Goal: Task Accomplishment & Management: Manage account settings

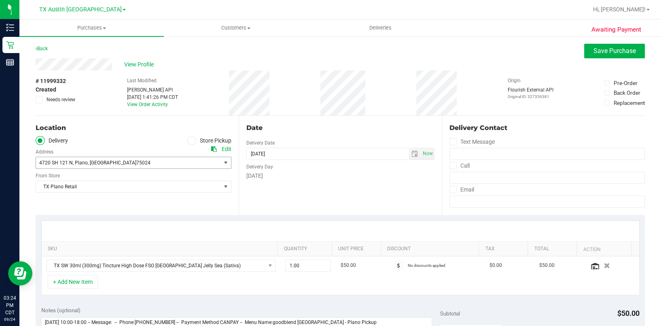
scroll to position [54, 0]
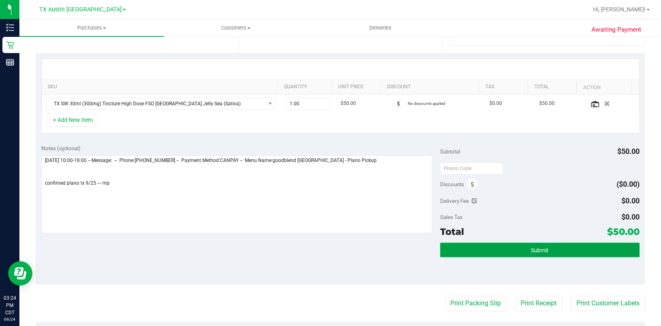
click at [520, 254] on button "Submit" at bounding box center [539, 249] width 199 height 15
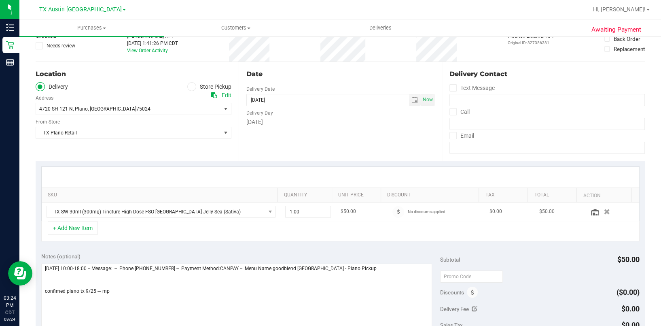
scroll to position [0, 0]
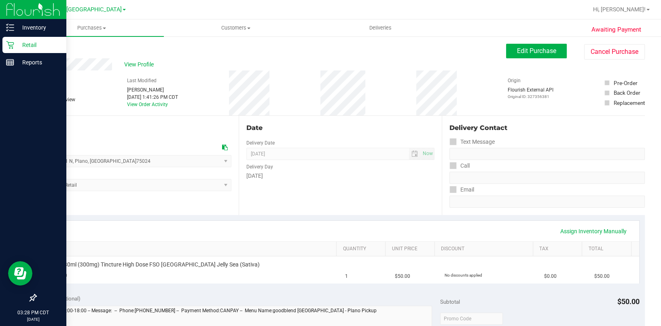
click at [5, 46] on div "Retail" at bounding box center [34, 45] width 64 height 16
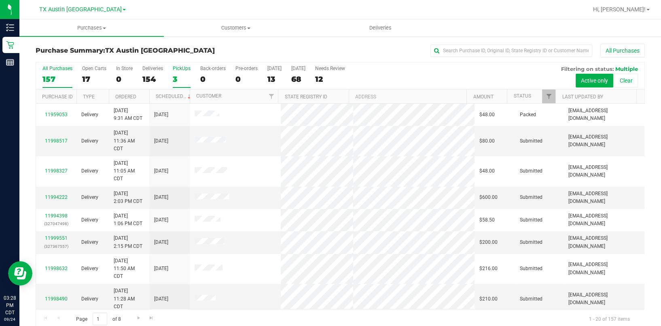
click at [182, 76] on div "3" at bounding box center [182, 78] width 18 height 9
click at [0, 0] on input "PickUps 3" at bounding box center [0, 0] width 0 height 0
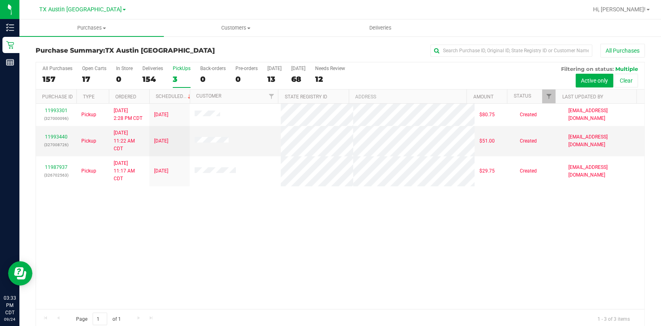
click at [178, 78] on div "3" at bounding box center [182, 78] width 18 height 9
click at [0, 0] on input "PickUps 3" at bounding box center [0, 0] width 0 height 0
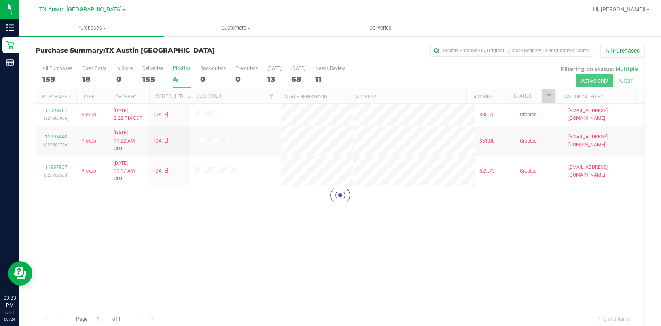
click at [85, 17] on div "[GEOGRAPHIC_DATA] [GEOGRAPHIC_DATA] [GEOGRAPHIC_DATA] [GEOGRAPHIC_DATA] [GEOGRA…" at bounding box center [83, 10] width 121 height 16
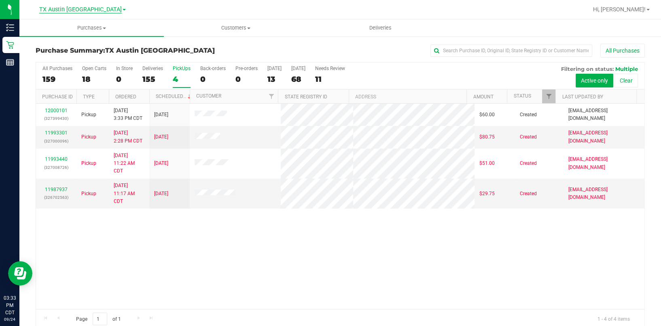
click at [85, 11] on span "TX Austin [GEOGRAPHIC_DATA]" at bounding box center [80, 9] width 83 height 7
click at [78, 36] on link "TX San Antonio Retail" at bounding box center [82, 39] width 118 height 11
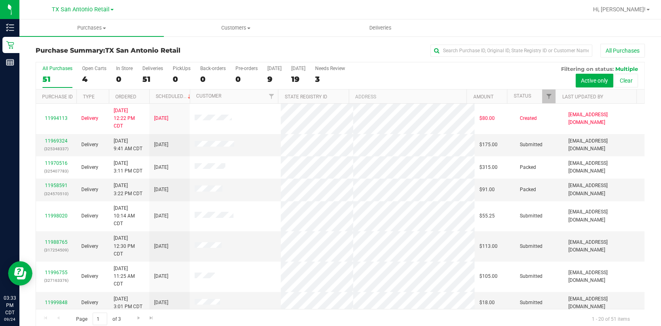
click at [111, 9] on span at bounding box center [111, 10] width 3 height 2
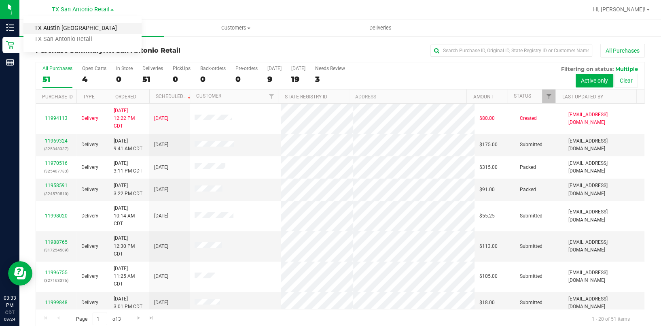
click at [91, 28] on link "TX Austin [GEOGRAPHIC_DATA]" at bounding box center [82, 28] width 118 height 11
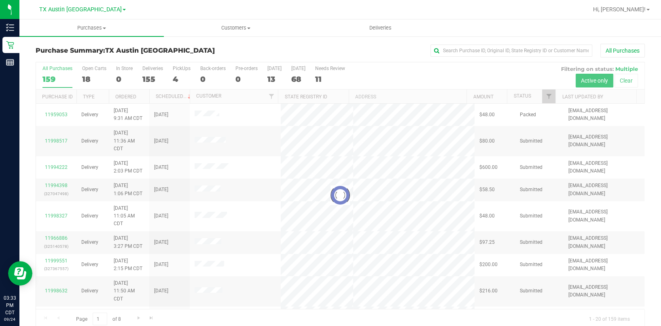
click at [176, 78] on div at bounding box center [340, 195] width 608 height 266
click at [178, 79] on div at bounding box center [340, 195] width 608 height 266
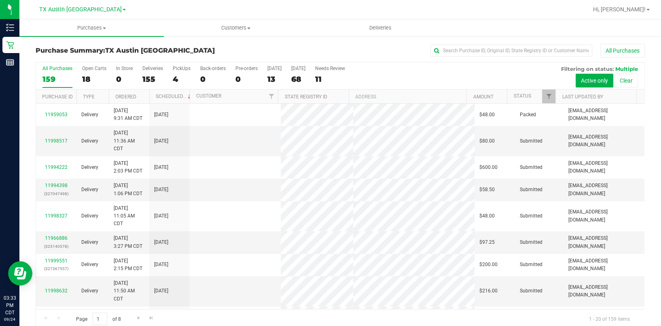
click at [178, 79] on div "4" at bounding box center [182, 78] width 18 height 9
click at [0, 0] on input "PickUps 4" at bounding box center [0, 0] width 0 height 0
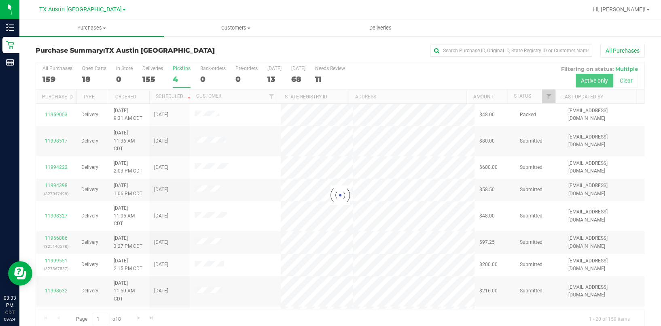
click at [178, 79] on div at bounding box center [340, 195] width 608 height 266
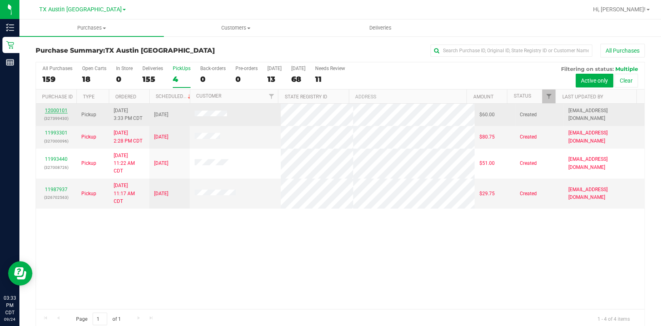
click at [57, 108] on link "12000101" at bounding box center [56, 111] width 23 height 6
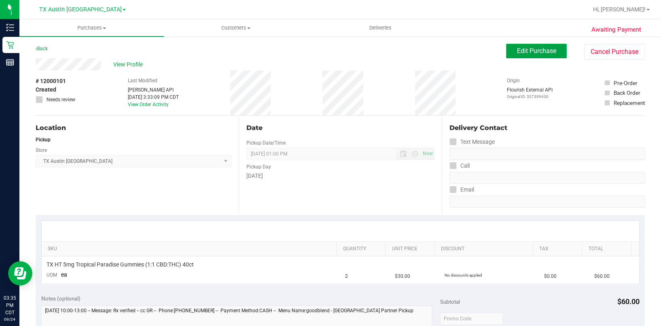
click at [506, 45] on button "Edit Purchase" at bounding box center [536, 51] width 61 height 15
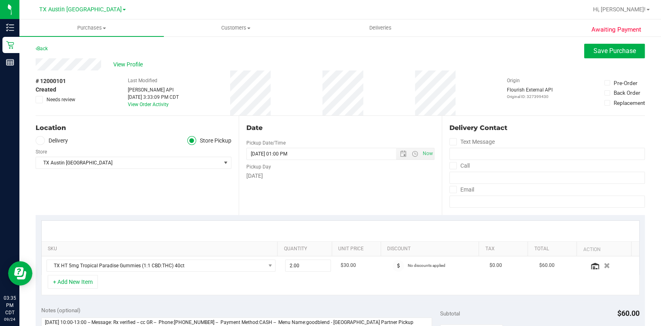
click at [47, 138] on label "Delivery" at bounding box center [52, 140] width 32 height 9
click at [0, 0] on input "Delivery" at bounding box center [0, 0] width 0 height 0
click at [112, 145] on div "1722 9th St , [GEOGRAPHIC_DATA] , [GEOGRAPHIC_DATA] 76301 Select address [STREE…" at bounding box center [134, 157] width 196 height 24
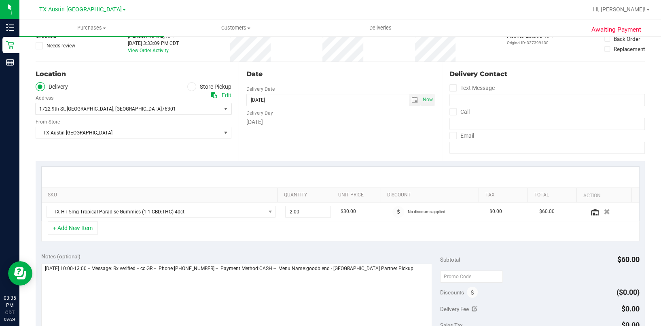
click at [113, 110] on span ", [GEOGRAPHIC_DATA]" at bounding box center [137, 109] width 49 height 6
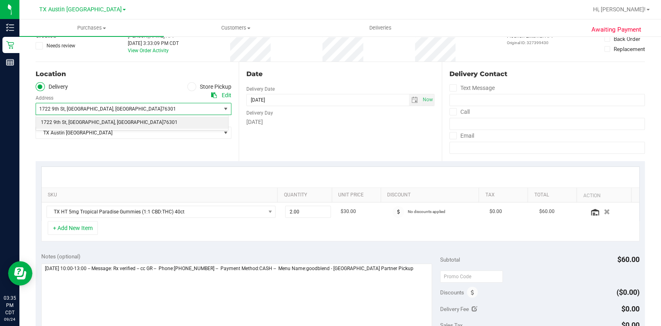
click at [113, 110] on span ", [GEOGRAPHIC_DATA]" at bounding box center [137, 109] width 49 height 6
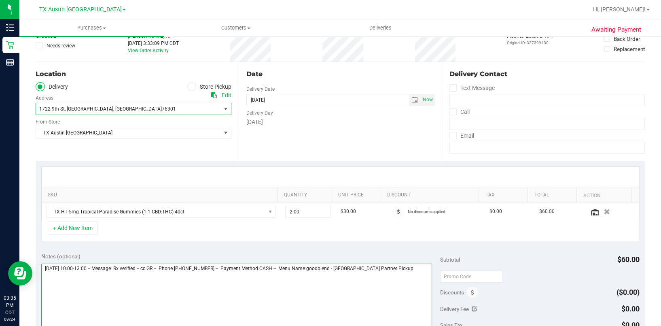
click at [410, 289] on textarea at bounding box center [236, 302] width 391 height 78
click at [419, 289] on textarea at bounding box center [236, 302] width 391 height 78
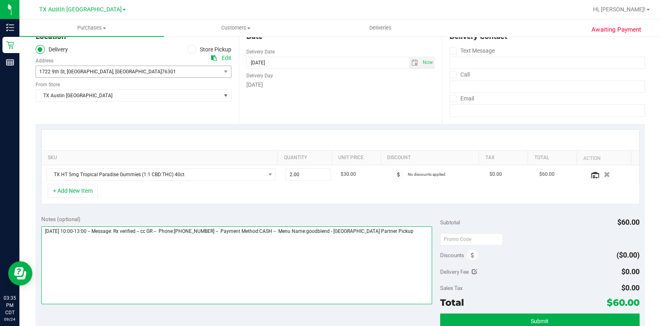
scroll to position [108, 0]
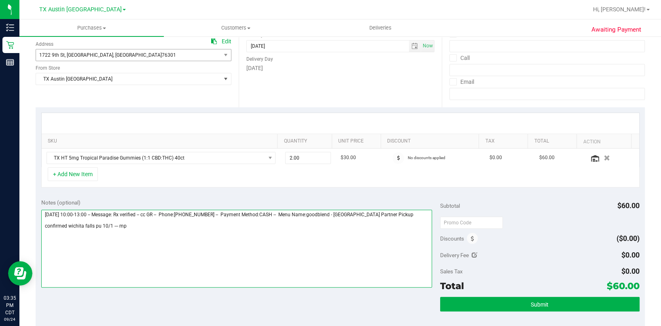
click at [111, 229] on textarea at bounding box center [236, 248] width 391 height 78
type textarea "[DATE] 10:00-13:00 -- Message: Rx verified -- cc GR -- Phone:[PHONE_NUMBER] -- …"
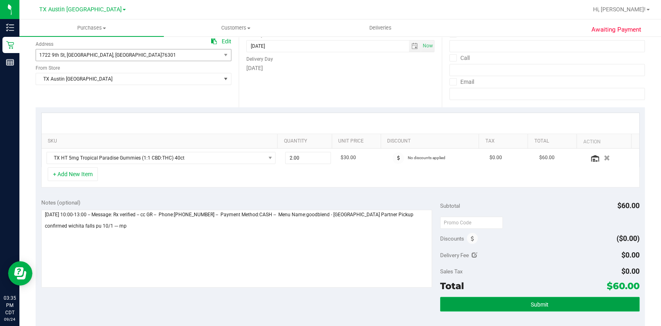
click at [479, 305] on button "Submit" at bounding box center [539, 303] width 199 height 15
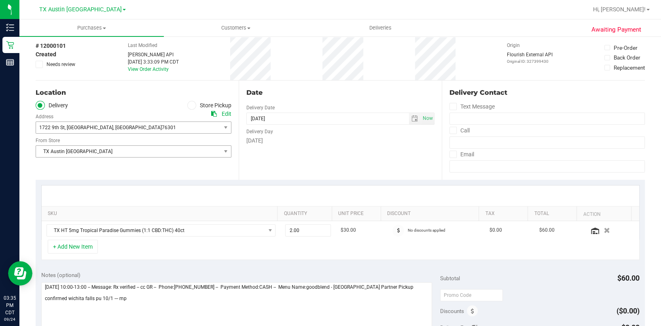
scroll to position [0, 0]
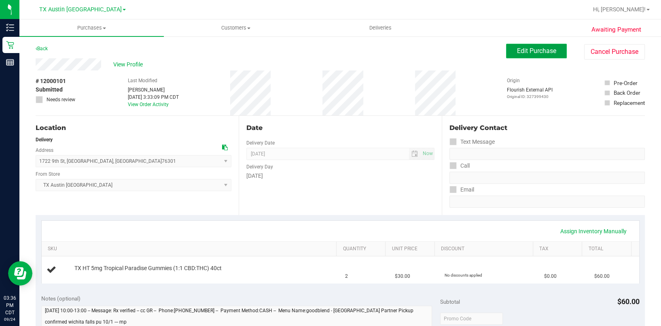
click at [506, 50] on button "Edit Purchase" at bounding box center [536, 51] width 61 height 15
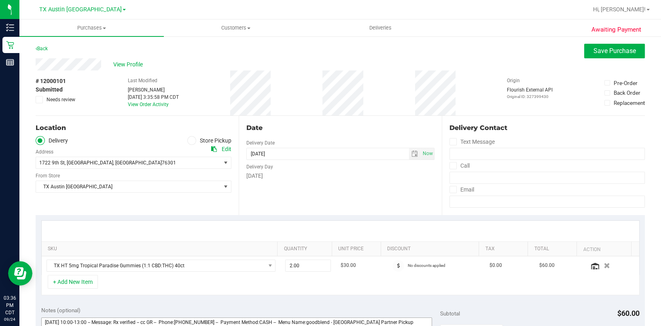
scroll to position [162, 0]
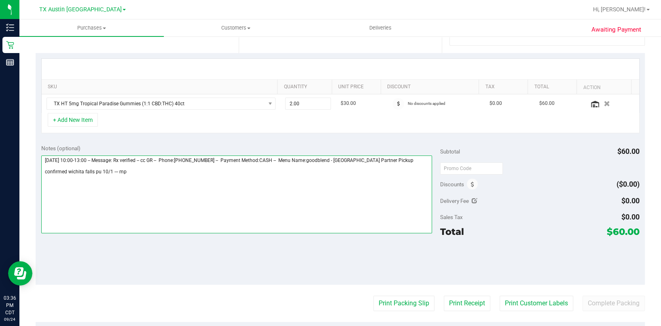
click at [220, 186] on textarea at bounding box center [236, 194] width 391 height 78
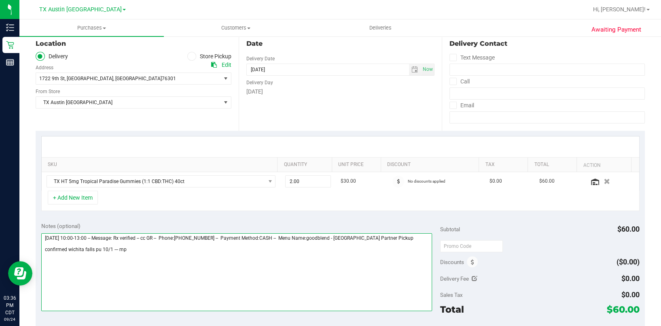
scroll to position [0, 0]
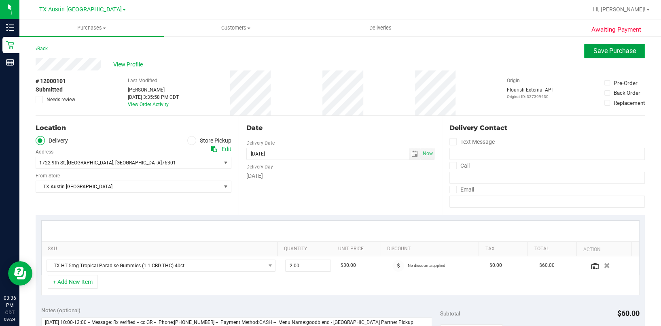
click at [603, 51] on span "Save Purchase" at bounding box center [614, 51] width 42 height 8
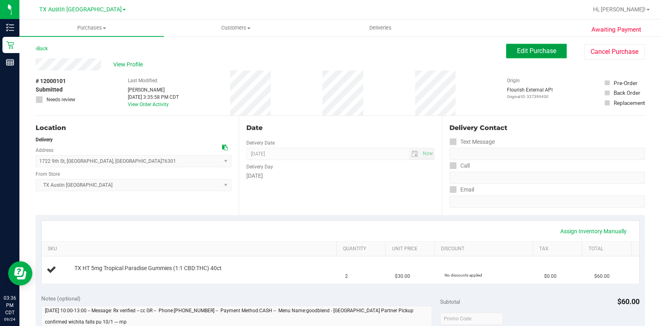
click at [523, 54] on span "Edit Purchase" at bounding box center [536, 51] width 39 height 8
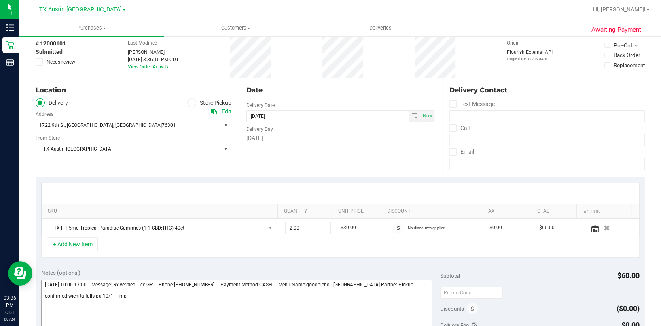
scroll to position [54, 0]
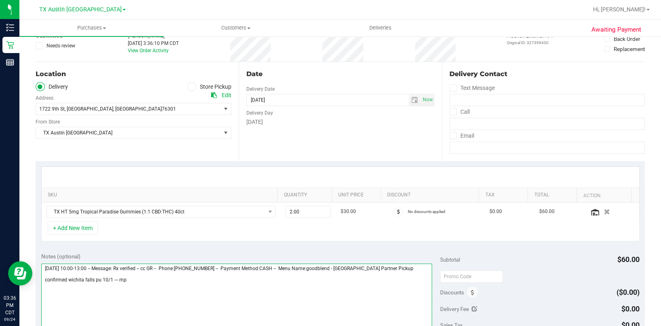
click at [138, 281] on textarea at bounding box center [236, 302] width 391 height 78
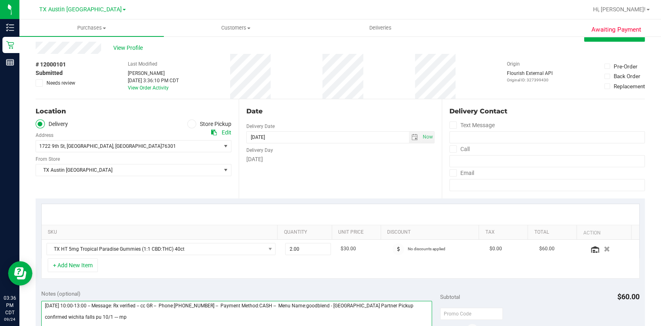
scroll to position [0, 0]
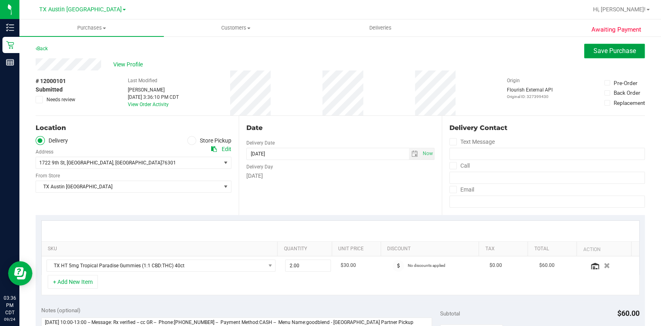
click at [605, 46] on button "Save Purchase" at bounding box center [614, 51] width 61 height 15
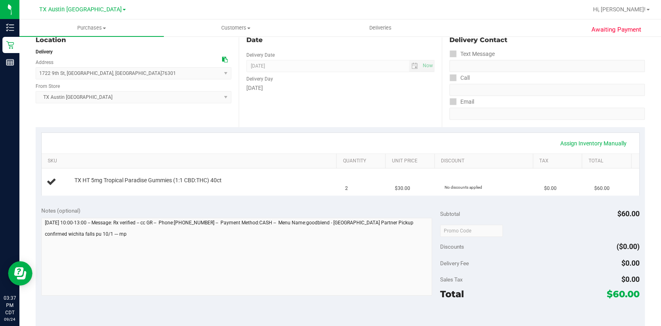
scroll to position [162, 0]
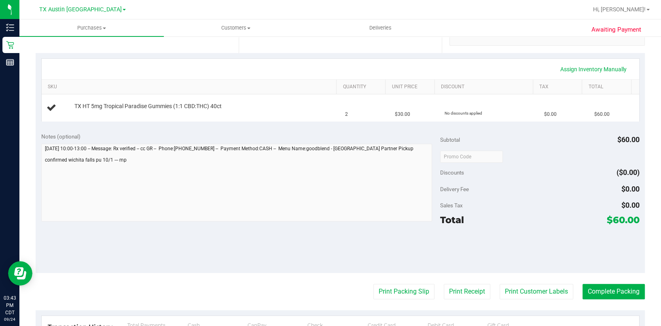
click at [20, 51] on div "Awaiting Payment Back Edit Purchase Cancel Purchase View Profile # 12000101 Sub…" at bounding box center [339, 175] width 641 height 603
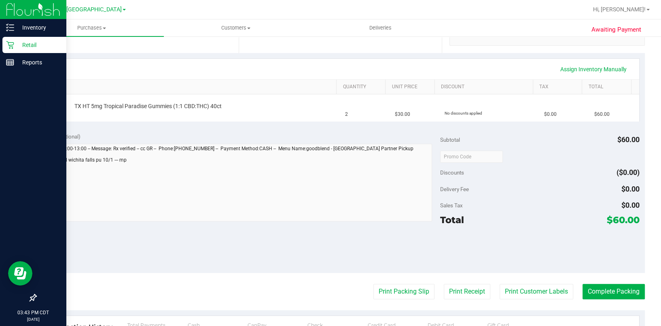
click at [18, 43] on p "Retail" at bounding box center [38, 45] width 49 height 10
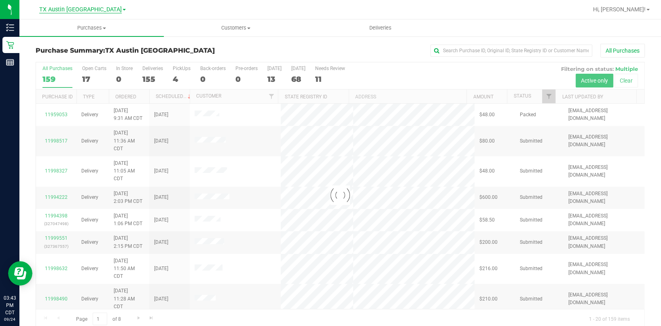
click at [75, 7] on span "TX Austin [GEOGRAPHIC_DATA]" at bounding box center [80, 9] width 83 height 7
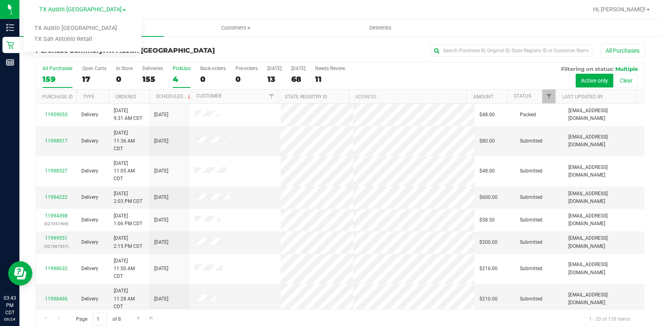
click at [185, 79] on div "4" at bounding box center [182, 78] width 18 height 9
click at [0, 0] on input "PickUps 4" at bounding box center [0, 0] width 0 height 0
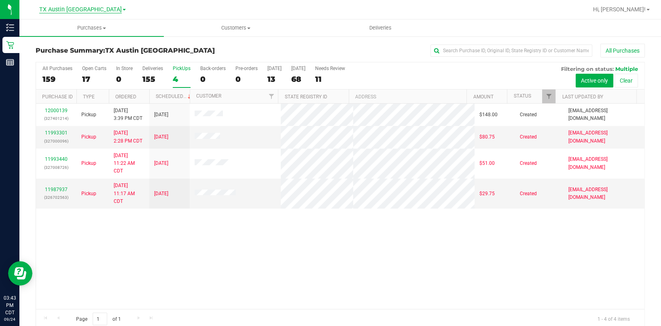
click at [69, 9] on span "TX Austin [GEOGRAPHIC_DATA]" at bounding box center [80, 9] width 83 height 7
click at [80, 37] on link "TX San Antonio Retail" at bounding box center [82, 39] width 118 height 11
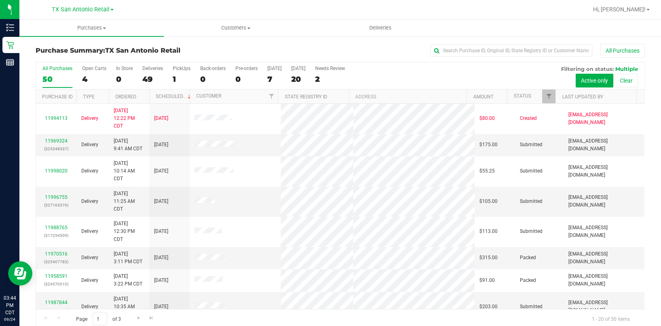
click at [172, 73] on div "All Purchases 50 Open Carts 4 In Store 0 Deliveries 49 PickUps 1 Back-orders 0 …" at bounding box center [340, 75] width 608 height 27
click at [176, 72] on label "PickUps 1" at bounding box center [182, 77] width 18 height 22
click at [0, 0] on input "PickUps 1" at bounding box center [0, 0] width 0 height 0
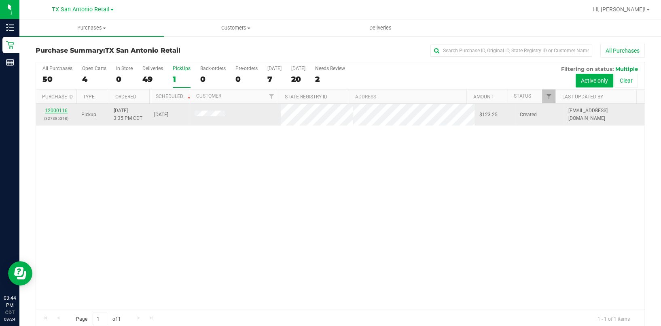
click at [59, 110] on link "12000116" at bounding box center [56, 111] width 23 height 6
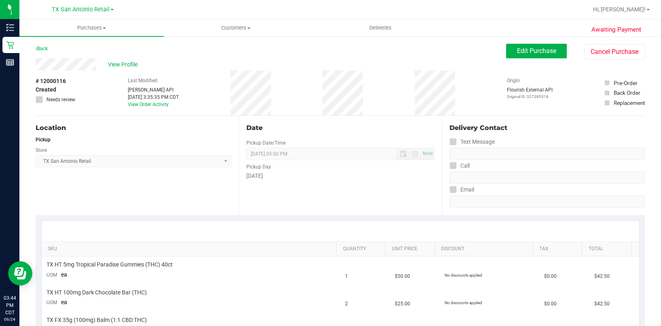
click at [231, 64] on div "View Profile" at bounding box center [271, 64] width 470 height 12
click at [532, 51] on span "Edit Purchase" at bounding box center [536, 51] width 39 height 8
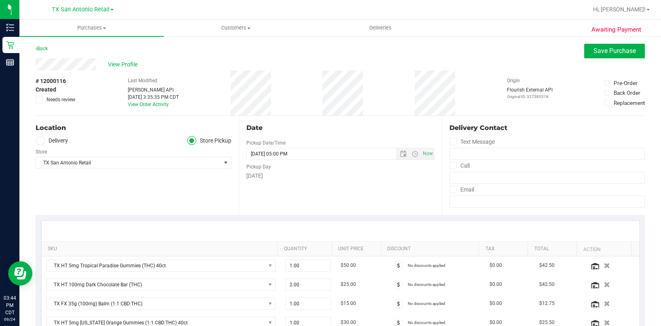
click at [54, 136] on label "Delivery" at bounding box center [52, 140] width 32 height 9
click at [0, 0] on input "Delivery" at bounding box center [0, 0] width 0 height 0
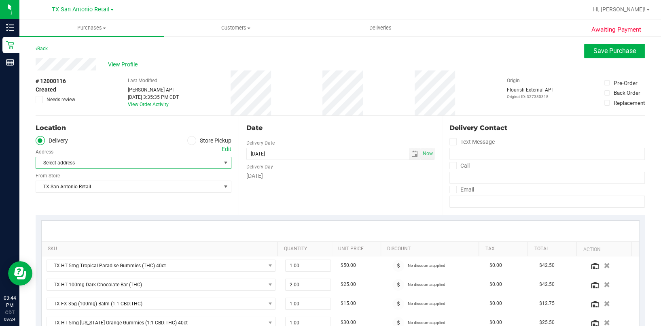
click at [64, 159] on span "Select address" at bounding box center [124, 162] width 176 height 11
click at [66, 161] on span "Select address" at bounding box center [124, 162] width 176 height 11
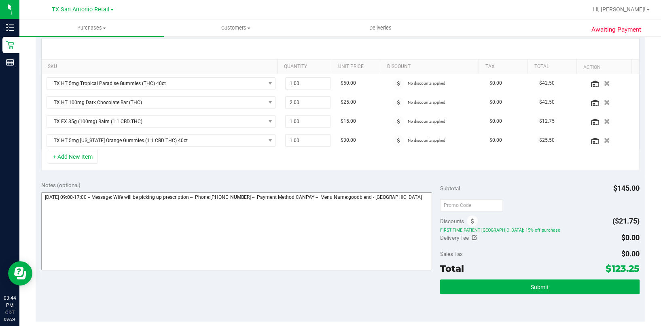
scroll to position [269, 0]
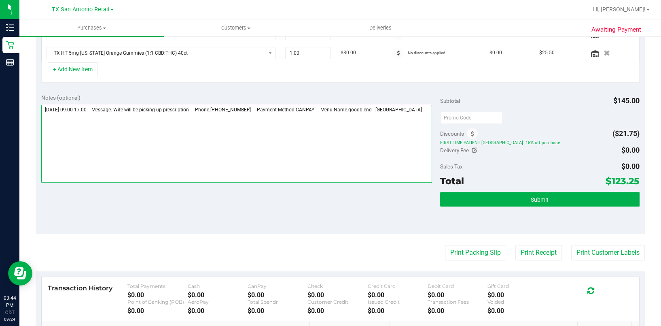
click at [246, 139] on textarea at bounding box center [236, 144] width 391 height 78
click at [420, 121] on textarea at bounding box center [236, 144] width 391 height 78
click at [315, 127] on textarea at bounding box center [236, 144] width 391 height 78
click at [322, 121] on textarea at bounding box center [236, 144] width 391 height 78
click at [323, 124] on textarea at bounding box center [236, 144] width 391 height 78
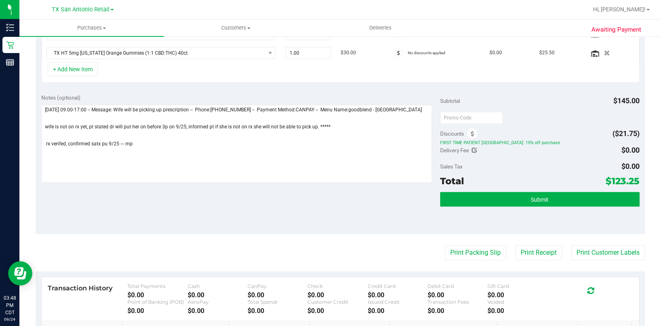
click at [430, 147] on div "Notes (optional)" at bounding box center [240, 138] width 399 height 91
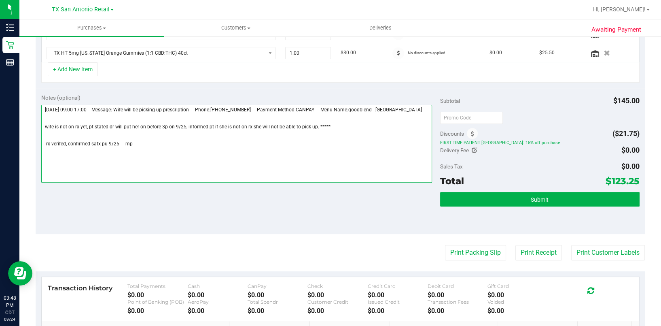
drag, startPoint x: 320, startPoint y: 120, endPoint x: 322, endPoint y: 124, distance: 4.4
click at [321, 123] on textarea at bounding box center [236, 144] width 391 height 78
click at [322, 124] on textarea at bounding box center [236, 144] width 391 height 78
click at [323, 123] on textarea at bounding box center [236, 144] width 391 height 78
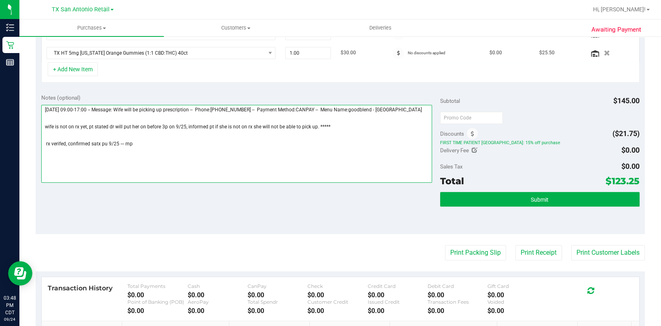
click at [323, 123] on textarea at bounding box center [236, 144] width 391 height 78
click at [329, 123] on textarea at bounding box center [236, 144] width 391 height 78
drag, startPoint x: 329, startPoint y: 123, endPoint x: 314, endPoint y: 125, distance: 15.4
click at [314, 125] on textarea at bounding box center [236, 144] width 391 height 78
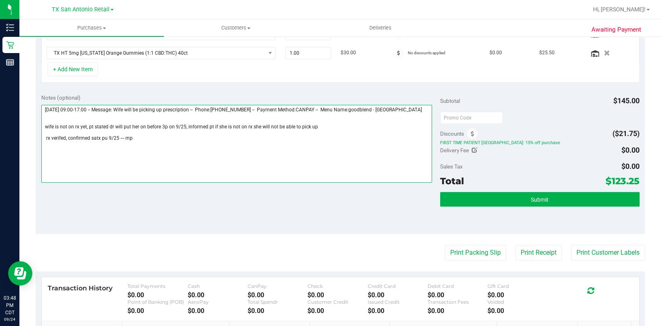
click at [44, 124] on textarea at bounding box center [236, 144] width 391 height 78
paste textarea ". *****"
click at [50, 127] on textarea at bounding box center [236, 144] width 391 height 78
click at [333, 122] on textarea at bounding box center [236, 144] width 391 height 78
click at [279, 145] on textarea at bounding box center [236, 144] width 391 height 78
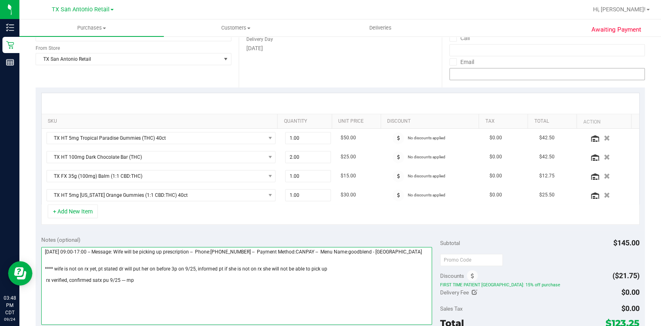
scroll to position [0, 0]
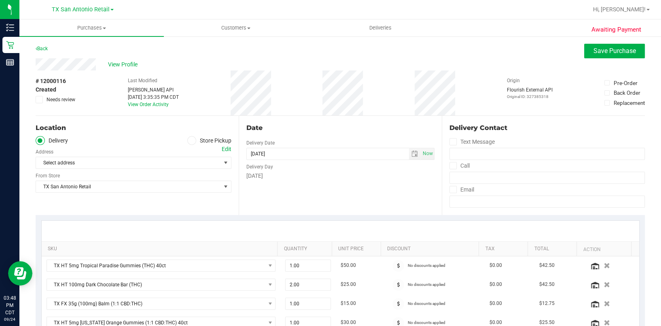
type textarea "[DATE] 09:00-17:00 -- Message: Wife will be picking up prescription -- Phone:[P…"
click at [227, 152] on div "Edit" at bounding box center [227, 149] width 10 height 8
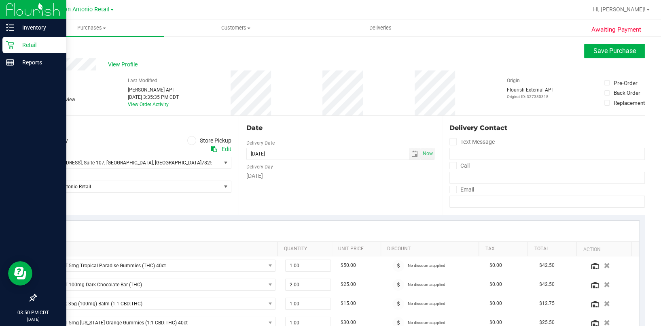
click at [9, 97] on div at bounding box center [33, 181] width 66 height 218
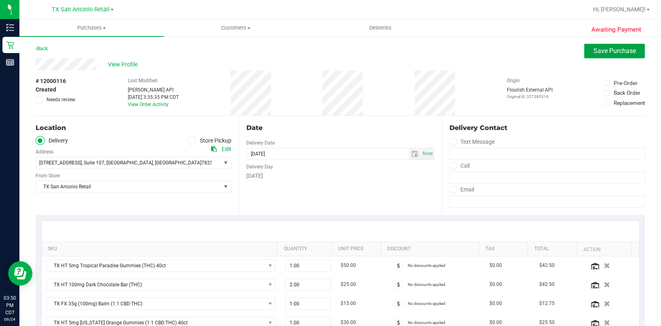
click at [598, 54] on span "Save Purchase" at bounding box center [614, 51] width 42 height 8
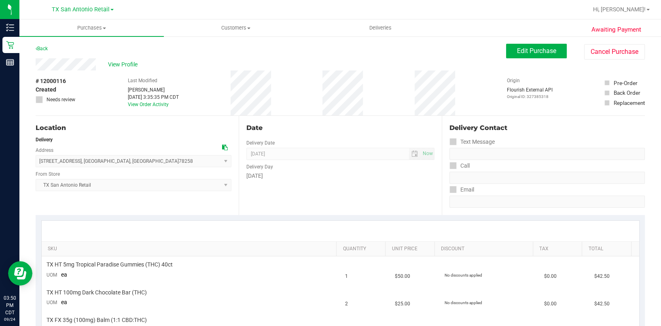
click at [89, 54] on div "Back Edit Purchase Cancel Purchase" at bounding box center [340, 51] width 609 height 15
click at [116, 59] on div "View Profile" at bounding box center [271, 64] width 470 height 12
click at [114, 61] on span "View Profile" at bounding box center [124, 64] width 32 height 8
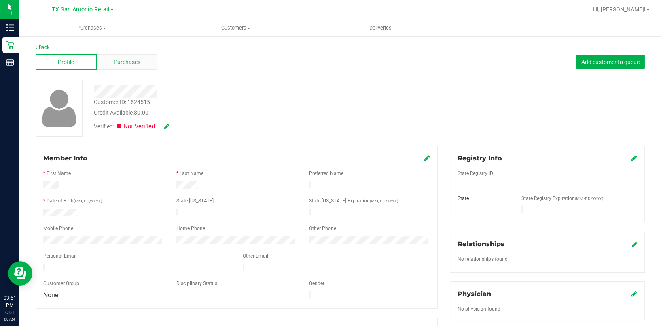
click at [124, 65] on span "Purchases" at bounding box center [127, 62] width 27 height 8
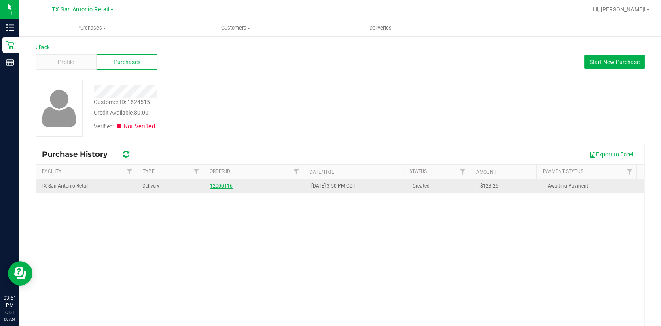
click at [215, 184] on link "12000116" at bounding box center [221, 186] width 23 height 6
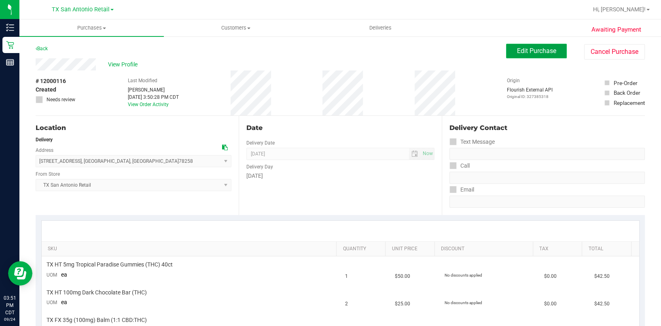
click at [525, 53] on span "Edit Purchase" at bounding box center [536, 51] width 39 height 8
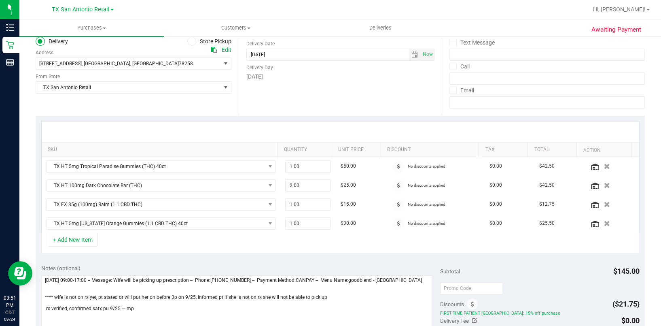
scroll to position [216, 0]
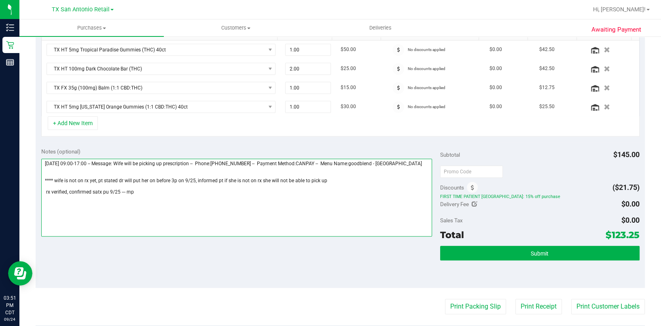
click at [164, 194] on textarea at bounding box center [236, 198] width 391 height 78
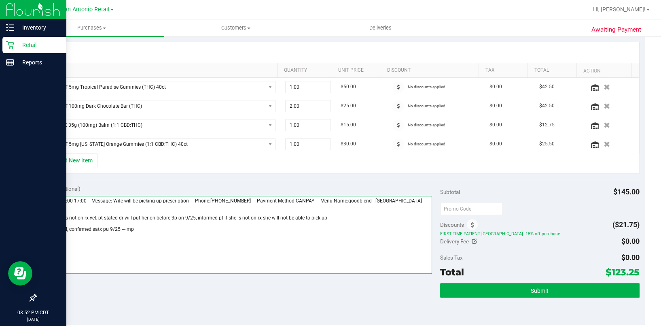
scroll to position [162, 0]
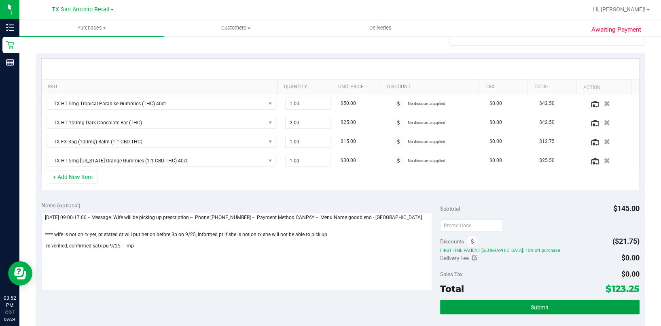
click at [531, 304] on span "Submit" at bounding box center [540, 307] width 18 height 6
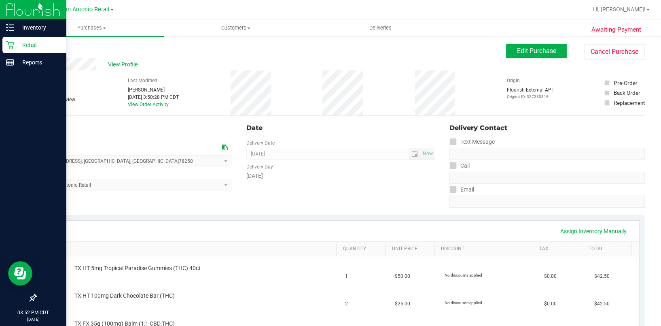
click at [8, 45] on icon at bounding box center [10, 45] width 8 height 8
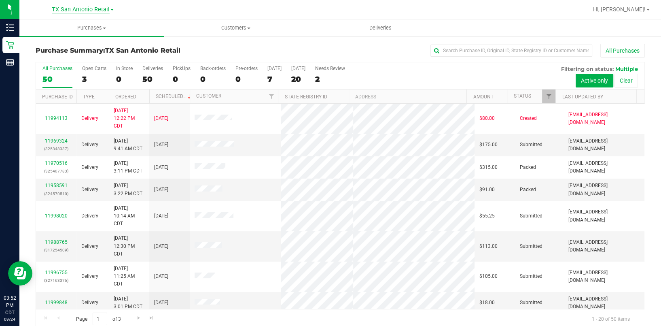
click at [84, 11] on span "TX San Antonio Retail" at bounding box center [81, 9] width 58 height 7
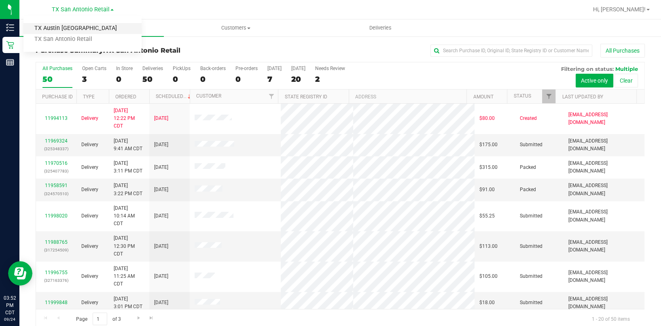
click at [99, 31] on link "TX Austin [GEOGRAPHIC_DATA]" at bounding box center [82, 28] width 118 height 11
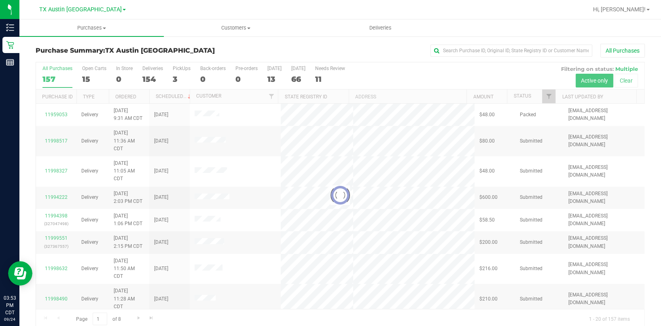
click at [175, 81] on div at bounding box center [340, 195] width 608 height 266
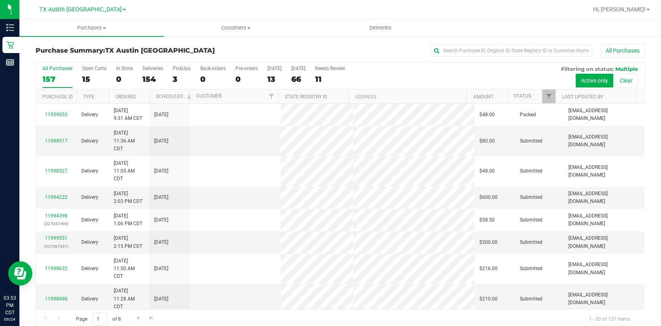
click at [175, 81] on div "3" at bounding box center [182, 78] width 18 height 9
click at [0, 0] on input "PickUps 3" at bounding box center [0, 0] width 0 height 0
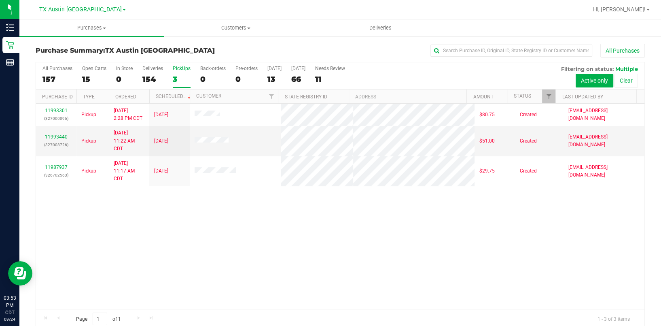
click at [70, 13] on link "TX Austin [GEOGRAPHIC_DATA]" at bounding box center [82, 9] width 87 height 8
click at [77, 36] on link "TX San Antonio Retail" at bounding box center [82, 39] width 118 height 11
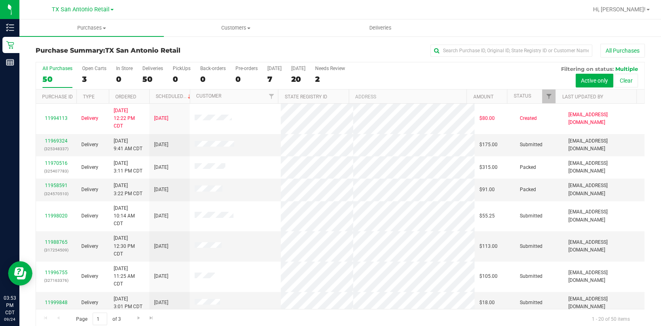
click at [265, 80] on div "All Purchases 50 Open Carts 3 In Store 0 Deliveries 50 PickUps 0 Back-orders 0 …" at bounding box center [340, 75] width 608 height 27
click at [269, 79] on div "7" at bounding box center [274, 78] width 14 height 9
click at [0, 0] on input "[DATE] 7" at bounding box center [0, 0] width 0 height 0
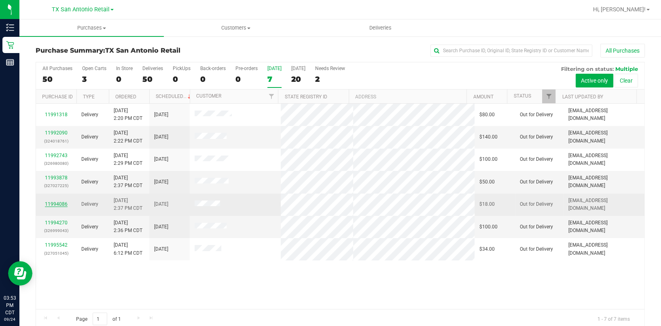
click at [57, 205] on link "11994086" at bounding box center [56, 204] width 23 height 6
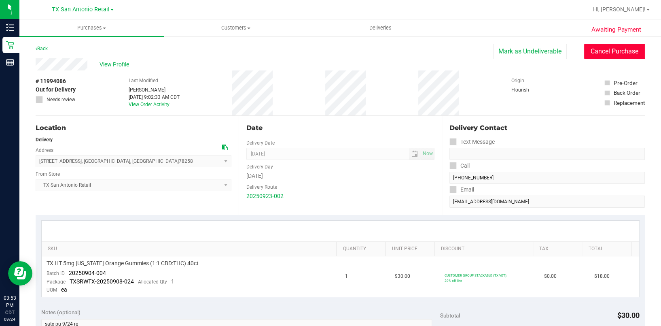
click at [601, 49] on button "Cancel Purchase" at bounding box center [614, 51] width 61 height 15
click at [125, 61] on span "View Profile" at bounding box center [115, 64] width 32 height 8
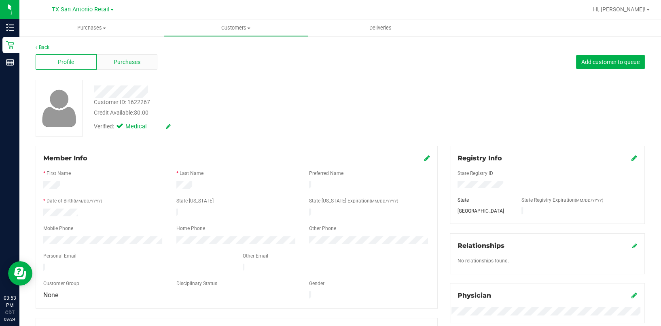
click at [121, 58] on span "Purchases" at bounding box center [127, 62] width 27 height 8
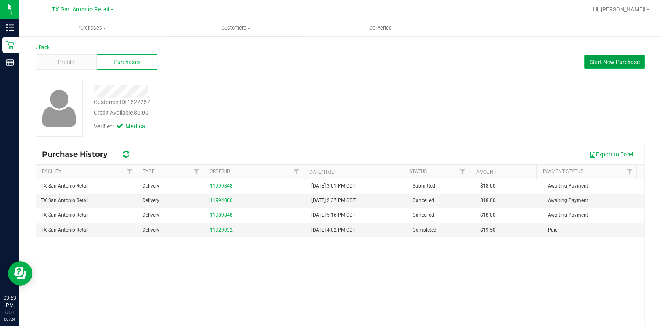
click at [613, 59] on span "Start New Purchase" at bounding box center [614, 62] width 50 height 6
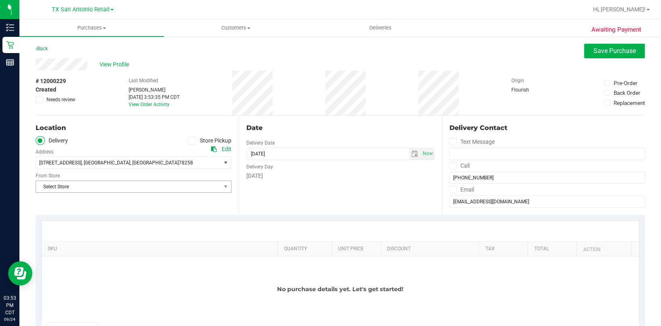
click at [86, 188] on span "Select Store" at bounding box center [128, 186] width 185 height 11
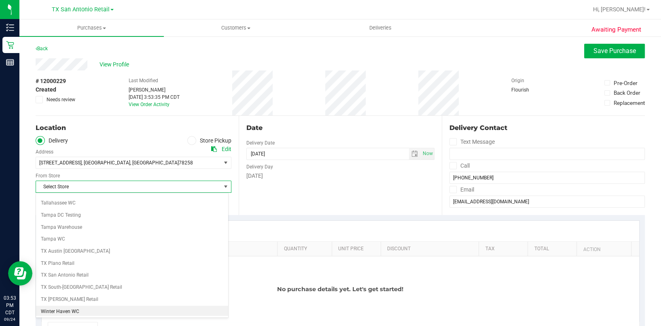
scroll to position [582, 0]
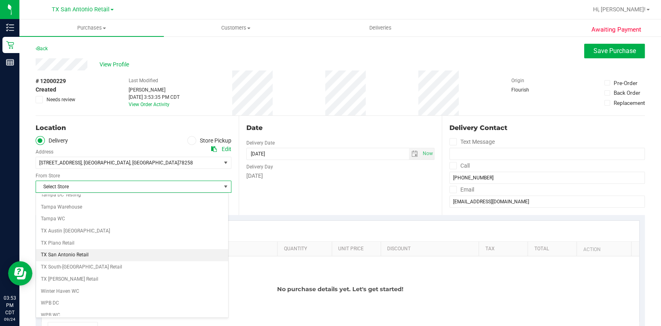
click at [106, 251] on li "TX San Antonio Retail" at bounding box center [132, 255] width 192 height 12
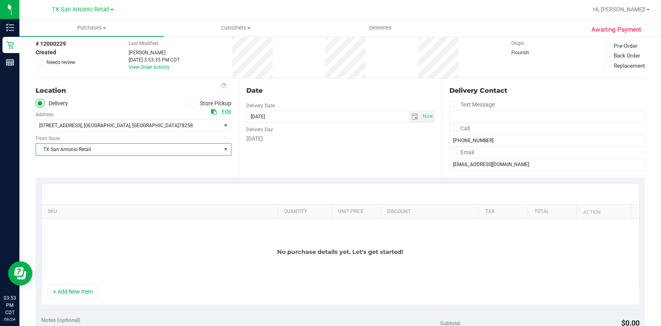
scroll to position [54, 0]
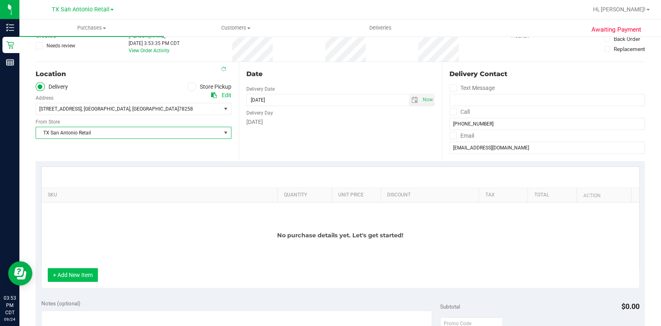
click at [84, 281] on button "+ Add New Item" at bounding box center [73, 275] width 50 height 14
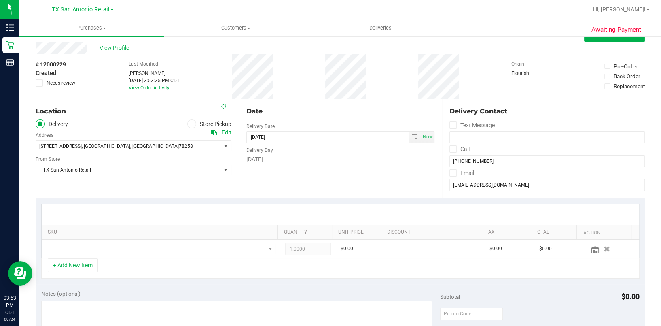
scroll to position [0, 0]
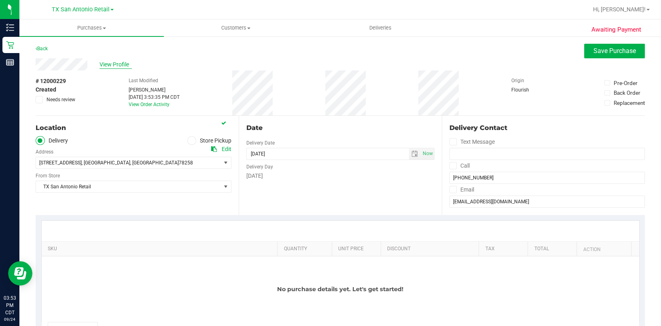
click at [108, 66] on span "View Profile" at bounding box center [115, 64] width 32 height 8
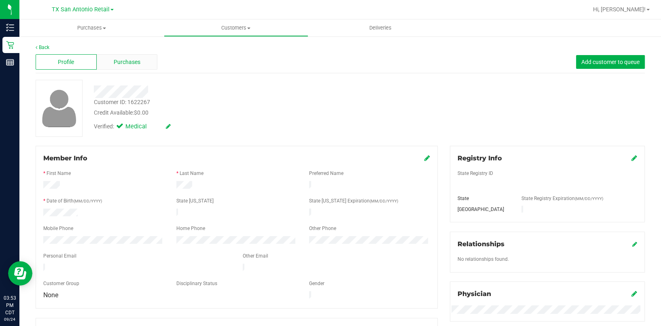
click at [123, 56] on div "Purchases" at bounding box center [127, 61] width 61 height 15
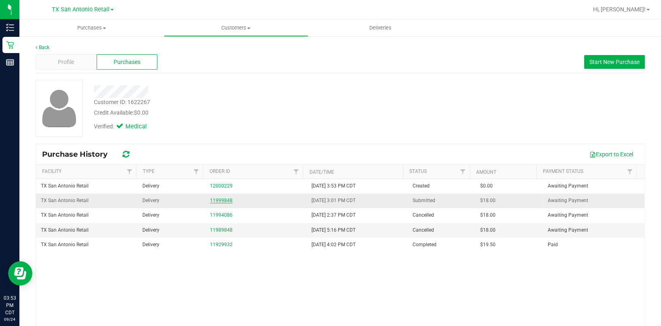
click at [214, 197] on link "11999848" at bounding box center [221, 200] width 23 height 6
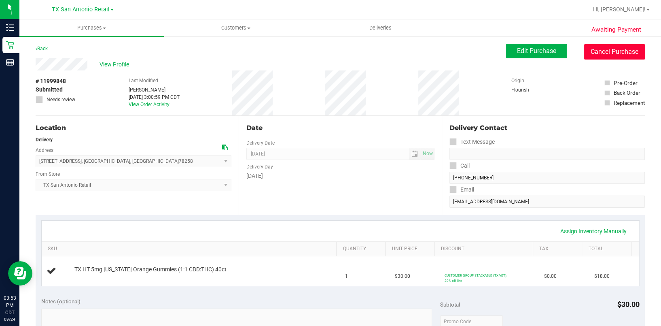
click at [619, 51] on button "Cancel Purchase" at bounding box center [614, 51] width 61 height 15
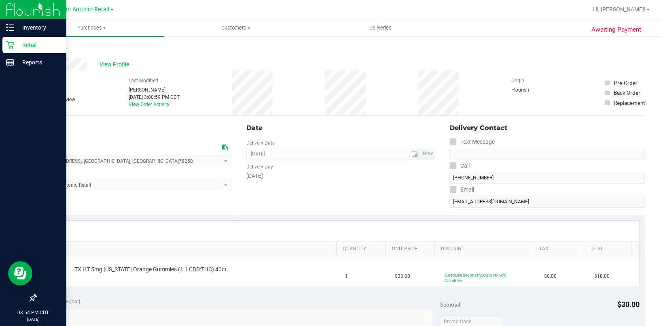
click at [35, 43] on p "Retail" at bounding box center [38, 45] width 49 height 10
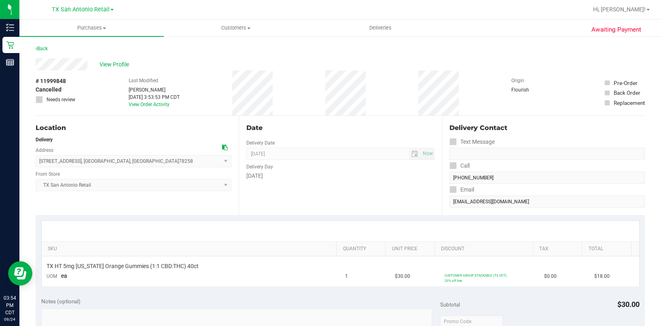
click at [105, 59] on div "View Profile" at bounding box center [340, 64] width 609 height 12
click at [105, 61] on span "View Profile" at bounding box center [115, 64] width 32 height 8
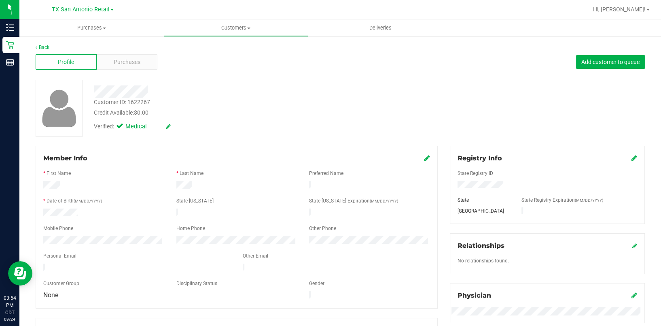
click at [134, 53] on div "Profile Purchases Add customer to queue" at bounding box center [340, 62] width 609 height 22
click at [134, 58] on span "Purchases" at bounding box center [127, 62] width 27 height 8
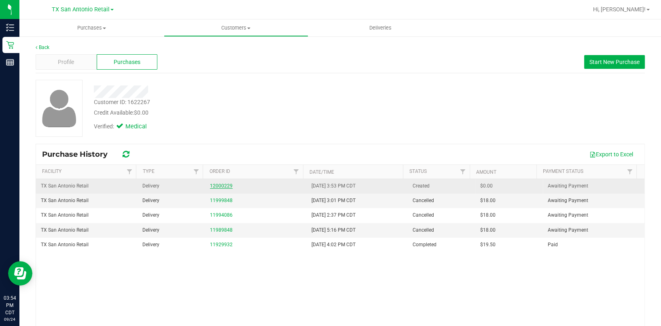
click at [210, 183] on link "12000229" at bounding box center [221, 186] width 23 height 6
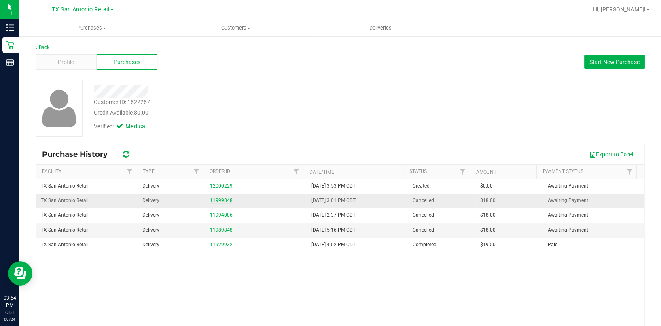
click at [212, 199] on link "11999848" at bounding box center [221, 200] width 23 height 6
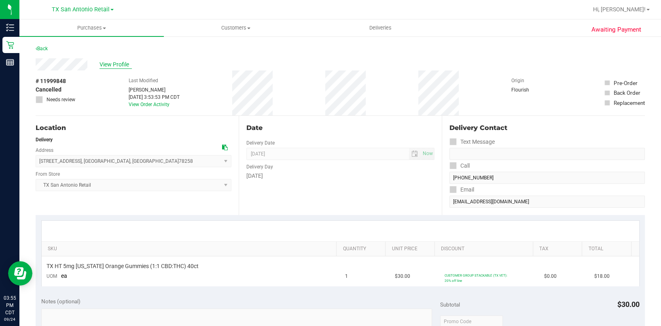
click at [114, 64] on span "View Profile" at bounding box center [115, 64] width 32 height 8
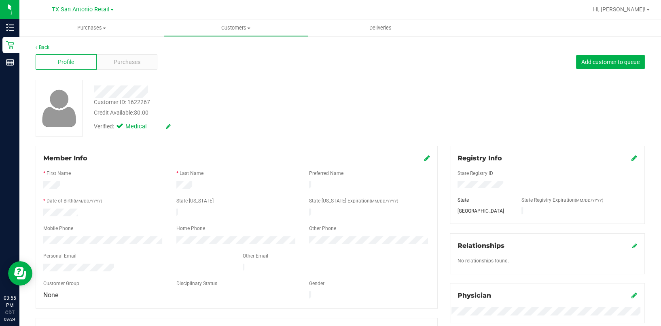
click at [114, 64] on span "Purchases" at bounding box center [127, 62] width 27 height 8
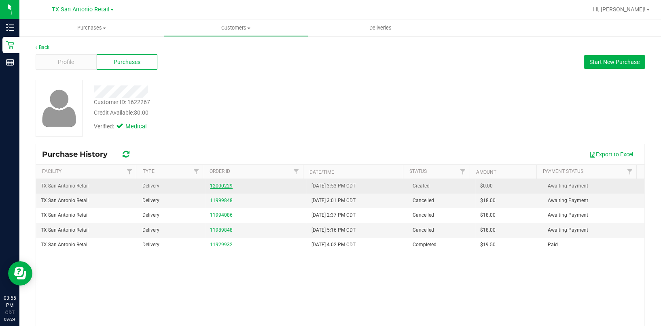
click at [215, 183] on link "12000229" at bounding box center [221, 186] width 23 height 6
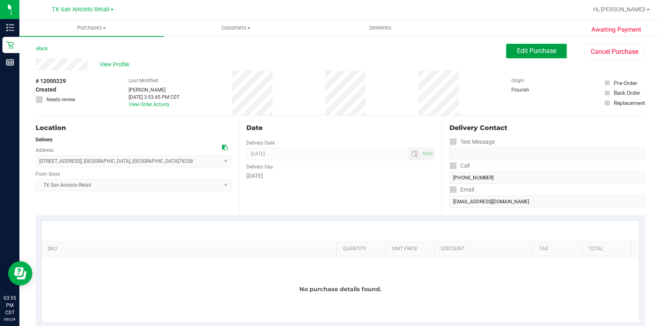
click at [526, 49] on span "Edit Purchase" at bounding box center [536, 51] width 39 height 8
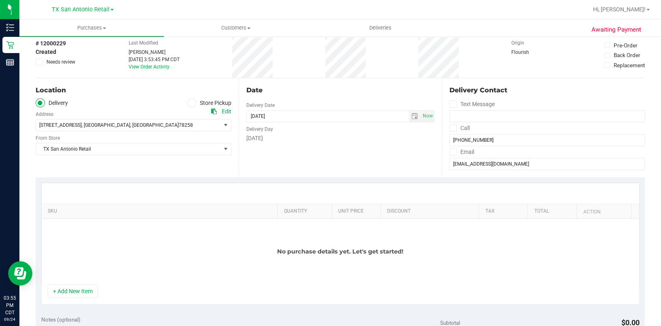
scroll to position [54, 0]
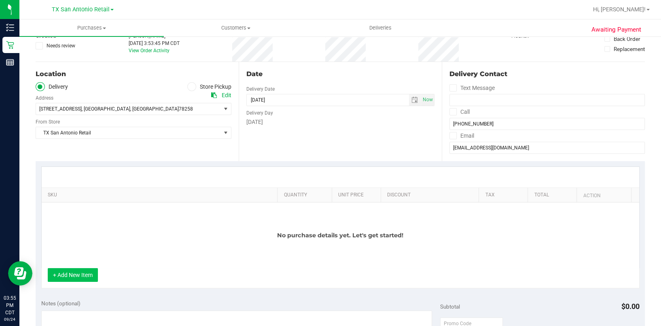
click at [63, 279] on button "+ Add New Item" at bounding box center [73, 275] width 50 height 14
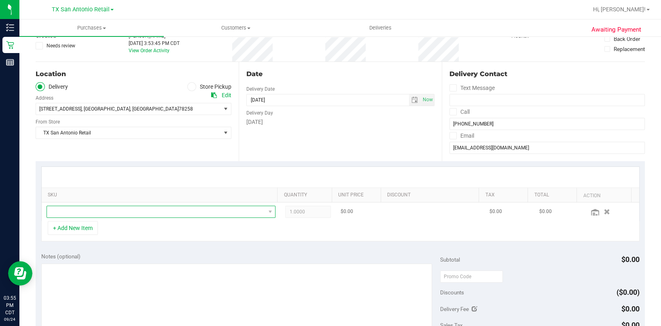
click at [95, 215] on span "NO DATA FOUND" at bounding box center [161, 211] width 229 height 12
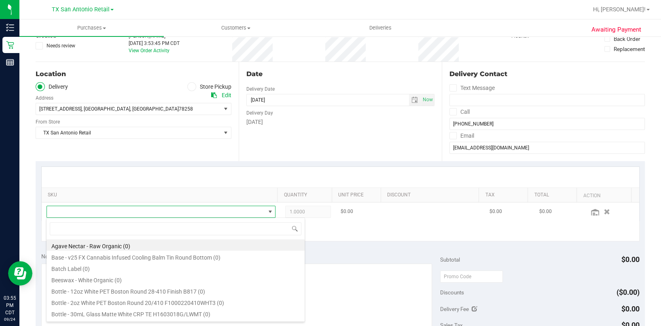
scroll to position [12, 219]
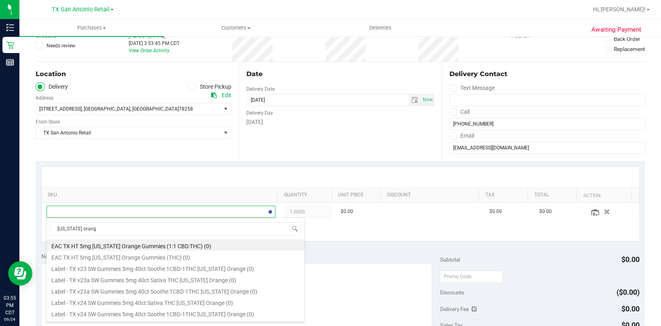
type input "[US_STATE] orange"
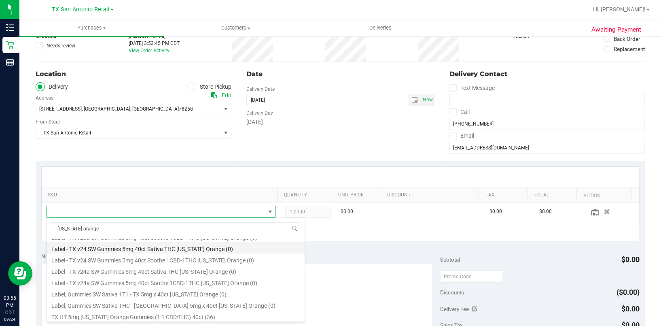
scroll to position [108, 0]
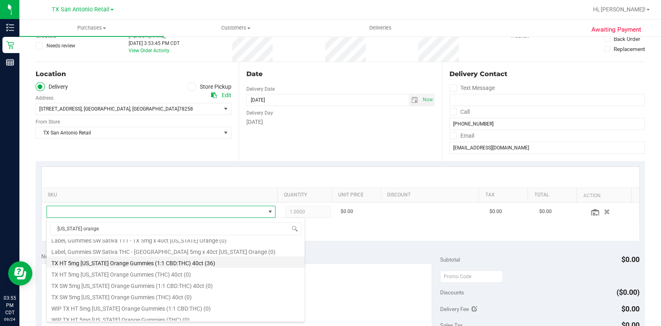
click at [203, 264] on li "TX HT 5mg [US_STATE] Orange Gummies (1:1 CBD:THC) 40ct (36)" at bounding box center [176, 261] width 258 height 11
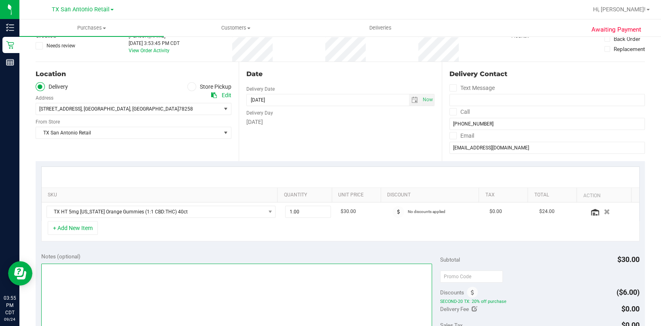
click at [212, 279] on textarea at bounding box center [236, 302] width 391 height 78
type textarea "confirmed satx pu 9/26"
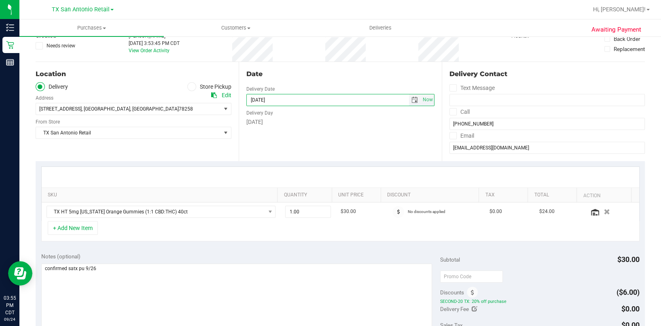
click at [335, 95] on input "[DATE]" at bounding box center [328, 99] width 162 height 11
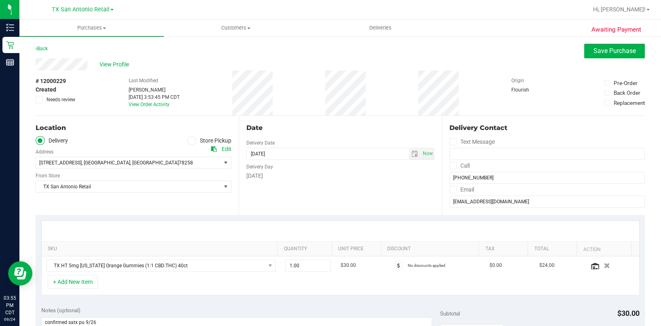
scroll to position [1, 0]
click at [409, 152] on span "select" at bounding box center [415, 152] width 12 height 11
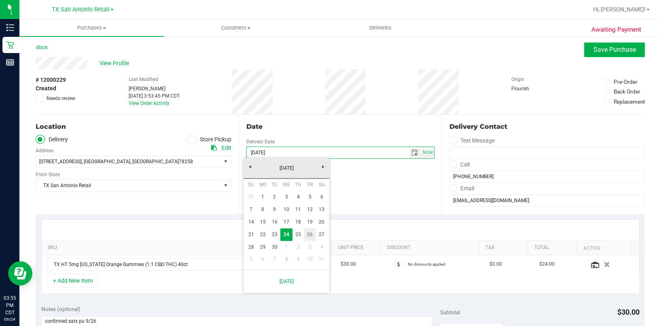
click at [308, 233] on link "26" at bounding box center [310, 234] width 12 height 13
type input "[DATE]"
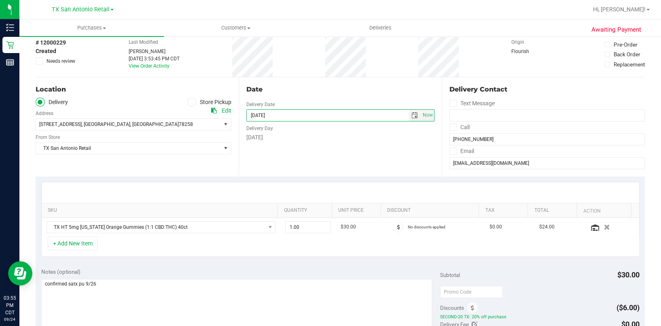
scroll to position [55, 0]
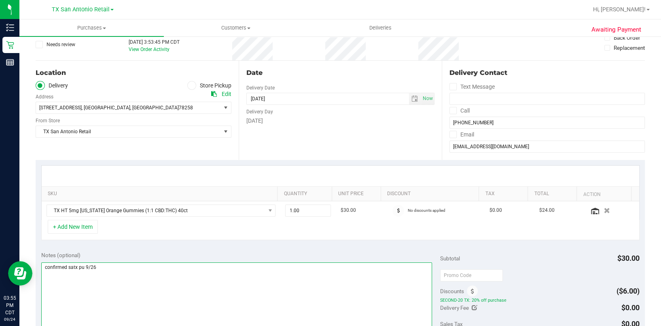
click at [273, 268] on textarea at bounding box center [236, 301] width 391 height 78
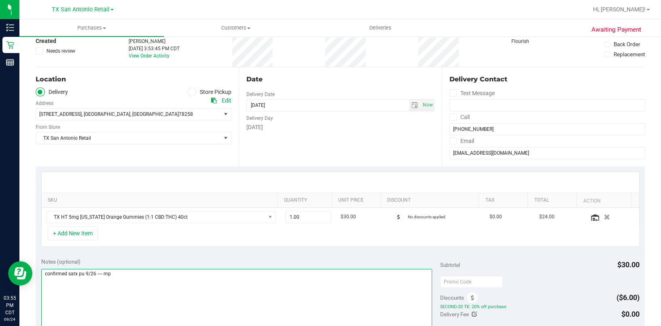
scroll to position [109, 0]
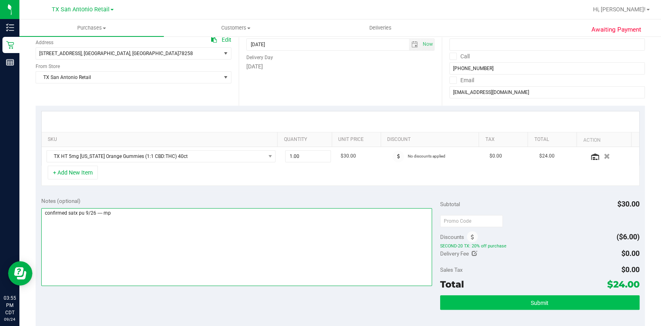
type textarea "confirmed satx pu 9/26 ---- mp"
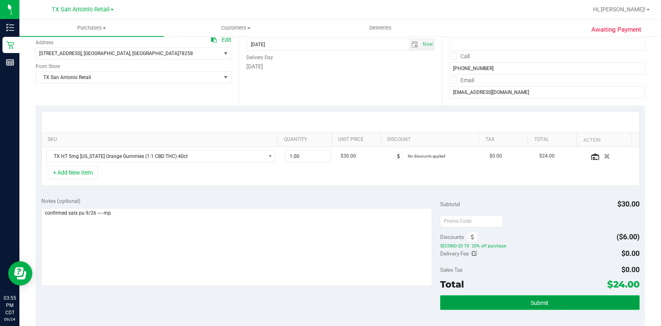
click at [498, 298] on button "Submit" at bounding box center [539, 302] width 199 height 15
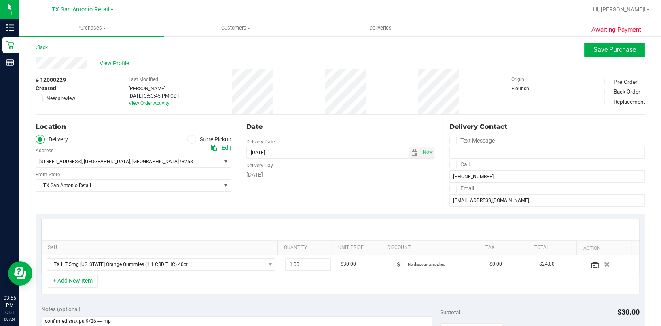
scroll to position [0, 0]
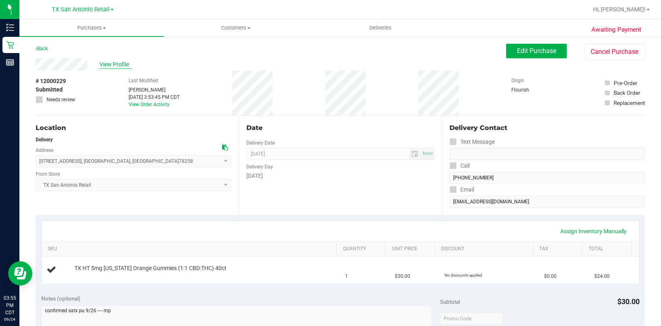
click at [107, 60] on span "View Profile" at bounding box center [115, 64] width 32 height 8
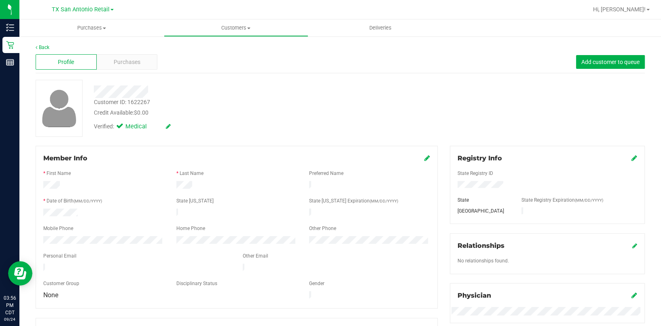
click at [107, 60] on div "Purchases" at bounding box center [127, 61] width 61 height 15
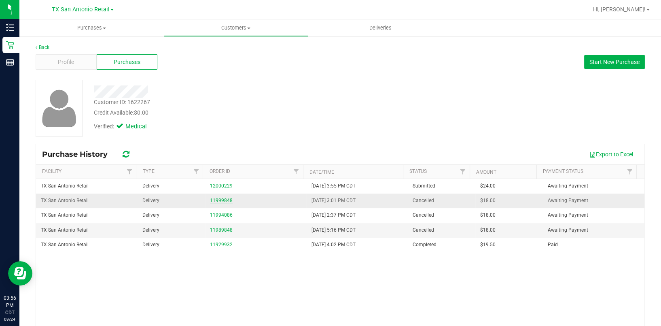
click at [216, 200] on link "11999848" at bounding box center [221, 200] width 23 height 6
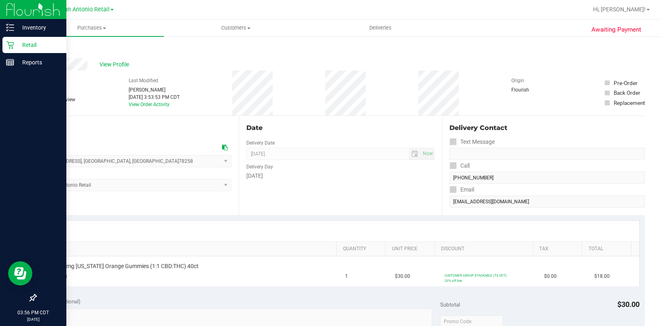
click at [14, 48] on p "Retail" at bounding box center [38, 45] width 49 height 10
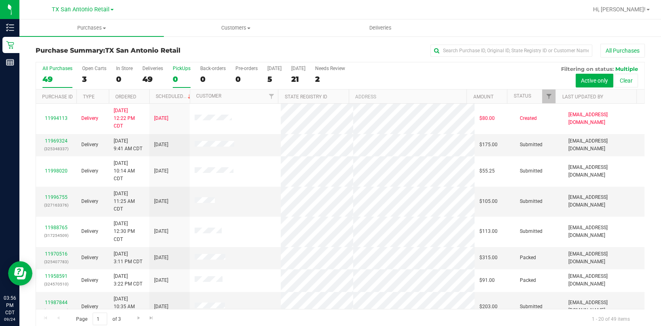
click at [178, 80] on div "0" at bounding box center [182, 78] width 18 height 9
click at [0, 0] on input "PickUps 0" at bounding box center [0, 0] width 0 height 0
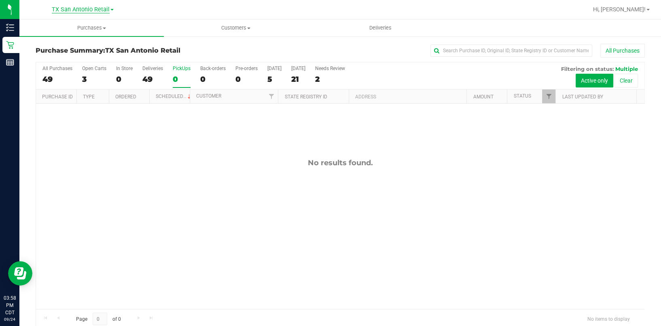
click at [100, 10] on span "TX San Antonio Retail" at bounding box center [81, 9] width 58 height 7
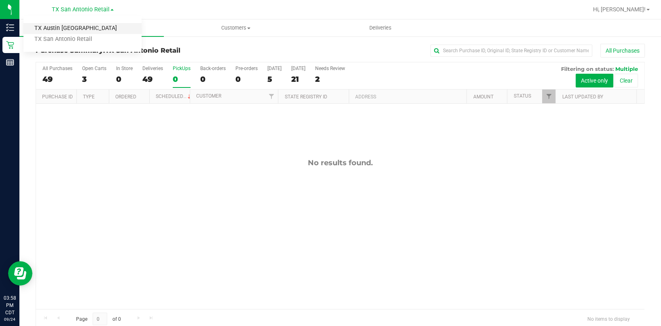
click at [100, 26] on link "TX Austin [GEOGRAPHIC_DATA]" at bounding box center [82, 28] width 118 height 11
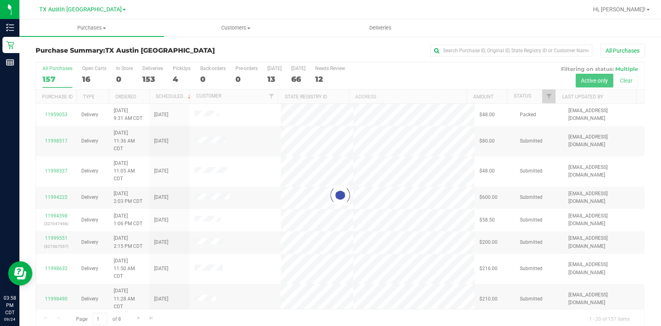
click at [183, 79] on div at bounding box center [340, 195] width 608 height 266
click at [174, 76] on div at bounding box center [340, 195] width 608 height 266
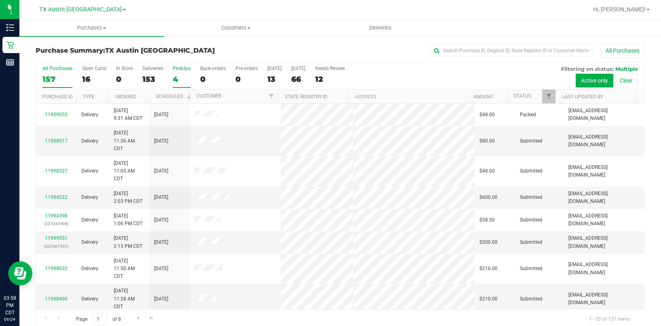
click at [180, 76] on div "4" at bounding box center [182, 78] width 18 height 9
click at [0, 0] on input "PickUps 4" at bounding box center [0, 0] width 0 height 0
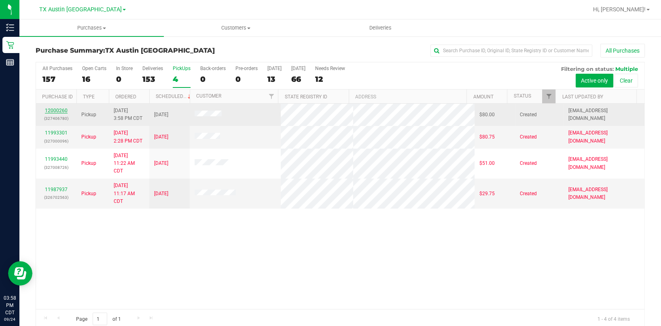
click at [64, 110] on link "12000260" at bounding box center [56, 111] width 23 height 6
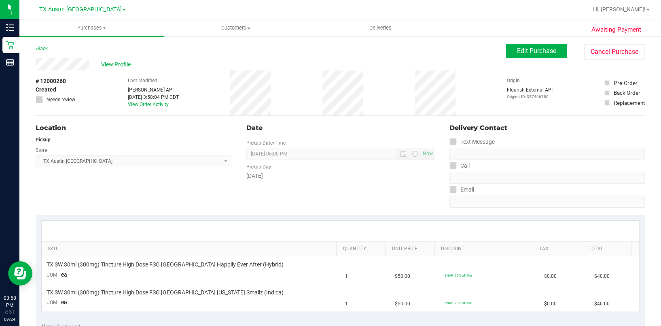
click at [118, 180] on div "Location Pickup Store [GEOGRAPHIC_DATA] [GEOGRAPHIC_DATA] [GEOGRAPHIC_DATA] Sel…" at bounding box center [137, 165] width 203 height 99
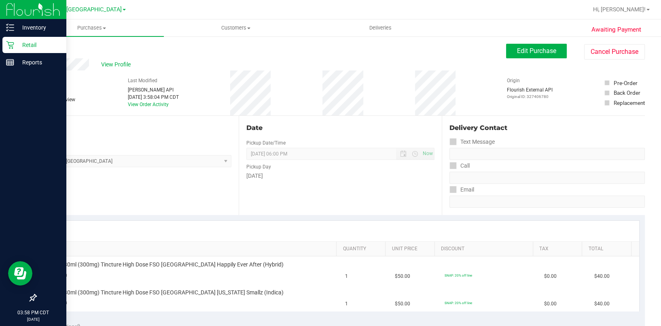
click at [26, 45] on p "Retail" at bounding box center [38, 45] width 49 height 10
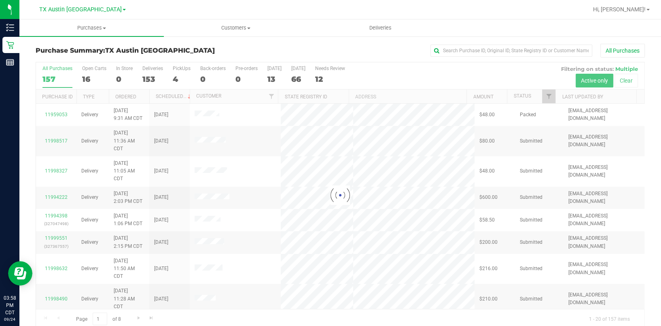
click at [182, 79] on div at bounding box center [340, 195] width 608 height 266
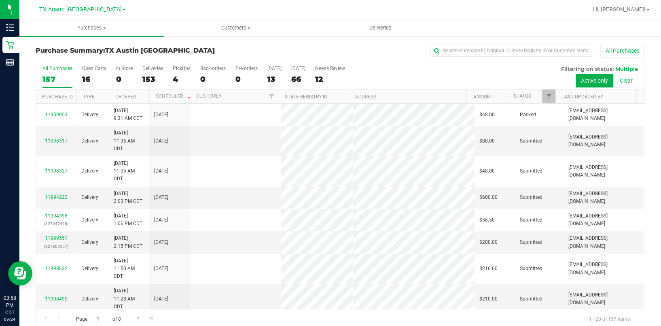
click at [180, 79] on div "4" at bounding box center [182, 78] width 18 height 9
click at [0, 0] on input "PickUps 4" at bounding box center [0, 0] width 0 height 0
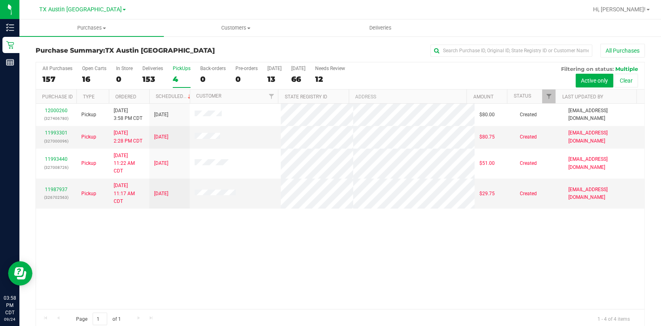
click at [92, 14] on div "[GEOGRAPHIC_DATA] [GEOGRAPHIC_DATA] [GEOGRAPHIC_DATA] [GEOGRAPHIC_DATA] [GEOGRA…" at bounding box center [82, 9] width 87 height 10
click at [99, 13] on link "TX Austin [GEOGRAPHIC_DATA]" at bounding box center [82, 9] width 87 height 8
click at [92, 39] on link "TX San Antonio Retail" at bounding box center [82, 39] width 118 height 11
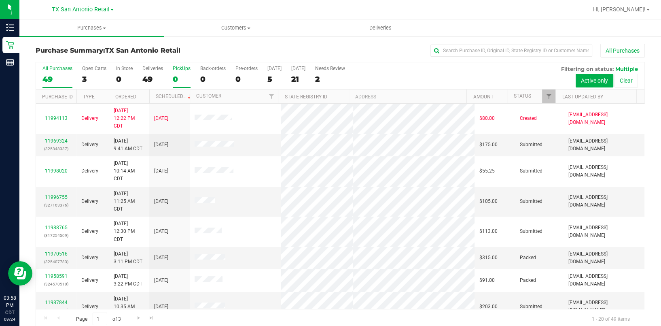
click at [183, 78] on div "0" at bounding box center [182, 78] width 18 height 9
click at [0, 0] on input "PickUps 0" at bounding box center [0, 0] width 0 height 0
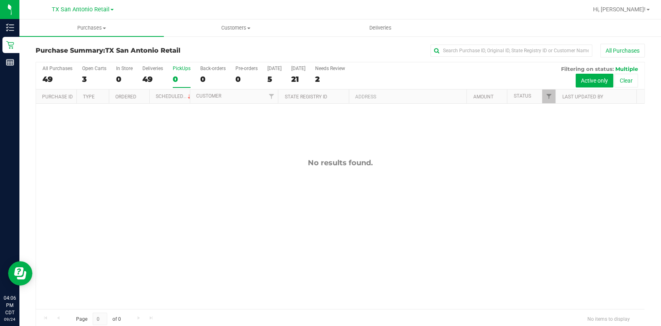
click at [188, 68] on div "PickUps" at bounding box center [182, 69] width 18 height 6
click at [0, 0] on input "PickUps 0" at bounding box center [0, 0] width 0 height 0
click at [186, 77] on div "0" at bounding box center [182, 78] width 18 height 9
click at [0, 0] on input "PickUps 0" at bounding box center [0, 0] width 0 height 0
click at [89, 71] on label "Open Carts 3" at bounding box center [94, 77] width 24 height 22
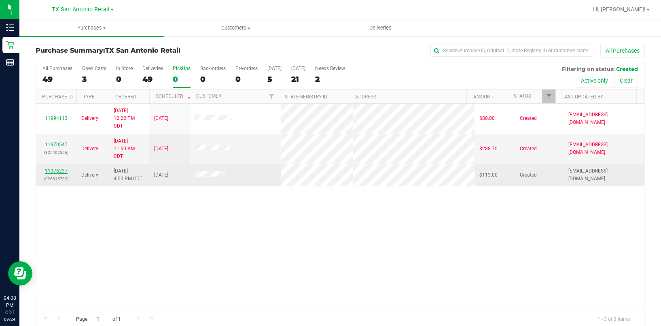
click at [48, 170] on link "11976237" at bounding box center [56, 171] width 23 height 6
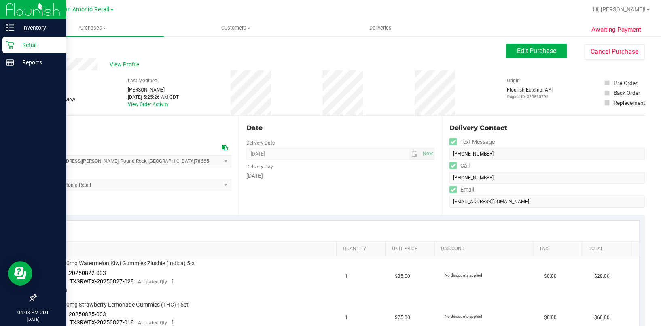
click at [14, 42] on p "Retail" at bounding box center [38, 45] width 49 height 10
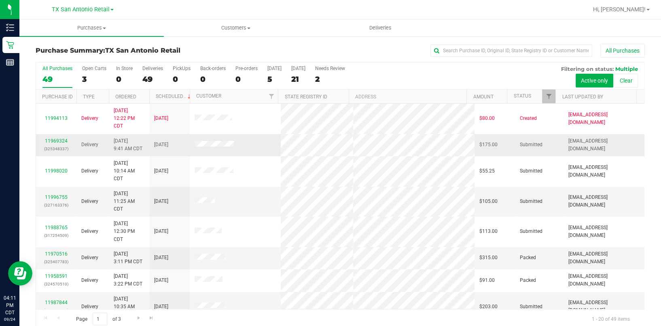
drag, startPoint x: 248, startPoint y: 166, endPoint x: 228, endPoint y: 134, distance: 37.8
click at [248, 166] on td at bounding box center [235, 171] width 91 height 30
click at [174, 76] on div "0" at bounding box center [182, 78] width 18 height 9
click at [0, 0] on input "PickUps 0" at bounding box center [0, 0] width 0 height 0
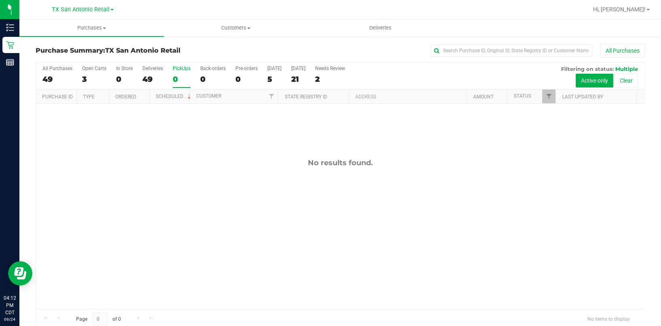
click at [174, 71] on label "PickUps 0" at bounding box center [182, 77] width 18 height 22
click at [0, 0] on input "PickUps 0" at bounding box center [0, 0] width 0 height 0
click at [265, 66] on div "All Purchases 50 Open Carts 3 In Store 0 Deliveries 50 PickUps 0 Back-orders 0 …" at bounding box center [340, 65] width 608 height 6
click at [267, 66] on div "[DATE]" at bounding box center [274, 69] width 14 height 6
click at [0, 0] on input "[DATE] 5" at bounding box center [0, 0] width 0 height 0
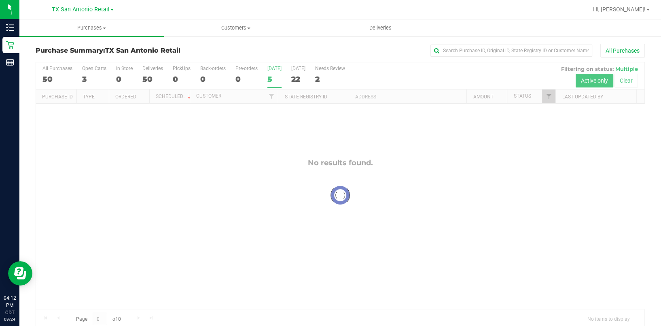
click at [270, 66] on div at bounding box center [340, 195] width 608 height 266
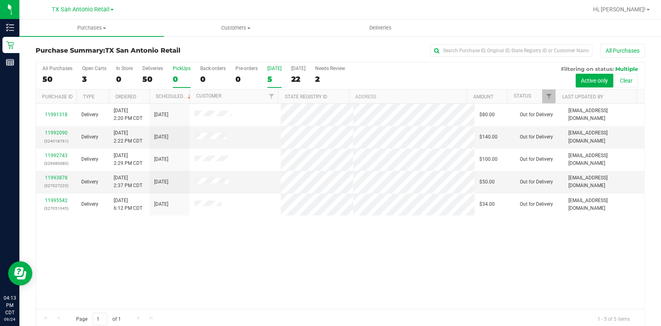
click at [173, 73] on label "PickUps 0" at bounding box center [182, 77] width 18 height 22
click at [0, 0] on input "PickUps 0" at bounding box center [0, 0] width 0 height 0
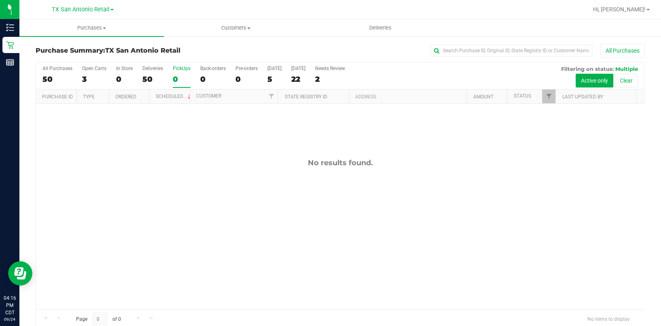
click at [186, 67] on div "PickUps" at bounding box center [182, 69] width 18 height 6
click at [0, 0] on input "PickUps 0" at bounding box center [0, 0] width 0 height 0
click at [374, 181] on div "No results found." at bounding box center [340, 234] width 608 height 260
click at [214, 73] on label "Back-orders 0" at bounding box center [212, 77] width 25 height 22
click at [0, 0] on input "Back-orders 0" at bounding box center [0, 0] width 0 height 0
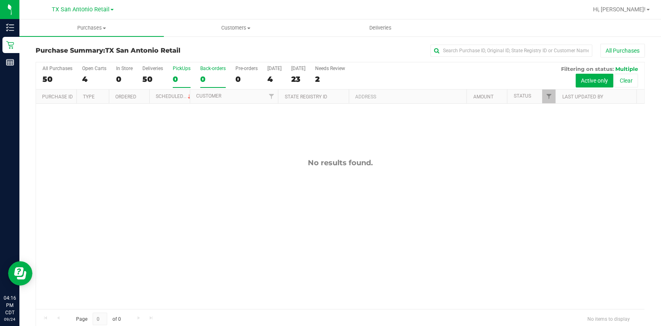
click at [187, 67] on div "PickUps" at bounding box center [182, 69] width 18 height 6
click at [0, 0] on input "PickUps 0" at bounding box center [0, 0] width 0 height 0
click at [69, 84] on label "All Purchases 50" at bounding box center [57, 77] width 30 height 22
click at [0, 0] on input "All Purchases 50" at bounding box center [0, 0] width 0 height 0
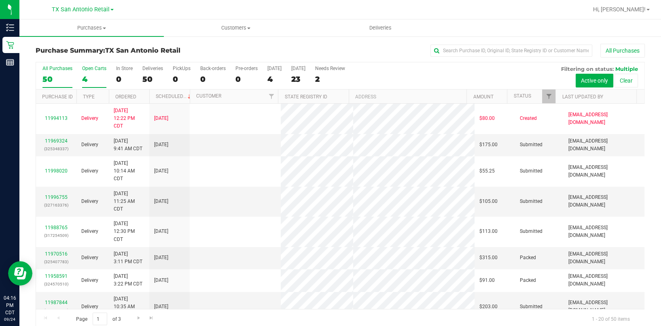
click at [86, 76] on div "4" at bounding box center [94, 78] width 24 height 9
click at [0, 0] on input "Open Carts 4" at bounding box center [0, 0] width 0 height 0
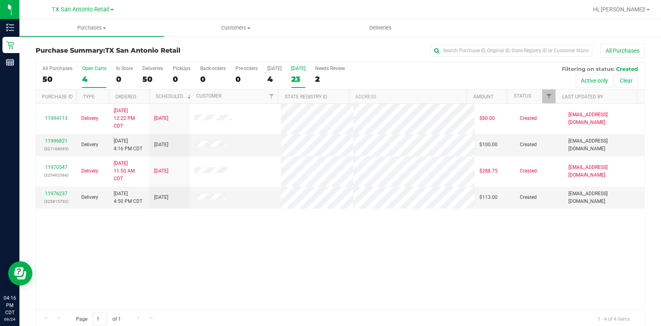
click at [295, 82] on div "23" at bounding box center [298, 78] width 14 height 9
click at [0, 0] on input "[DATE] 23" at bounding box center [0, 0] width 0 height 0
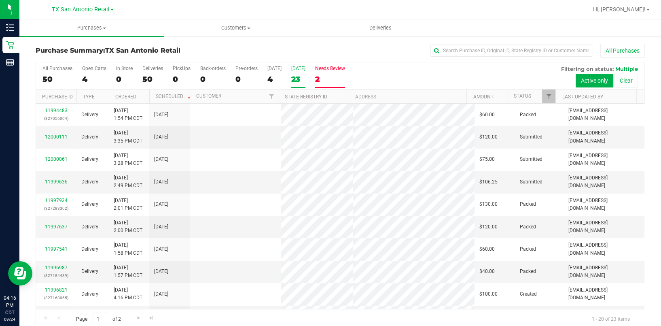
click at [334, 80] on div "2" at bounding box center [330, 78] width 30 height 9
click at [0, 0] on input "Needs Review 2" at bounding box center [0, 0] width 0 height 0
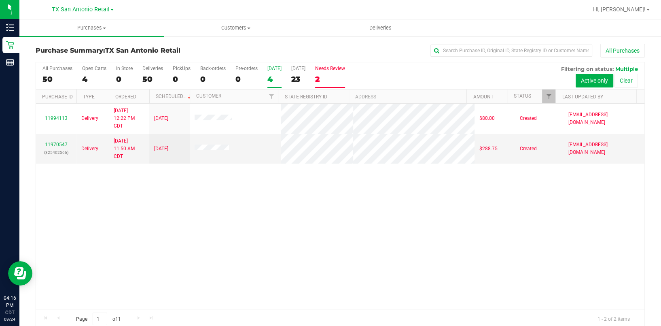
click at [270, 69] on div "[DATE]" at bounding box center [274, 69] width 14 height 6
click at [0, 0] on input "[DATE] 4" at bounding box center [0, 0] width 0 height 0
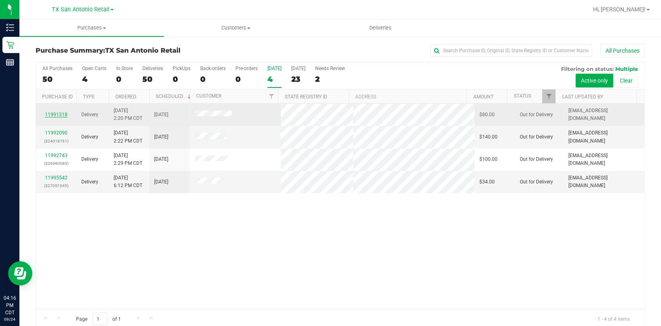
click at [55, 113] on link "11991318" at bounding box center [56, 115] width 23 height 6
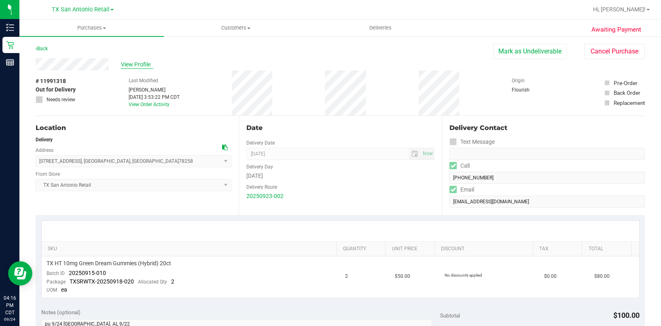
click at [125, 65] on span "View Profile" at bounding box center [137, 64] width 32 height 8
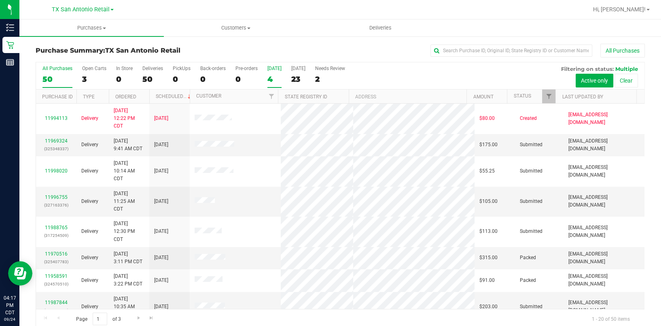
click at [267, 74] on div "4" at bounding box center [274, 78] width 14 height 9
click at [0, 0] on input "[DATE] 4" at bounding box center [0, 0] width 0 height 0
click at [268, 74] on label "[DATE] 4" at bounding box center [274, 77] width 14 height 22
click at [0, 0] on input "[DATE] 4" at bounding box center [0, 0] width 0 height 0
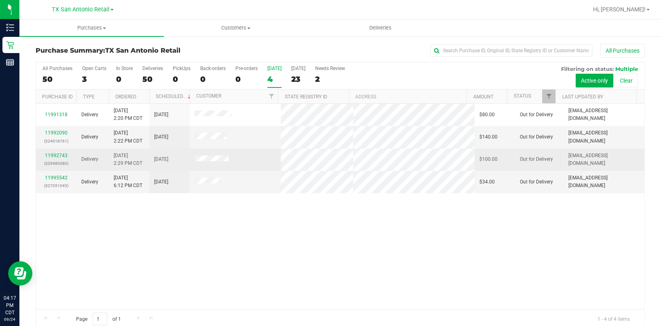
drag, startPoint x: 203, startPoint y: 150, endPoint x: 205, endPoint y: 155, distance: 4.6
click at [203, 151] on td at bounding box center [235, 159] width 91 height 22
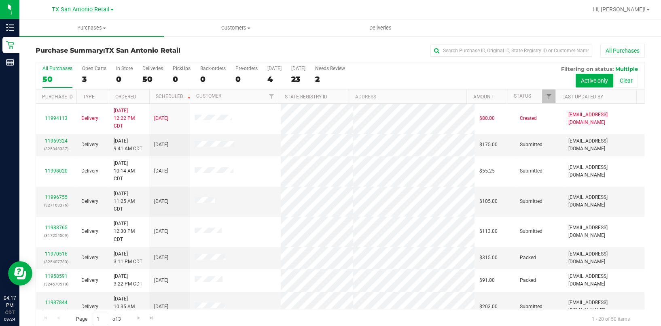
click at [267, 74] on div "All Purchases 50 Open Carts 3 In Store 0 Deliveries 50 PickUps 0 Back-orders 0 …" at bounding box center [340, 75] width 608 height 27
click at [268, 74] on div "4" at bounding box center [274, 78] width 14 height 9
click at [0, 0] on input "[DATE] 4" at bounding box center [0, 0] width 0 height 0
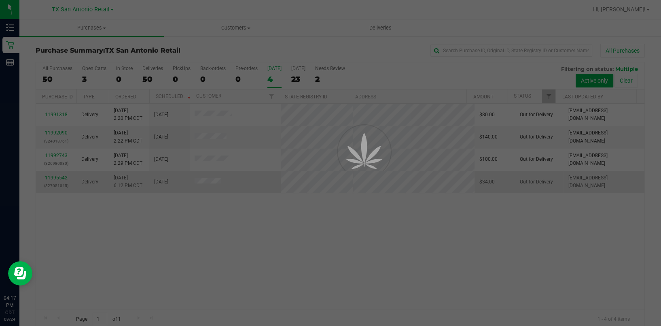
click at [205, 181] on div at bounding box center [330, 163] width 661 height 326
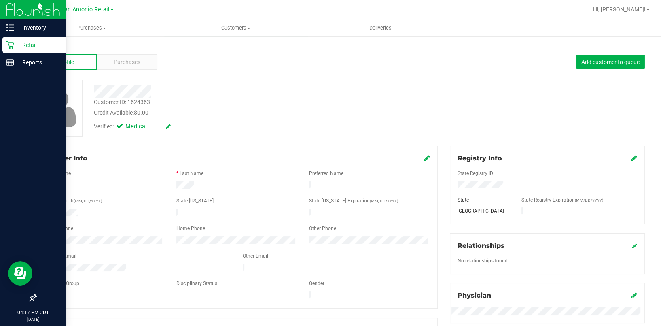
click at [19, 44] on div "Back Profile Purchases Add customer to queue Customer ID: 1624363 Credit Availa…" at bounding box center [339, 317] width 641 height 563
click at [16, 45] on p "Retail" at bounding box center [38, 45] width 49 height 10
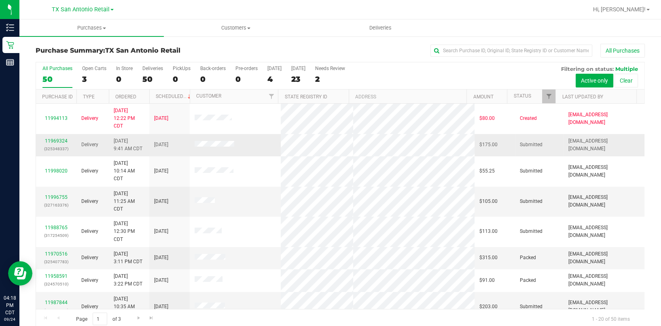
click at [247, 135] on td at bounding box center [235, 145] width 91 height 22
click at [270, 76] on div "4" at bounding box center [274, 78] width 14 height 9
click at [0, 0] on input "[DATE] 4" at bounding box center [0, 0] width 0 height 0
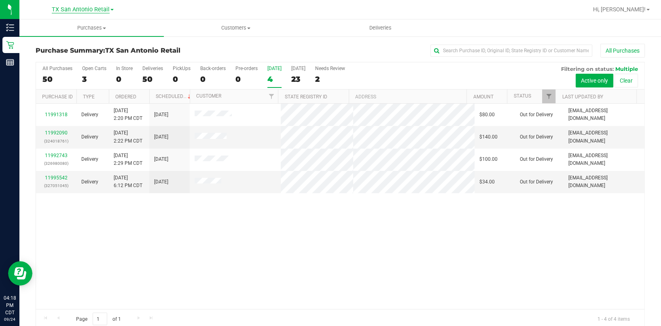
click at [84, 9] on span "TX San Antonio Retail" at bounding box center [81, 9] width 58 height 7
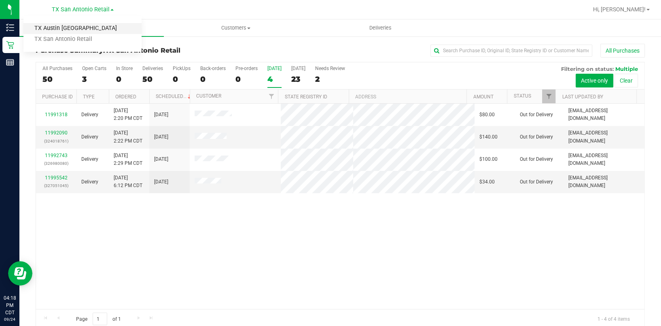
click at [95, 32] on link "TX Austin [GEOGRAPHIC_DATA]" at bounding box center [82, 28] width 118 height 11
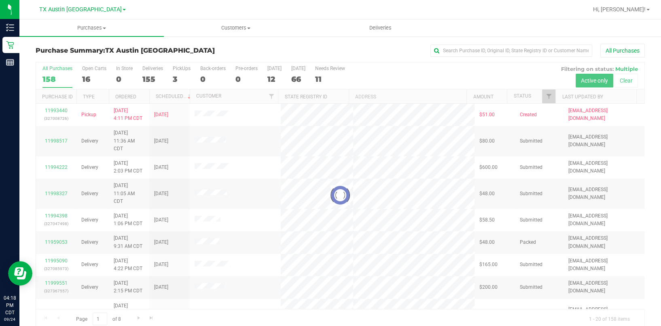
click at [171, 76] on div at bounding box center [340, 195] width 608 height 266
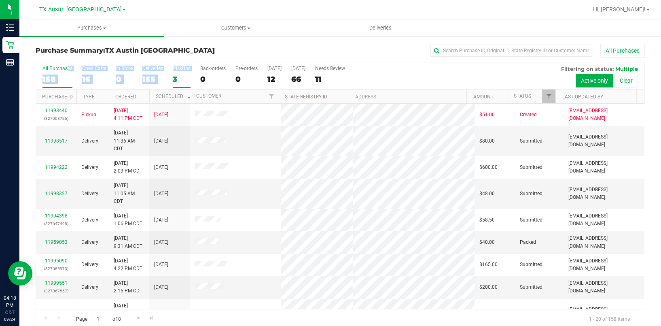
click at [173, 76] on div "3" at bounding box center [182, 78] width 18 height 9
click at [0, 0] on input "PickUps 3" at bounding box center [0, 0] width 0 height 0
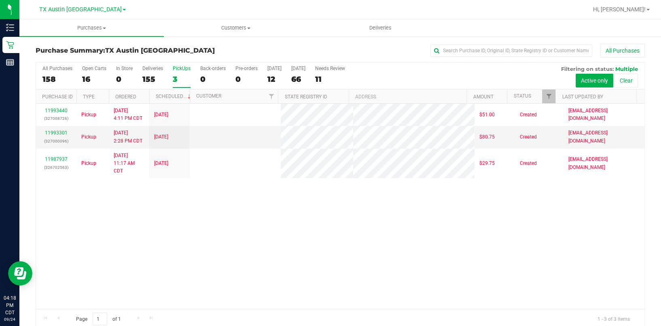
click at [183, 52] on h3 "Purchase Summary: TX Austin DC" at bounding box center [137, 50] width 203 height 7
click at [89, 5] on link "TX Austin [GEOGRAPHIC_DATA]" at bounding box center [82, 9] width 87 height 8
click at [105, 40] on link "TX San Antonio Retail" at bounding box center [82, 39] width 118 height 11
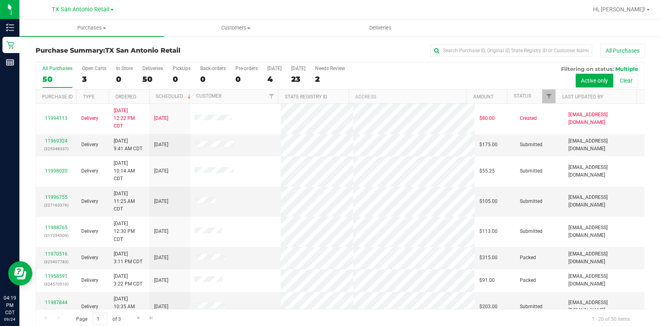
click at [321, 72] on div "All Purchases 50 Open Carts 3 In Store 0 Deliveries 50 PickUps 0 Back-orders 0 …" at bounding box center [340, 75] width 608 height 27
click at [322, 73] on div "All Purchases 50 Open Carts 3 In Store 0 Deliveries 50 PickUps 0 Back-orders 0 …" at bounding box center [340, 75] width 608 height 27
click at [327, 70] on div "Needs Review" at bounding box center [330, 69] width 30 height 6
click at [0, 0] on input "Needs Review 2" at bounding box center [0, 0] width 0 height 0
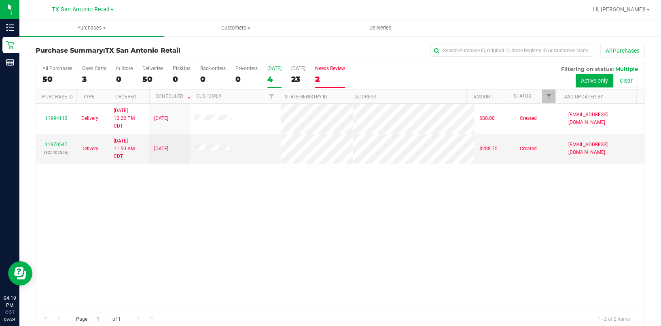
click at [277, 78] on div "4" at bounding box center [274, 78] width 14 height 9
click at [0, 0] on input "[DATE] 4" at bounding box center [0, 0] width 0 height 0
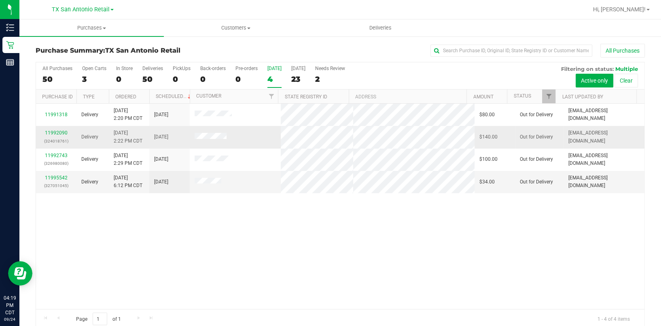
click at [122, 126] on td "[DATE] 2:22 PM CDT" at bounding box center [129, 137] width 40 height 22
click at [393, 265] on div "11991318 Delivery [DATE] 2:20 PM CDT 9/24/2025 $80.00 Out for Delivery [EMAIL_A…" at bounding box center [340, 206] width 608 height 205
click at [180, 73] on label "PickUps 0" at bounding box center [182, 77] width 18 height 22
click at [0, 0] on input "PickUps 0" at bounding box center [0, 0] width 0 height 0
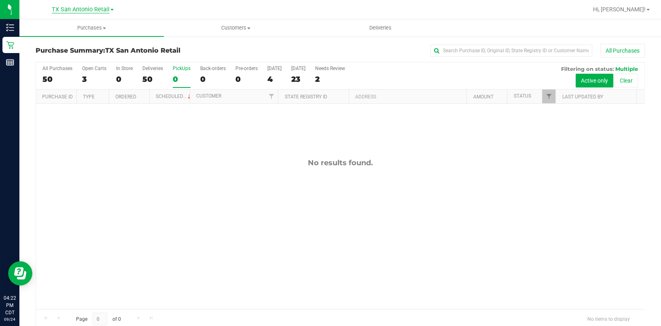
click at [107, 10] on span "TX San Antonio Retail" at bounding box center [81, 9] width 58 height 7
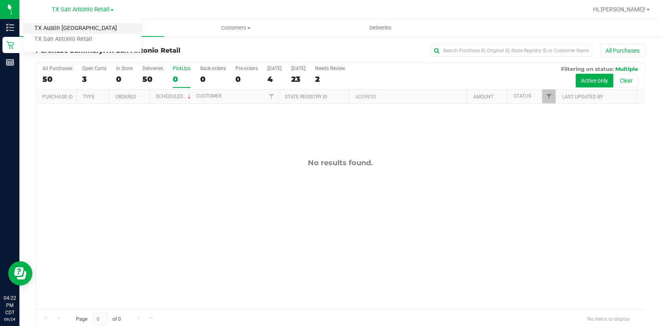
click at [112, 30] on link "TX Austin [GEOGRAPHIC_DATA]" at bounding box center [82, 28] width 118 height 11
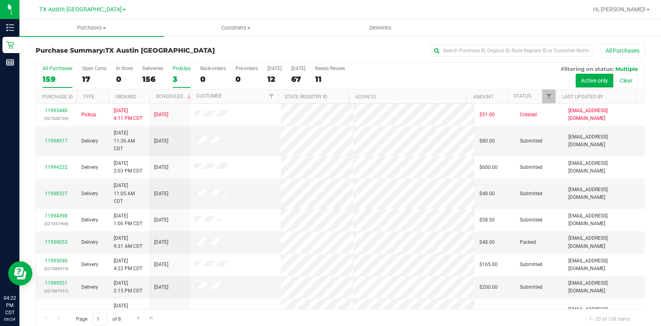
click at [181, 81] on div "3" at bounding box center [182, 78] width 18 height 9
click at [0, 0] on input "PickUps 3" at bounding box center [0, 0] width 0 height 0
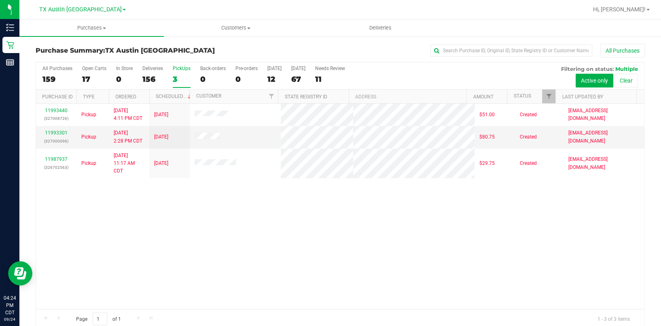
click at [178, 64] on div "All Purchases 159 Open Carts 17 In Store 0 Deliveries 156 PickUps 3 Back-orders…" at bounding box center [340, 65] width 608 height 6
click at [176, 69] on label "PickUps 3" at bounding box center [182, 77] width 18 height 22
click at [315, 125] on tbody "11993440 (327008726) Pickup [DATE] 4:11 PM CDT 10/8/2025 $51.00 Created [EMAIL_…" at bounding box center [340, 141] width 608 height 74
click at [230, 199] on div "11993440 (327008726) Pickup [DATE] 4:11 PM CDT 10/8/2025 $51.00 Created [EMAIL_…" at bounding box center [340, 206] width 608 height 205
click at [175, 80] on div "3" at bounding box center [182, 78] width 18 height 9
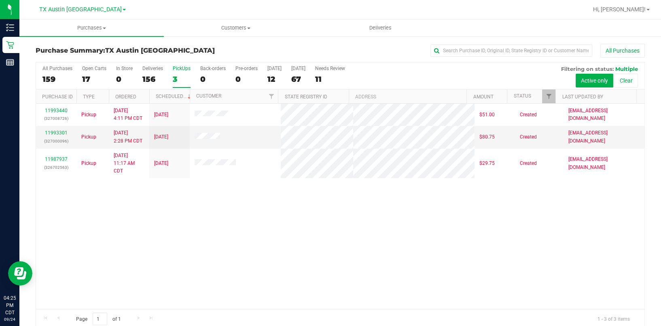
click at [0, 0] on input "PickUps 3" at bounding box center [0, 0] width 0 height 0
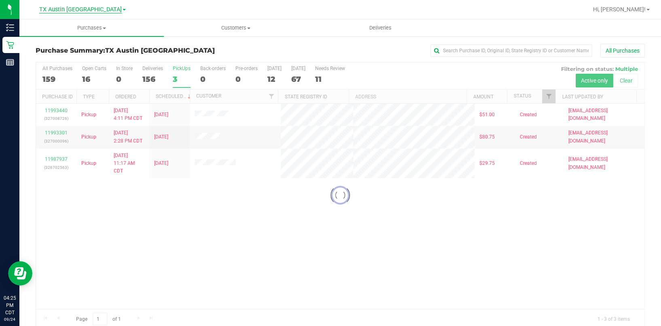
click at [82, 7] on span "TX Austin [GEOGRAPHIC_DATA]" at bounding box center [80, 9] width 83 height 7
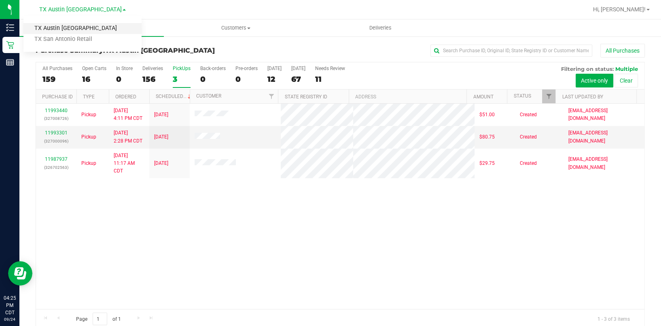
click at [93, 32] on link "TX Austin [GEOGRAPHIC_DATA]" at bounding box center [82, 28] width 118 height 11
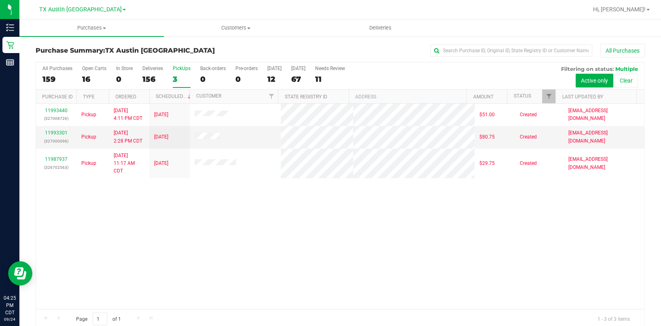
click at [95, 11] on span "TX Austin [GEOGRAPHIC_DATA]" at bounding box center [80, 9] width 83 height 7
click at [94, 39] on link "TX San Antonio Retail" at bounding box center [82, 39] width 118 height 11
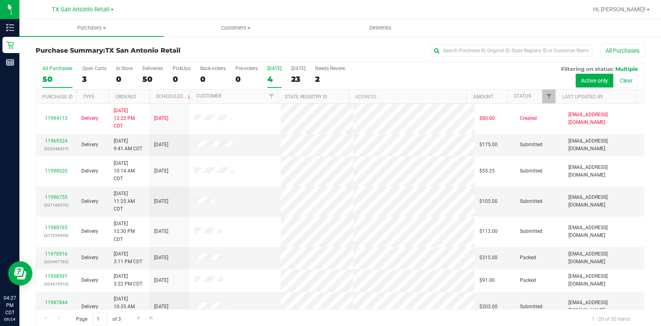
click at [268, 66] on div "[DATE]" at bounding box center [274, 69] width 14 height 6
click at [0, 0] on input "[DATE] 4" at bounding box center [0, 0] width 0 height 0
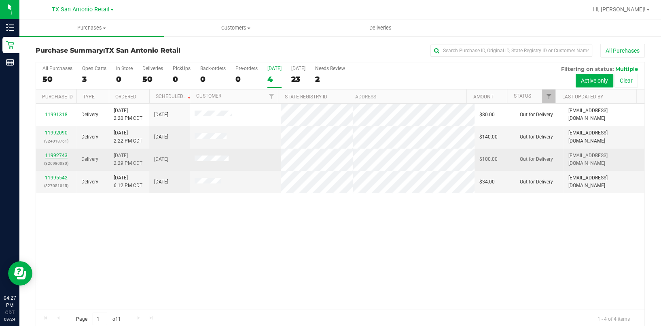
click at [60, 155] on link "11992743" at bounding box center [56, 155] width 23 height 6
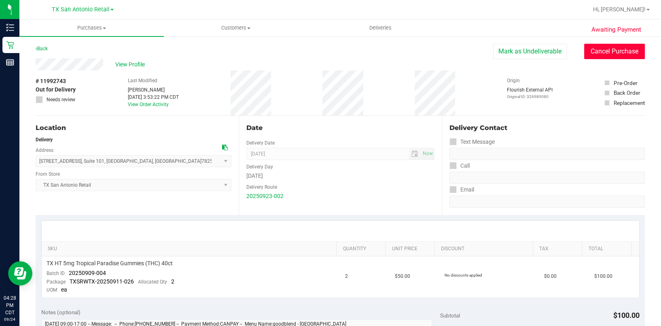
click at [605, 50] on button "Cancel Purchase" at bounding box center [614, 51] width 61 height 15
click at [137, 65] on span "View Profile" at bounding box center [131, 64] width 32 height 8
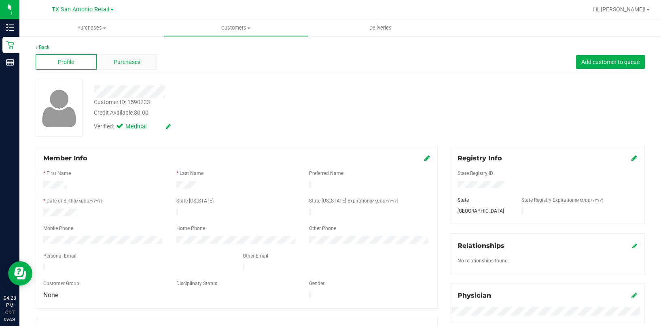
click at [138, 65] on span "Purchases" at bounding box center [127, 62] width 27 height 8
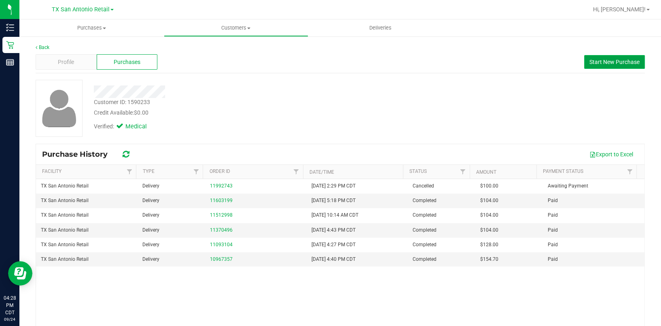
click at [616, 59] on span "Start New Purchase" at bounding box center [614, 62] width 50 height 6
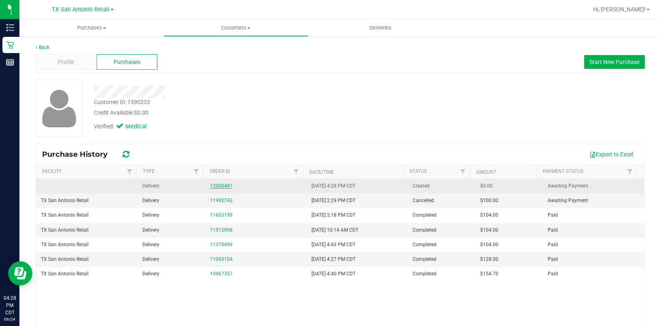
click at [216, 187] on link "12000481" at bounding box center [221, 186] width 23 height 6
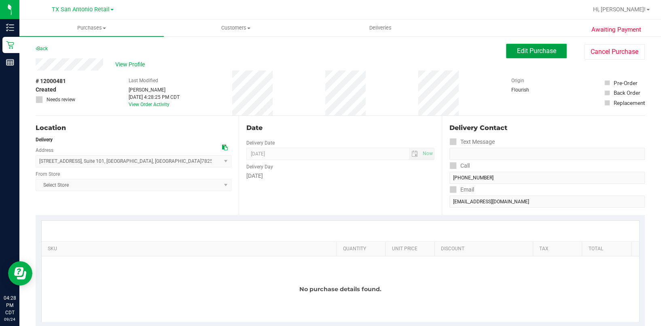
click at [531, 46] on button "Edit Purchase" at bounding box center [536, 51] width 61 height 15
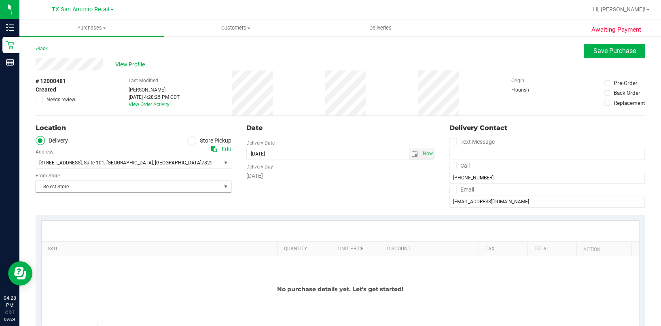
click at [149, 192] on span "Select Store" at bounding box center [128, 186] width 185 height 11
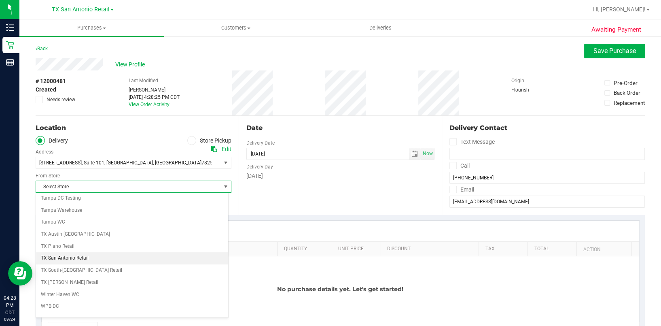
scroll to position [582, 0]
click at [121, 252] on li "TX San Antonio Retail" at bounding box center [132, 255] width 192 height 12
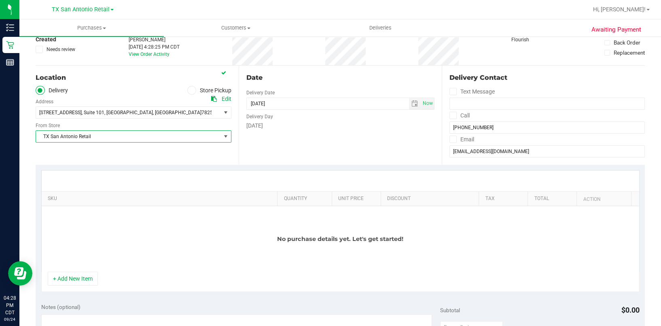
scroll to position [108, 0]
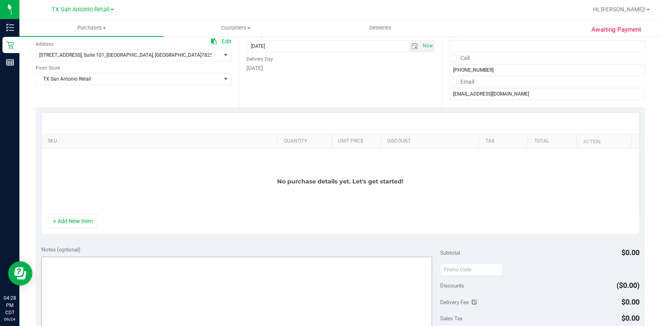
click at [89, 228] on button "+ Add New Item" at bounding box center [73, 221] width 50 height 14
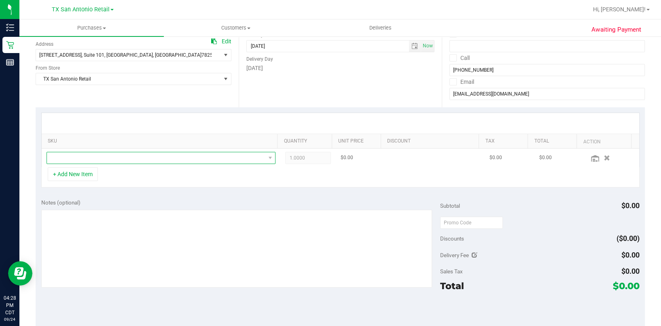
click at [72, 159] on span "NO DATA FOUND" at bounding box center [156, 157] width 218 height 11
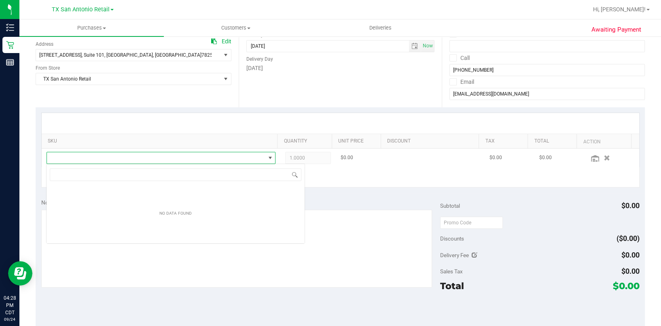
scroll to position [12, 223]
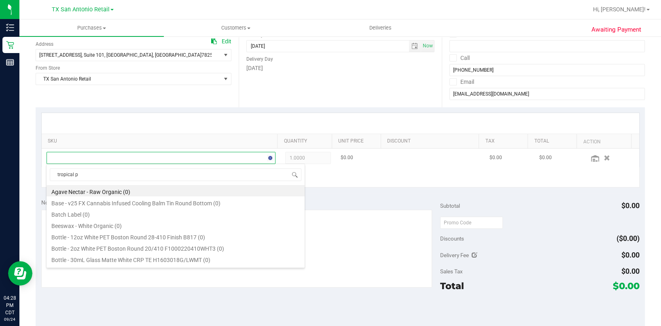
type input "tropical pa"
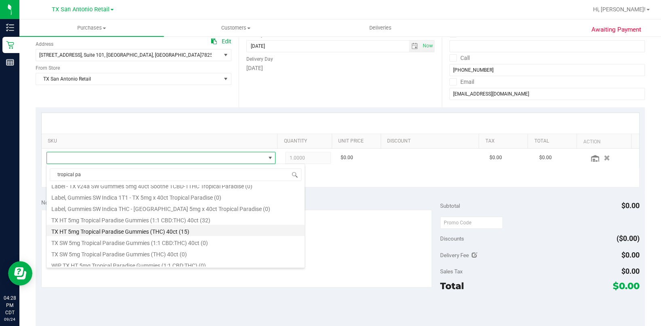
scroll to position [146, 0]
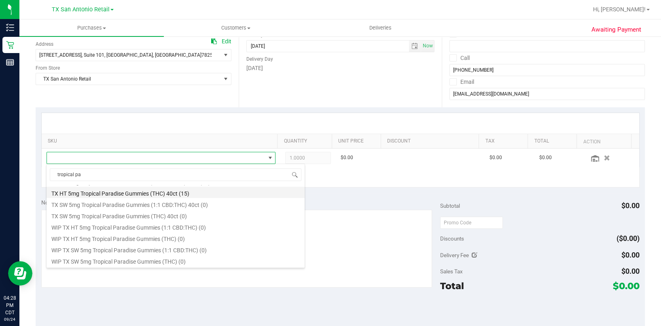
click at [236, 195] on li "TX HT 5mg Tropical Paradise Gummies (THC) 40ct (15)" at bounding box center [176, 191] width 258 height 11
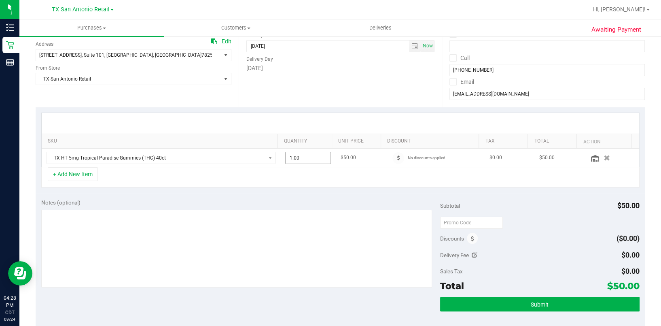
click at [307, 155] on span "1.00 1" at bounding box center [307, 158] width 45 height 12
type input "2"
type input "2.00"
drag, startPoint x: 295, startPoint y: 175, endPoint x: 305, endPoint y: 174, distance: 9.4
click at [297, 173] on div "+ Add New Item" at bounding box center [340, 177] width 598 height 20
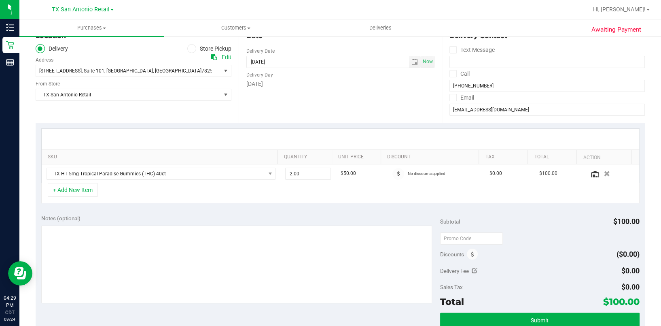
scroll to position [162, 0]
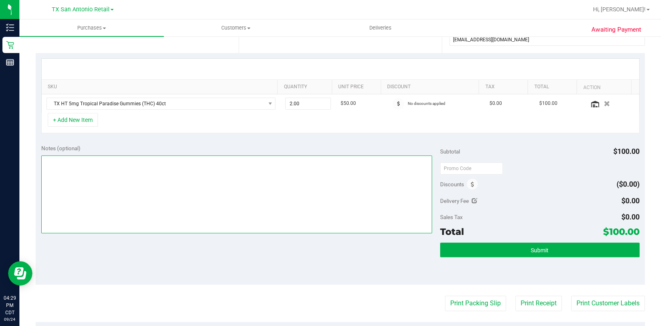
click at [305, 172] on textarea at bounding box center [236, 194] width 391 height 78
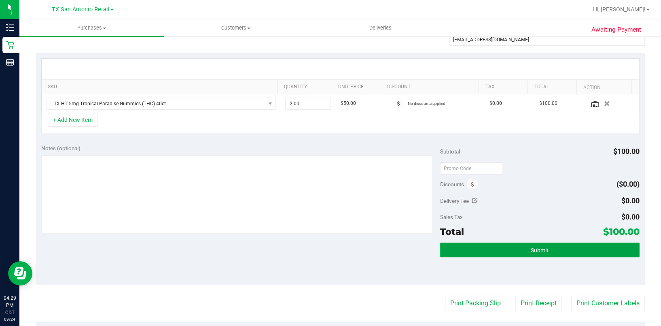
click at [508, 252] on button "Submit" at bounding box center [539, 249] width 199 height 15
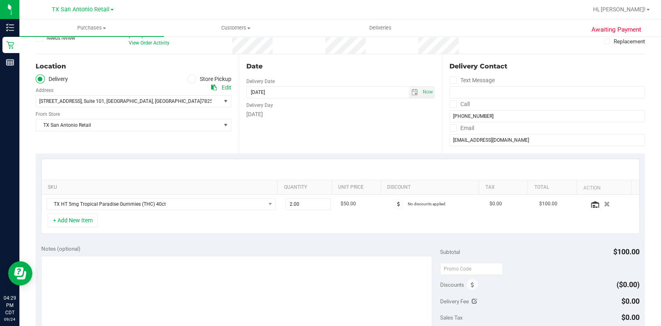
scroll to position [0, 0]
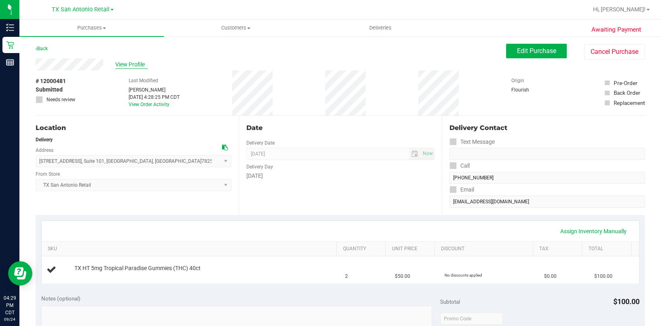
click at [125, 65] on span "View Profile" at bounding box center [131, 64] width 32 height 8
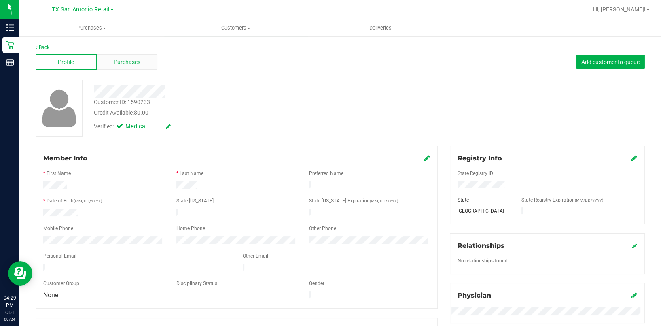
click at [128, 63] on span "Purchases" at bounding box center [127, 62] width 27 height 8
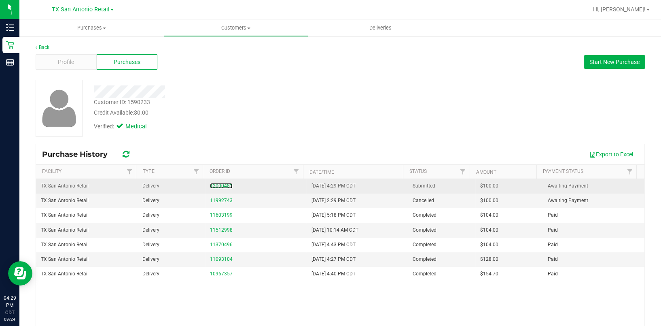
click at [222, 182] on div "12000481" at bounding box center [256, 186] width 92 height 8
click at [222, 186] on link "12000481" at bounding box center [221, 186] width 23 height 6
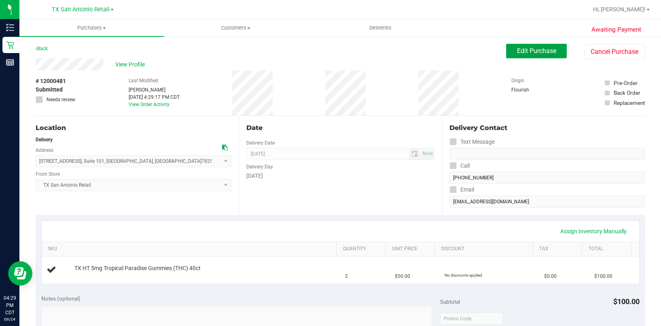
click at [529, 52] on span "Edit Purchase" at bounding box center [536, 51] width 39 height 8
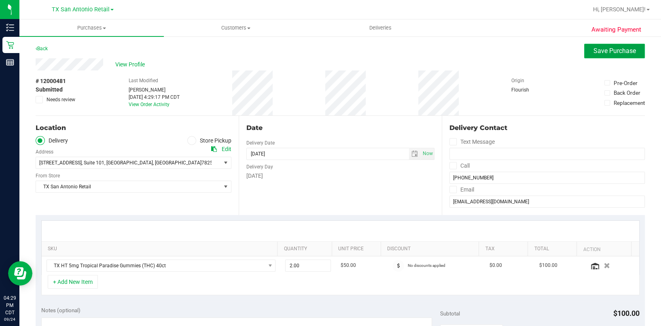
click at [606, 55] on button "Save Purchase" at bounding box center [614, 51] width 61 height 15
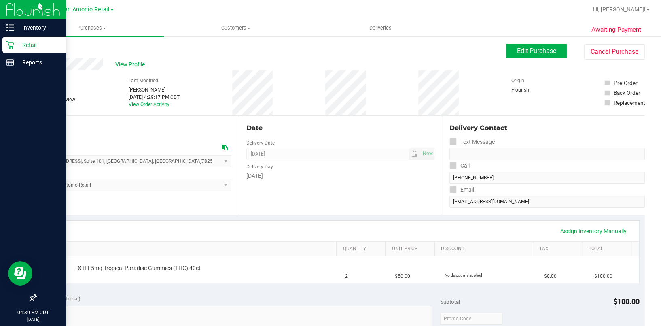
click at [8, 41] on icon at bounding box center [10, 45] width 8 height 8
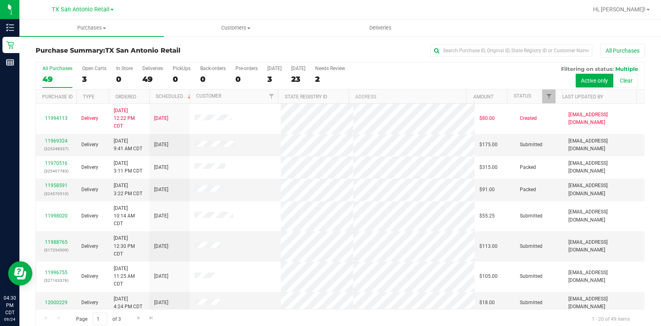
click at [266, 71] on div "All Purchases 49 Open Carts 3 In Store 0 Deliveries 49 PickUps 0 Back-orders 0 …" at bounding box center [340, 75] width 608 height 27
click at [273, 78] on div "3" at bounding box center [274, 78] width 14 height 9
click at [0, 0] on input "[DATE] 3" at bounding box center [0, 0] width 0 height 0
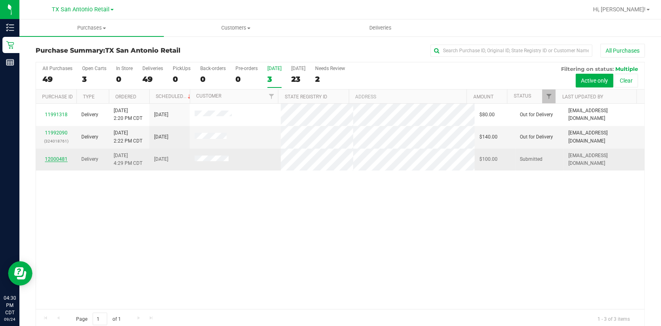
click at [59, 157] on link "12000481" at bounding box center [56, 159] width 23 height 6
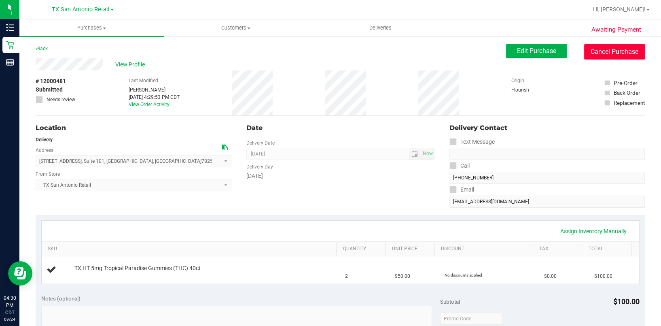
click at [590, 52] on button "Cancel Purchase" at bounding box center [614, 51] width 61 height 15
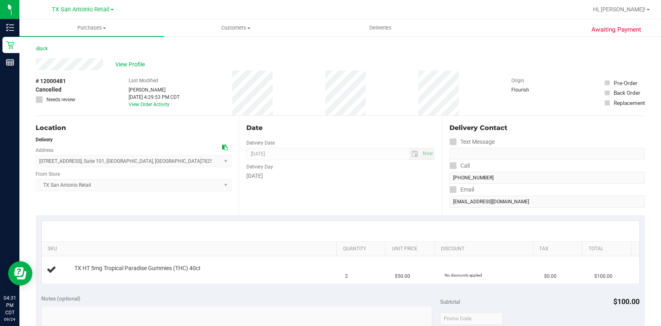
click at [134, 70] on div "Last Modified [PERSON_NAME] [DATE] 4:29:53 PM CDT View Order Activity" at bounding box center [154, 92] width 51 height 45
click at [136, 67] on span "View Profile" at bounding box center [131, 64] width 32 height 8
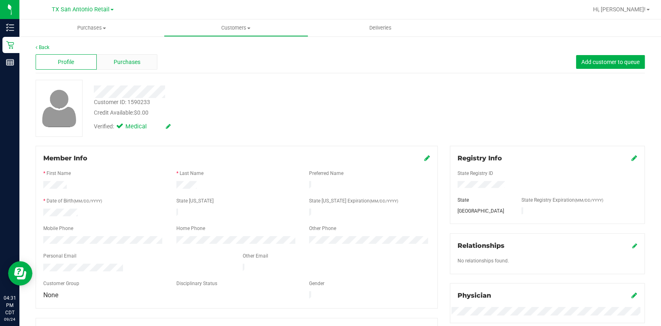
click at [143, 56] on div "Purchases" at bounding box center [127, 61] width 61 height 15
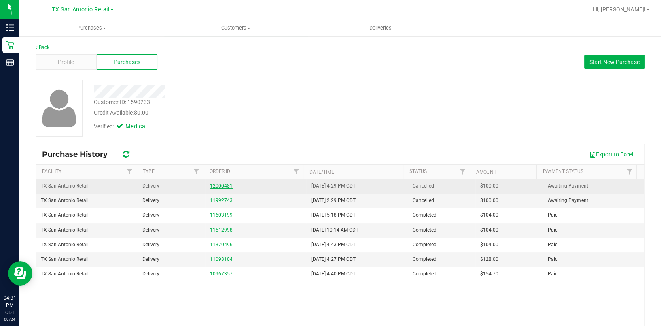
click at [220, 184] on link "12000481" at bounding box center [221, 186] width 23 height 6
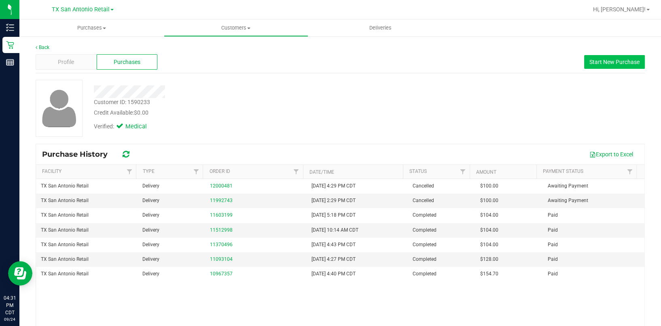
click at [585, 53] on div "Profile Purchases Start New Purchase" at bounding box center [340, 62] width 609 height 22
click at [584, 56] on button "Start New Purchase" at bounding box center [614, 62] width 61 height 14
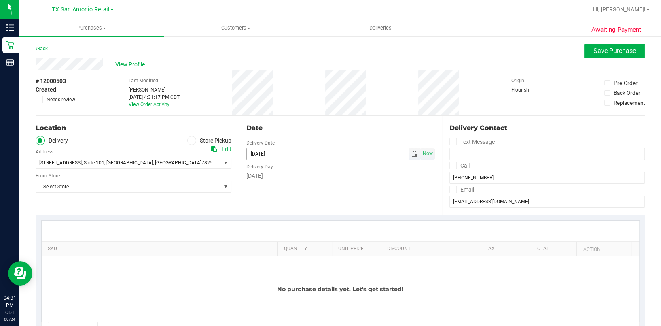
click at [409, 152] on span "select" at bounding box center [415, 153] width 12 height 11
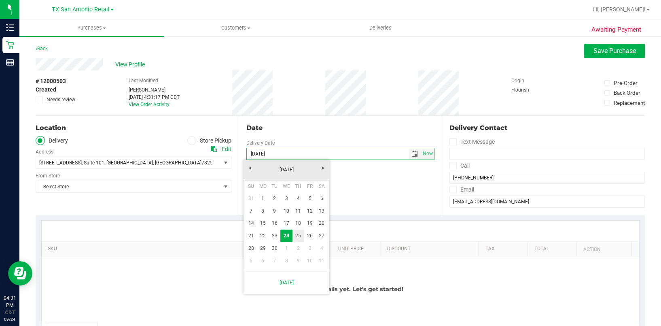
click at [296, 234] on link "25" at bounding box center [298, 235] width 12 height 13
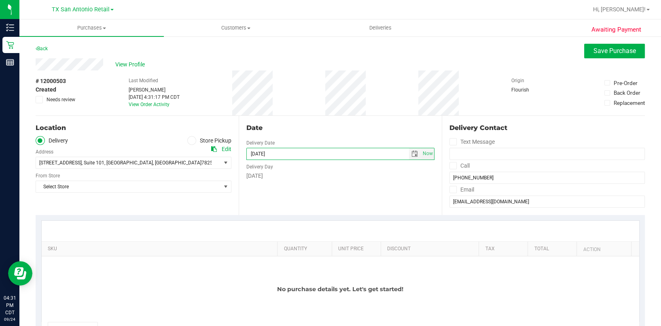
type input "[DATE]"
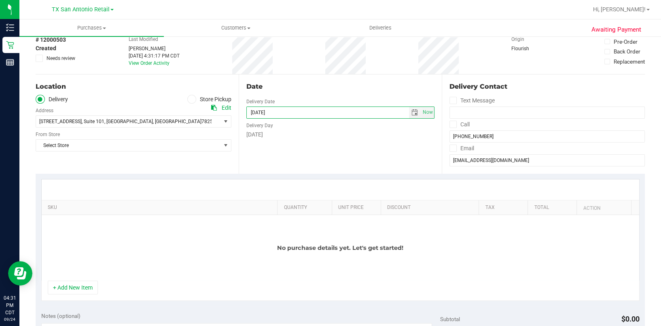
scroll to position [108, 0]
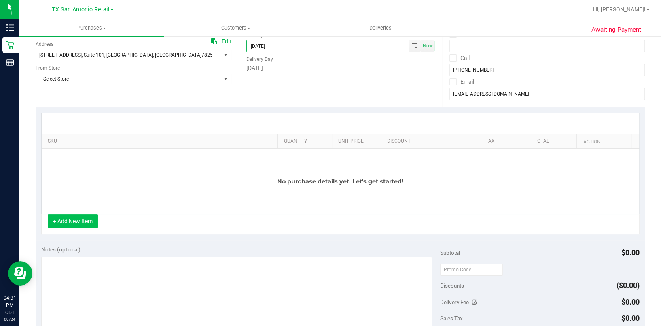
click at [79, 228] on button "+ Add New Item" at bounding box center [73, 221] width 50 height 14
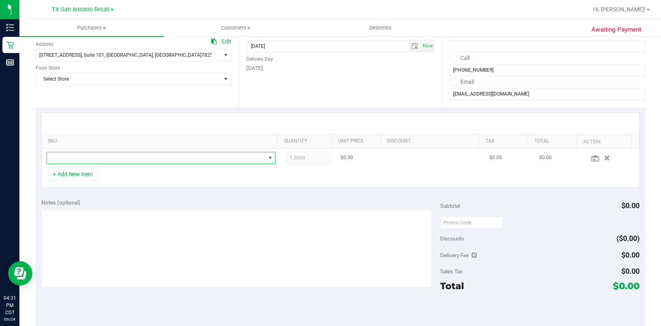
click at [114, 157] on span "NO DATA FOUND" at bounding box center [156, 157] width 218 height 11
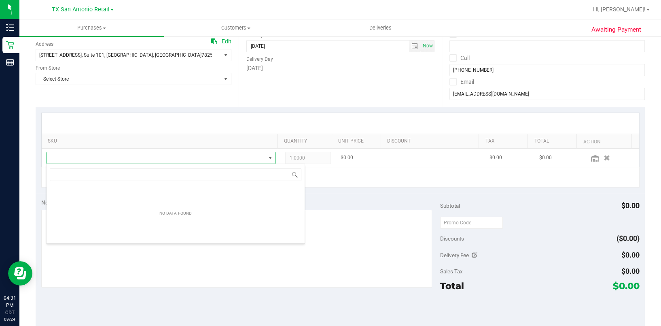
scroll to position [12, 223]
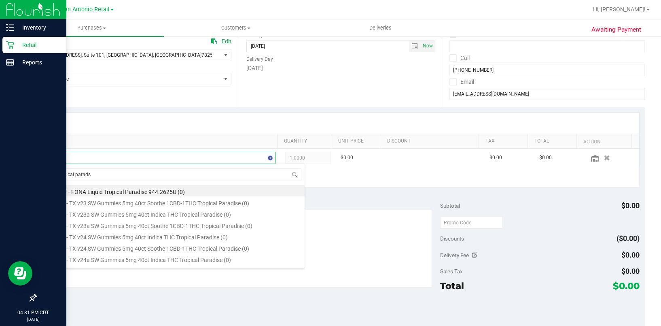
type input "tropical parad"
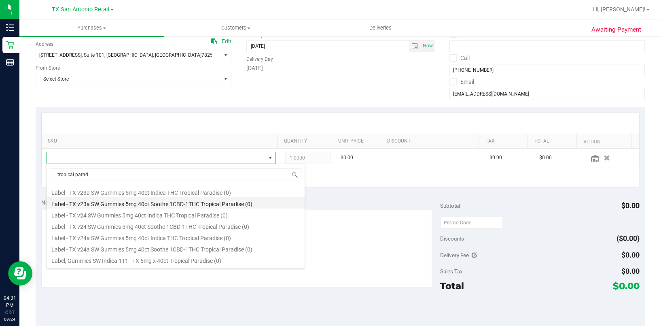
scroll to position [32, 0]
click at [137, 76] on span "Select Store" at bounding box center [128, 78] width 185 height 11
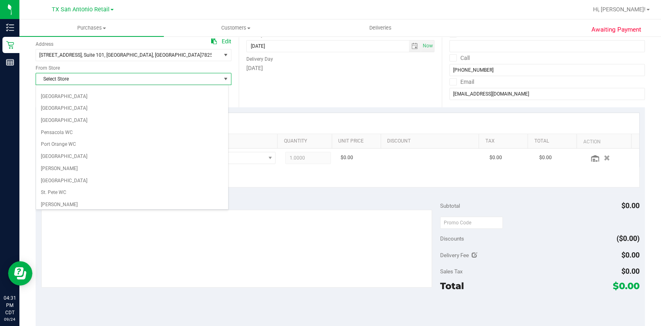
scroll to position [582, 0]
click at [110, 142] on li "TX San Antonio Retail" at bounding box center [132, 147] width 192 height 12
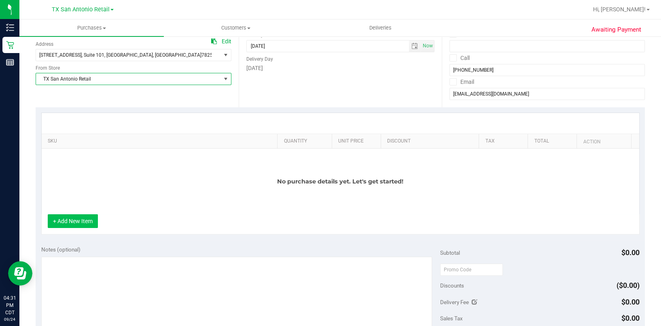
click at [92, 228] on button "+ Add New Item" at bounding box center [73, 221] width 50 height 14
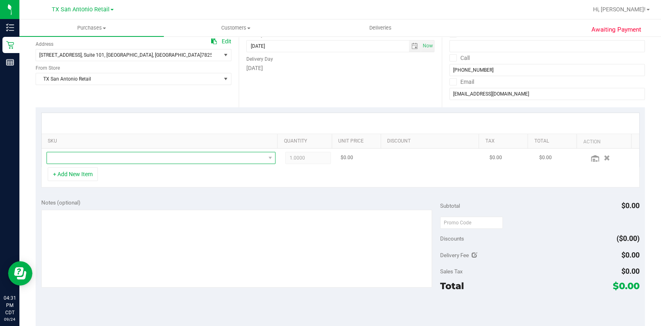
click at [138, 155] on span "NO DATA FOUND" at bounding box center [156, 157] width 218 height 11
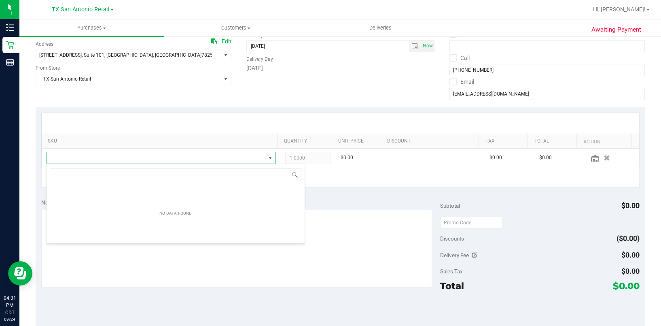
scroll to position [12, 223]
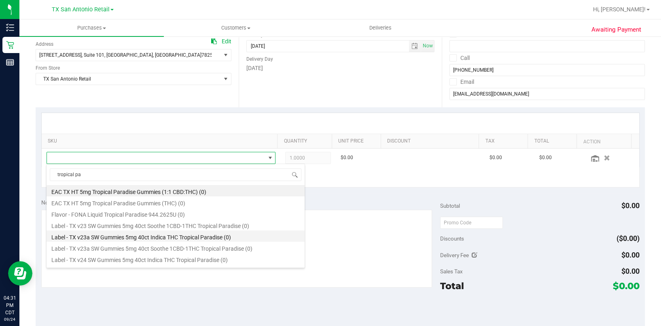
type input "tropical par"
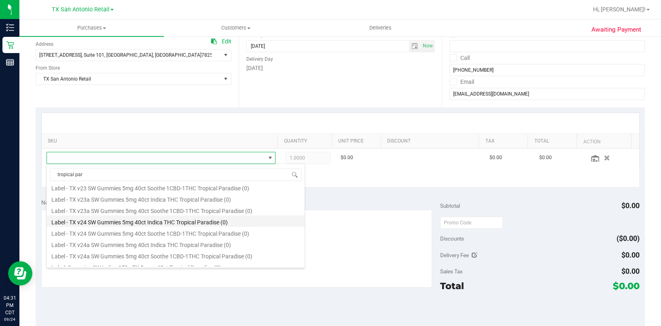
scroll to position [91, 0]
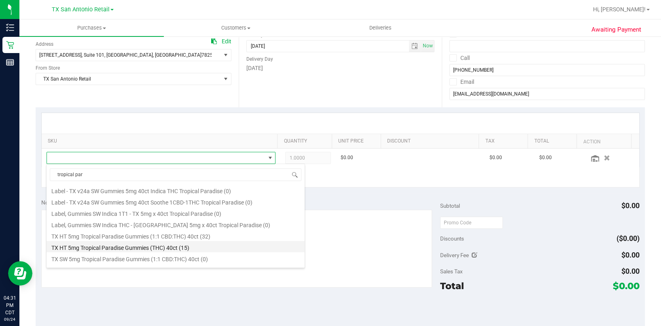
click at [222, 249] on li "TX HT 5mg Tropical Paradise Gummies (THC) 40ct (15)" at bounding box center [176, 246] width 258 height 11
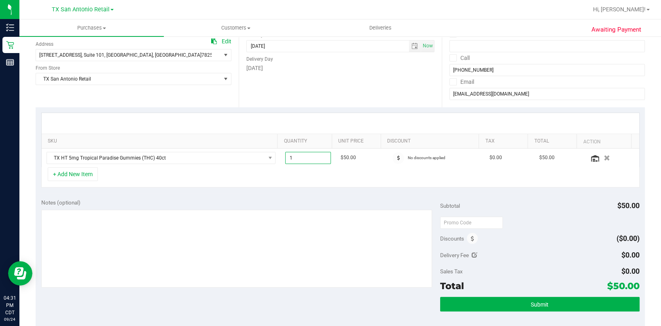
click at [299, 157] on span "1.00 1" at bounding box center [307, 158] width 45 height 12
type input "1"
type input "2"
type input "2.00"
click at [199, 170] on div "+ Add New Item" at bounding box center [340, 177] width 598 height 20
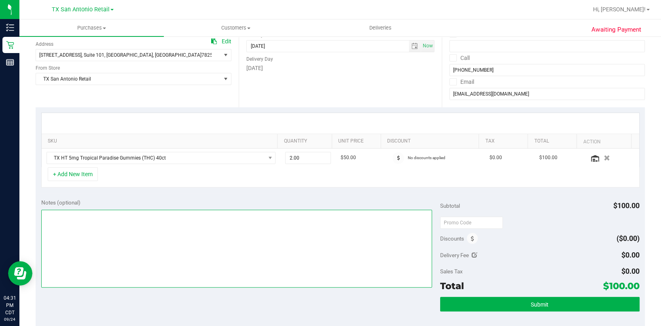
click at [322, 235] on textarea at bounding box center [236, 248] width 391 height 78
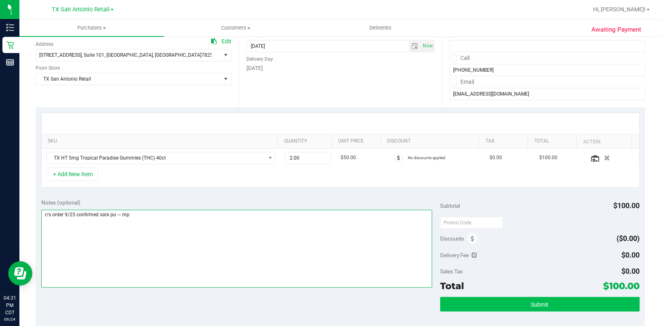
type textarea "r/s order 9/25 confirmed satx pu --- mp"
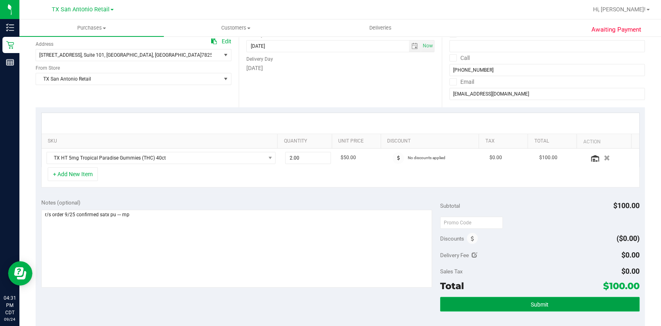
click at [483, 307] on button "Submit" at bounding box center [539, 303] width 199 height 15
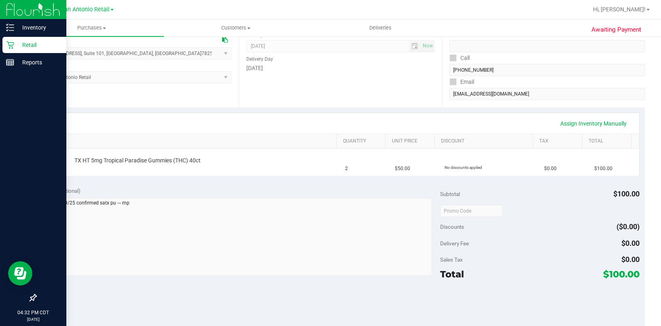
click at [15, 53] on div "Retail" at bounding box center [34, 45] width 64 height 16
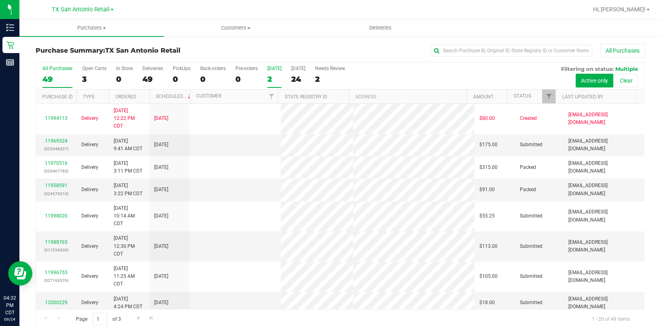
click at [270, 76] on div "2" at bounding box center [274, 78] width 14 height 9
click at [0, 0] on input "[DATE] 2" at bounding box center [0, 0] width 0 height 0
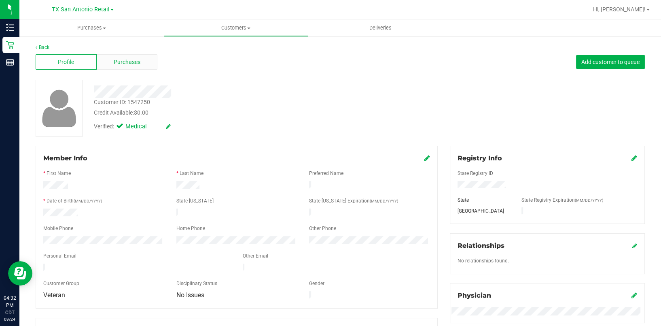
click at [118, 68] on div "Purchases" at bounding box center [127, 61] width 61 height 15
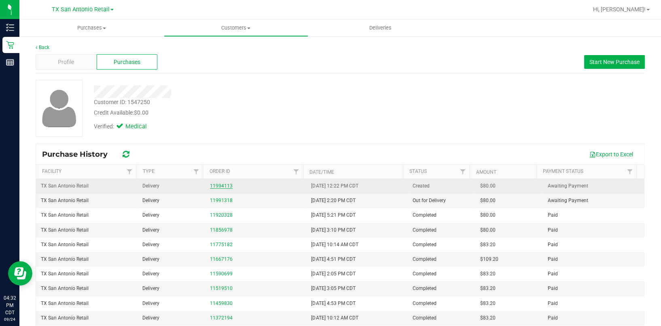
click at [226, 185] on link "11994113" at bounding box center [221, 186] width 23 height 6
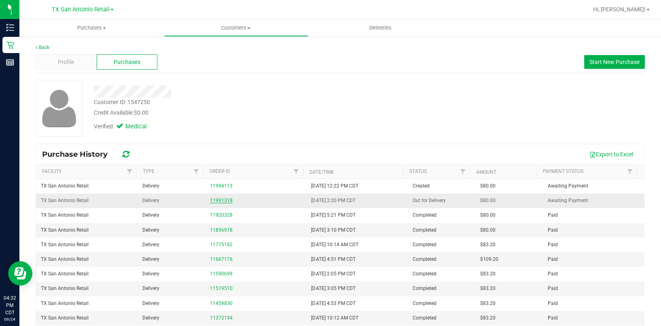
click at [219, 201] on link "11991318" at bounding box center [221, 200] width 23 height 6
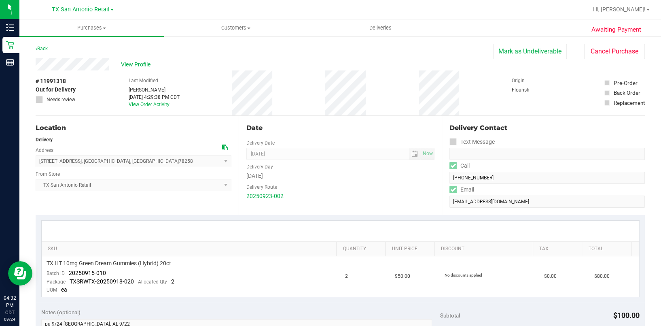
scroll to position [54, 0]
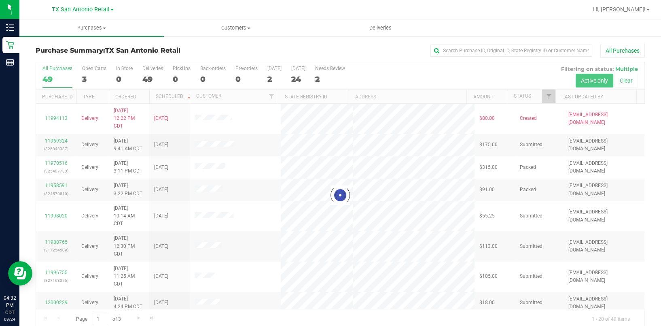
drag, startPoint x: 270, startPoint y: 73, endPoint x: 265, endPoint y: 82, distance: 10.5
click at [267, 79] on div at bounding box center [340, 195] width 608 height 266
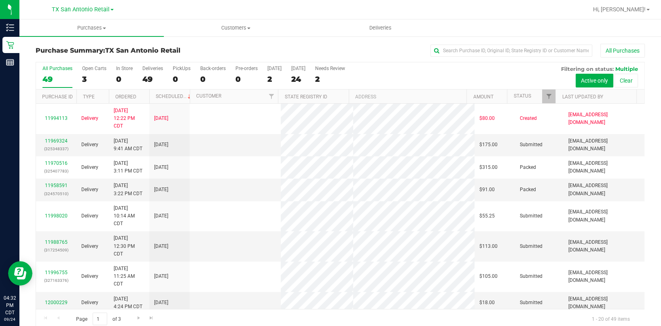
click at [265, 82] on div "All Purchases 49 Open Carts 3 In Store 0 Deliveries 49 PickUps 0 Back-orders 0 …" at bounding box center [340, 75] width 608 height 27
click at [266, 78] on div "All Purchases 49 Open Carts 3 In Store 0 Deliveries 49 PickUps 0 Back-orders 0 …" at bounding box center [340, 75] width 608 height 27
click at [270, 77] on div "2" at bounding box center [274, 78] width 14 height 9
click at [0, 0] on input "[DATE] 2" at bounding box center [0, 0] width 0 height 0
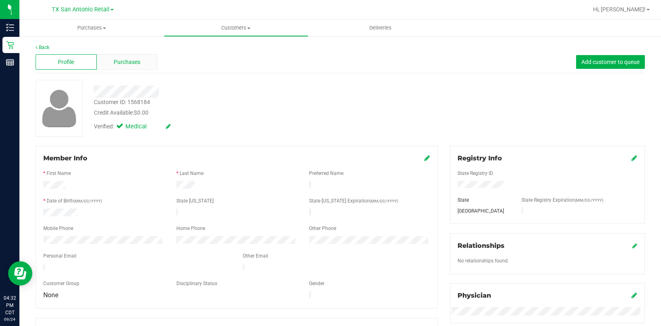
click at [136, 59] on span "Purchases" at bounding box center [127, 62] width 27 height 8
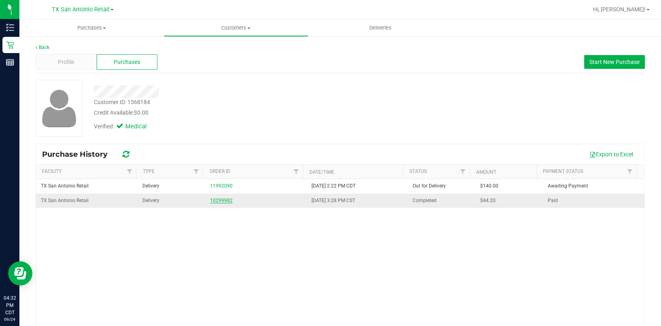
click at [218, 199] on link "10299982" at bounding box center [221, 200] width 23 height 6
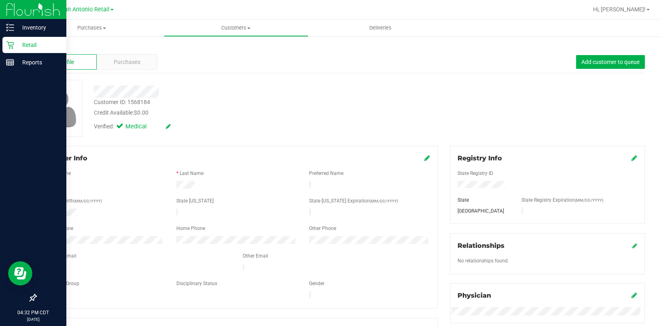
click at [11, 43] on icon at bounding box center [10, 45] width 8 height 8
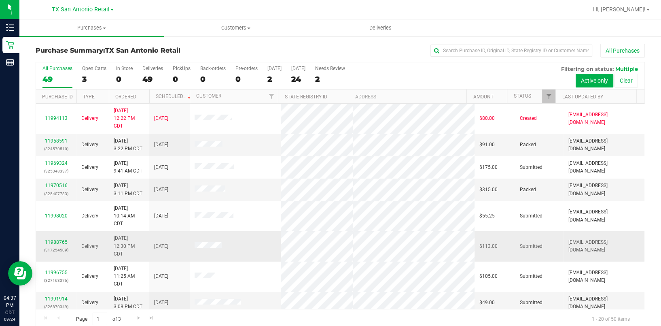
click at [237, 244] on td at bounding box center [235, 246] width 91 height 30
click at [187, 71] on div "All Purchases 49 Open Carts 3 In Store 0 Deliveries 49 PickUps 0 Back-orders 0 …" at bounding box center [340, 75] width 608 height 27
click at [186, 72] on label "PickUps 0" at bounding box center [182, 77] width 18 height 22
click at [0, 0] on input "PickUps 0" at bounding box center [0, 0] width 0 height 0
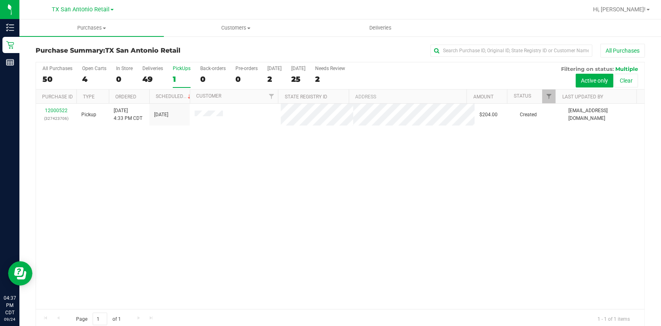
click at [230, 130] on div "12000522 (327423706) Pickup [DATE] 4:33 PM CDT 9/25/2025 $204.00 Created [EMAIL…" at bounding box center [340, 206] width 608 height 205
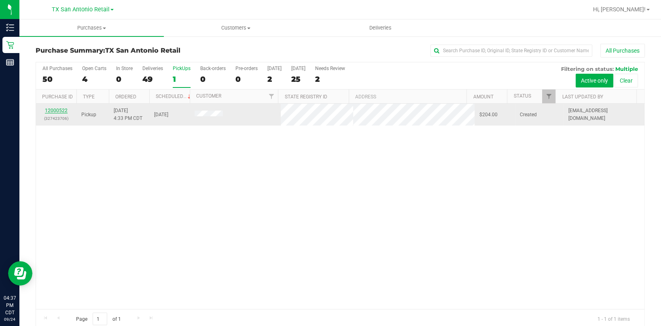
click at [61, 112] on link "12000522" at bounding box center [56, 111] width 23 height 6
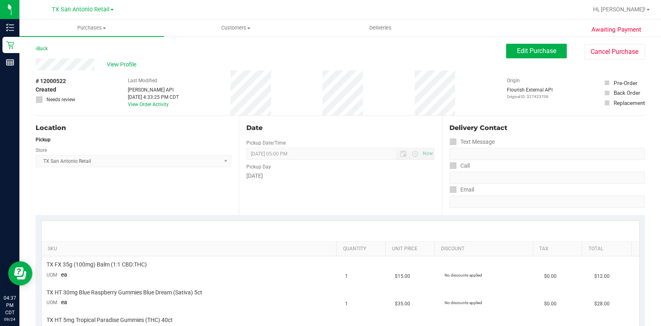
click at [200, 204] on div "Location Pickup Store [GEOGRAPHIC_DATA] [GEOGRAPHIC_DATA] Retail Select Store […" at bounding box center [137, 165] width 203 height 99
click at [540, 53] on span "Edit Purchase" at bounding box center [536, 51] width 39 height 8
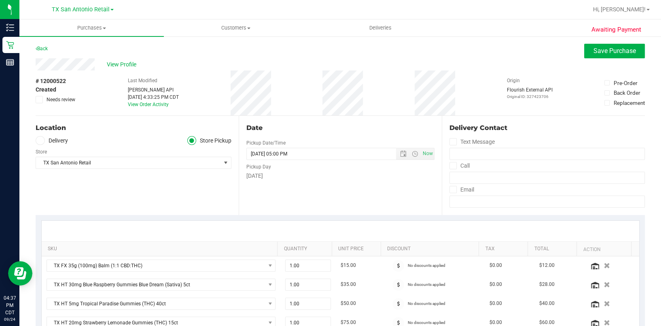
click at [63, 142] on label "Delivery" at bounding box center [52, 140] width 32 height 9
click at [0, 0] on input "Delivery" at bounding box center [0, 0] width 0 height 0
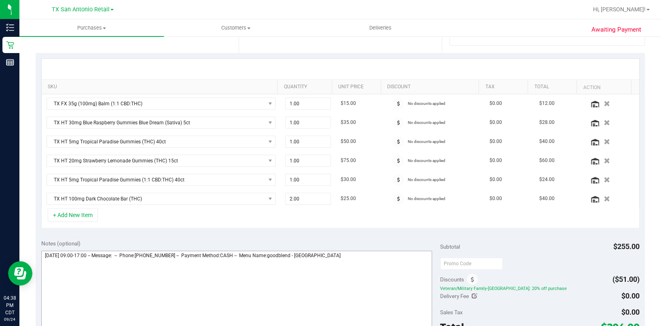
scroll to position [269, 0]
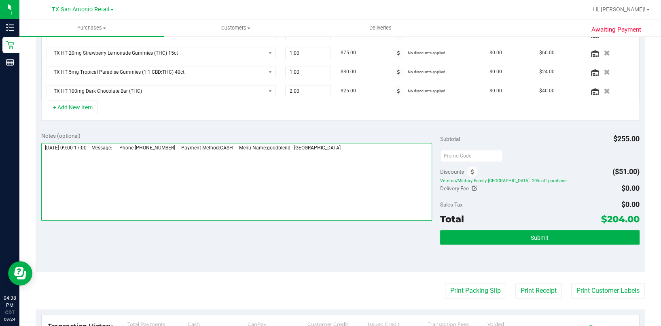
click at [379, 170] on textarea at bounding box center [236, 182] width 391 height 78
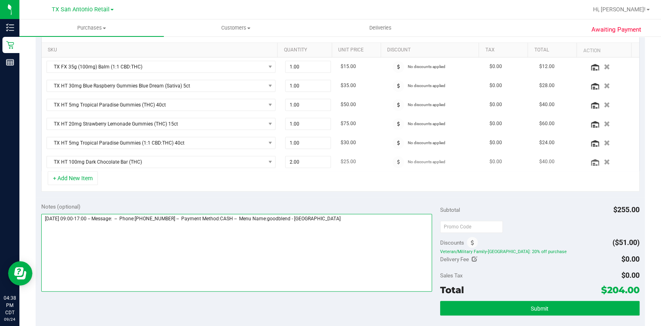
scroll to position [216, 0]
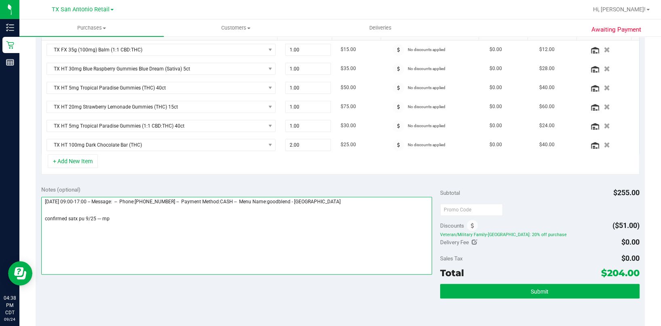
click at [201, 224] on textarea at bounding box center [236, 236] width 391 height 78
click at [200, 224] on textarea at bounding box center [236, 236] width 391 height 78
click at [199, 224] on textarea at bounding box center [236, 236] width 391 height 78
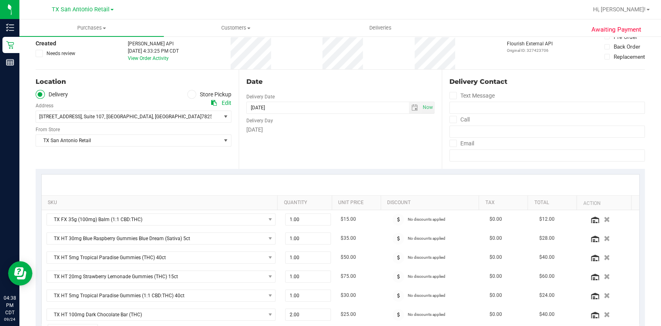
scroll to position [0, 0]
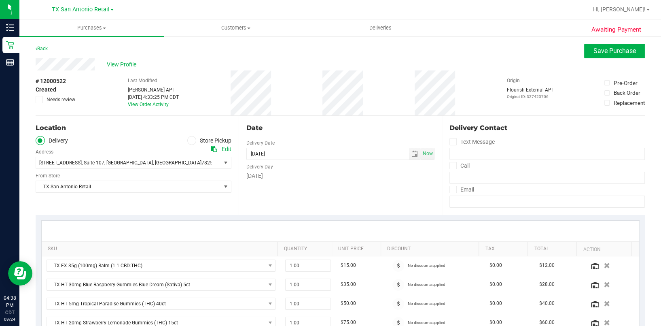
type textarea "[DATE] 09:00-17:00 -- Message: -- Phone:[PHONE_NUMBER] -- Payment Method:CASH -…"
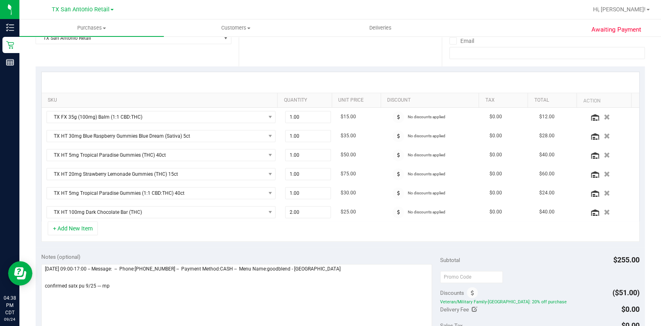
scroll to position [216, 0]
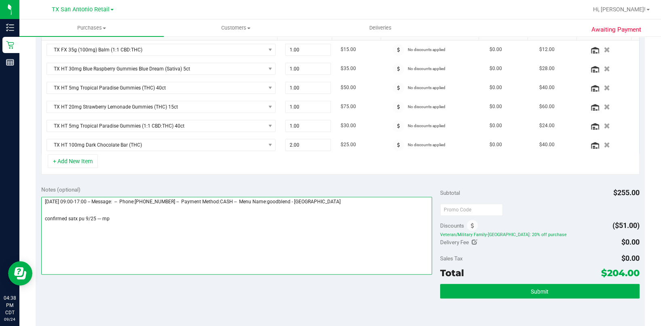
click at [157, 246] on textarea at bounding box center [236, 236] width 391 height 78
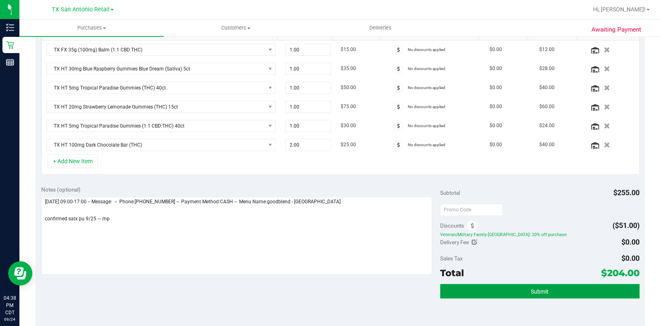
click at [620, 296] on button "Submit" at bounding box center [539, 291] width 199 height 15
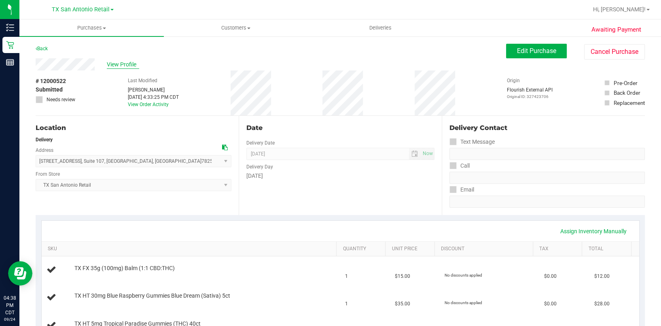
click at [138, 61] on span "View Profile" at bounding box center [123, 64] width 32 height 8
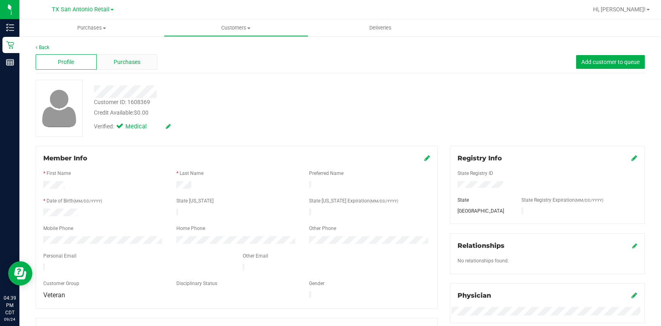
click at [137, 66] on div "Purchases" at bounding box center [127, 61] width 61 height 15
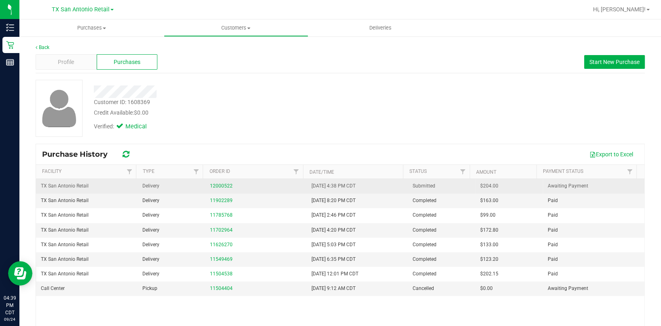
click at [222, 182] on div "12000522" at bounding box center [256, 186] width 92 height 8
click at [222, 184] on link "12000522" at bounding box center [221, 186] width 23 height 6
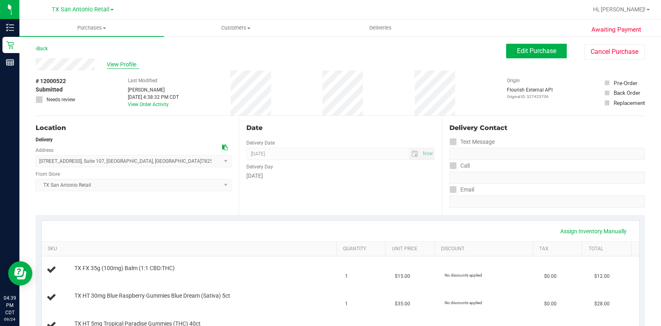
click at [111, 66] on span "View Profile" at bounding box center [123, 64] width 32 height 8
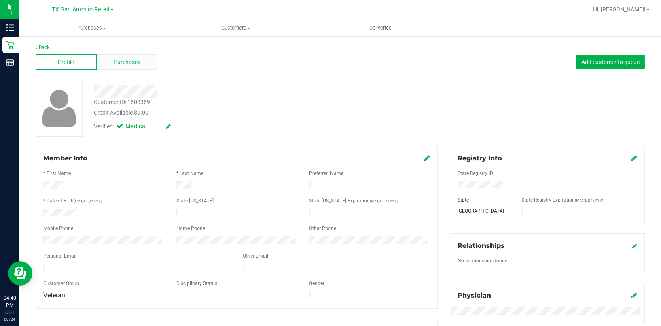
click at [143, 64] on div "Purchases" at bounding box center [127, 61] width 61 height 15
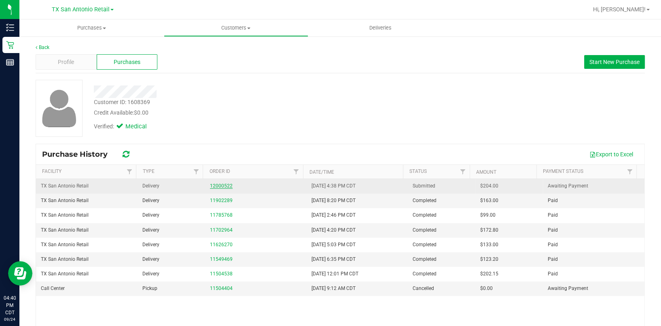
click at [222, 186] on link "12000522" at bounding box center [221, 186] width 23 height 6
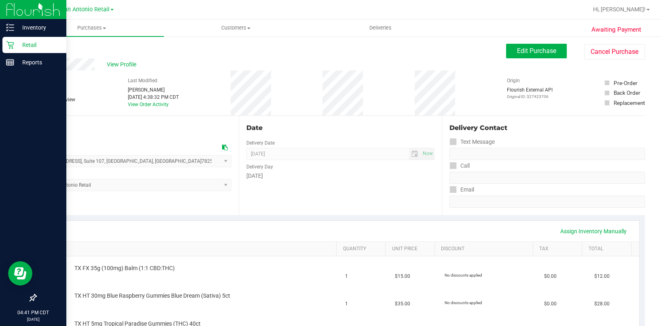
click at [8, 46] on icon at bounding box center [10, 45] width 8 height 8
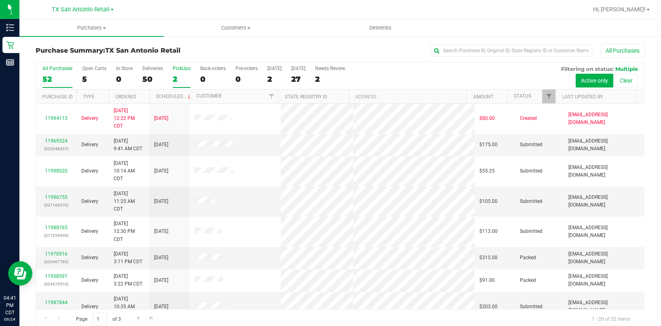
click at [181, 74] on div "2" at bounding box center [182, 78] width 18 height 9
click at [0, 0] on input "PickUps 2" at bounding box center [0, 0] width 0 height 0
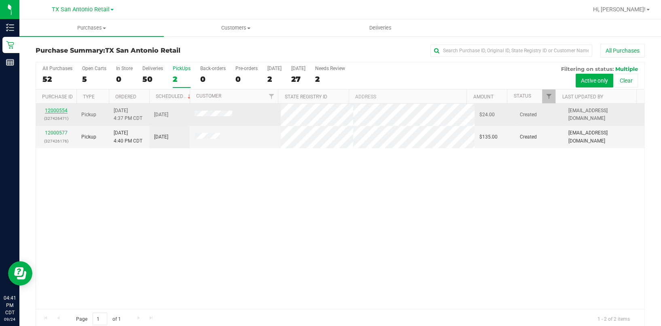
click at [55, 108] on link "12000554" at bounding box center [56, 111] width 23 height 6
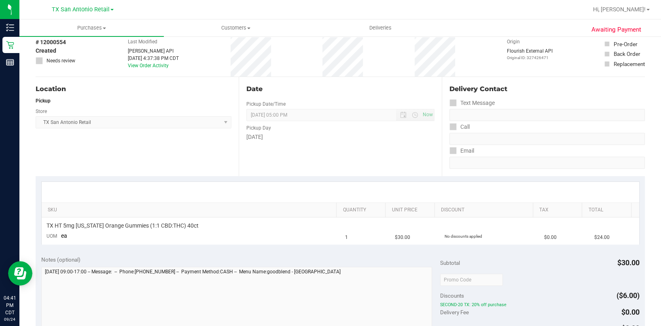
scroll to position [54, 0]
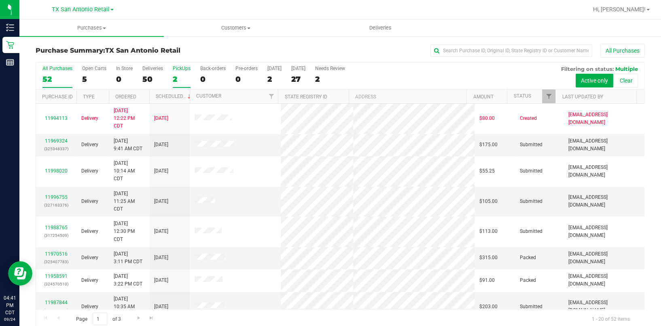
click at [188, 72] on label "PickUps 2" at bounding box center [182, 77] width 18 height 22
click at [0, 0] on input "PickUps 2" at bounding box center [0, 0] width 0 height 0
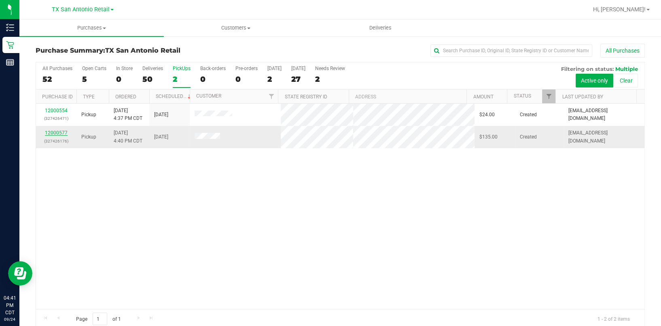
click at [64, 132] on link "12000577" at bounding box center [56, 133] width 23 height 6
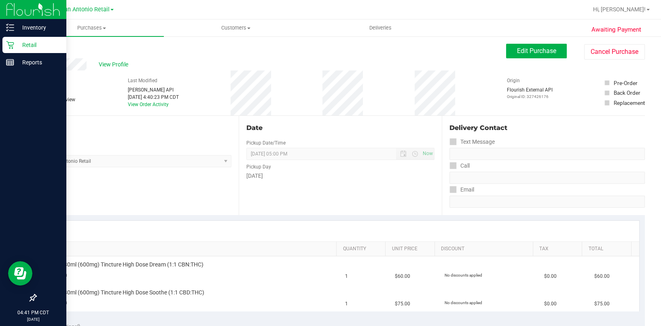
click at [4, 46] on div "Retail" at bounding box center [34, 45] width 64 height 16
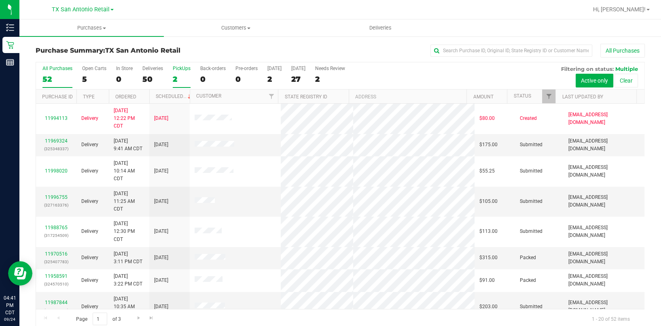
click at [186, 75] on div "2" at bounding box center [182, 78] width 18 height 9
click at [0, 0] on input "PickUps 2" at bounding box center [0, 0] width 0 height 0
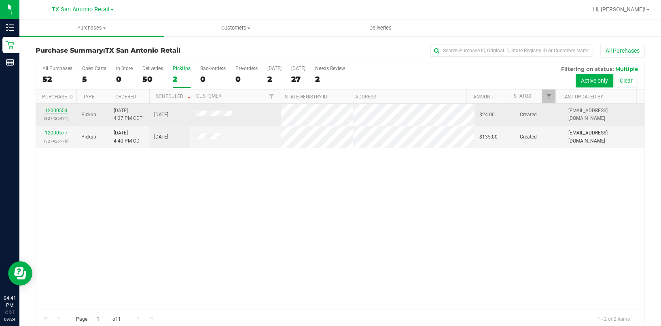
click at [61, 111] on link "12000554" at bounding box center [56, 111] width 23 height 6
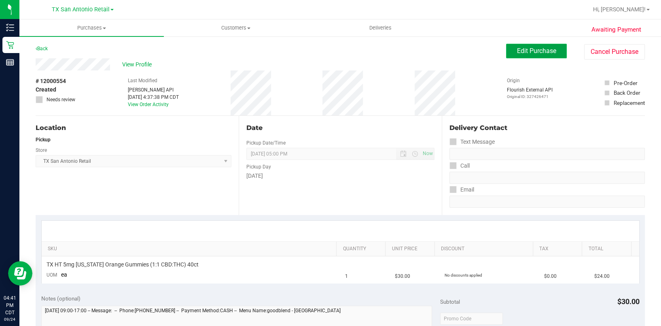
click at [521, 52] on span "Edit Purchase" at bounding box center [536, 51] width 39 height 8
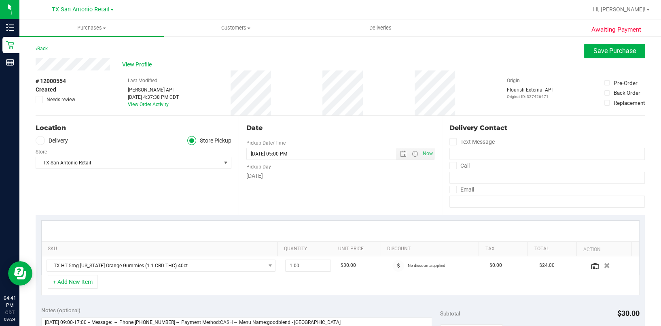
drag, startPoint x: 96, startPoint y: 70, endPoint x: 85, endPoint y: 57, distance: 17.5
click at [85, 57] on div "Back Save Purchase" at bounding box center [340, 51] width 609 height 15
click at [43, 142] on span at bounding box center [40, 140] width 9 height 9
click at [0, 0] on input "Delivery" at bounding box center [0, 0] width 0 height 0
click at [143, 61] on span "View Profile" at bounding box center [138, 64] width 32 height 8
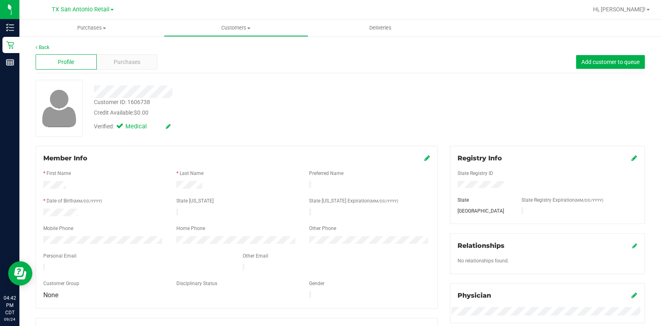
scroll to position [280, 0]
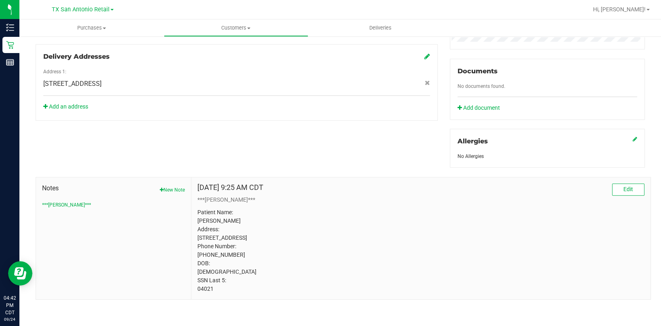
click at [199, 288] on p "Patient Name: [PERSON_NAME] Address: [STREET_ADDRESS] Phone Number: [PHONE_NUMB…" at bounding box center [420, 250] width 447 height 85
copy p "04021"
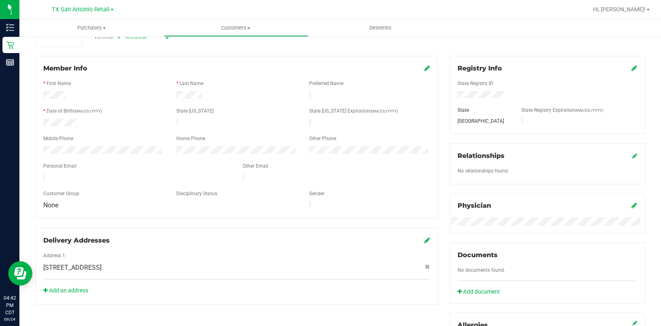
scroll to position [11, 0]
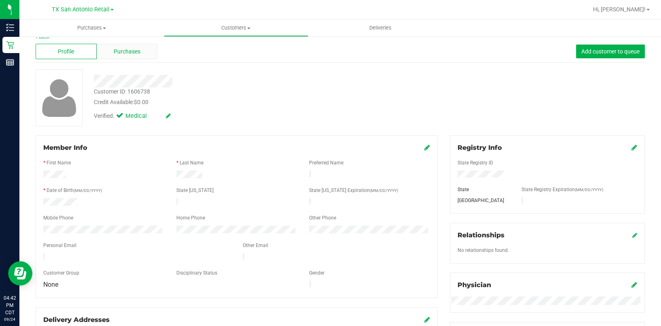
click at [118, 57] on div "Purchases" at bounding box center [127, 51] width 61 height 15
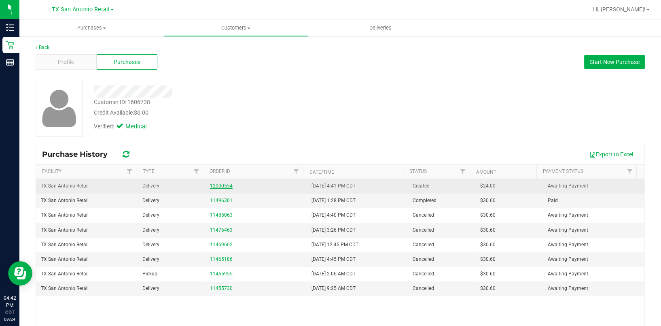
click at [217, 186] on link "12000554" at bounding box center [221, 186] width 23 height 6
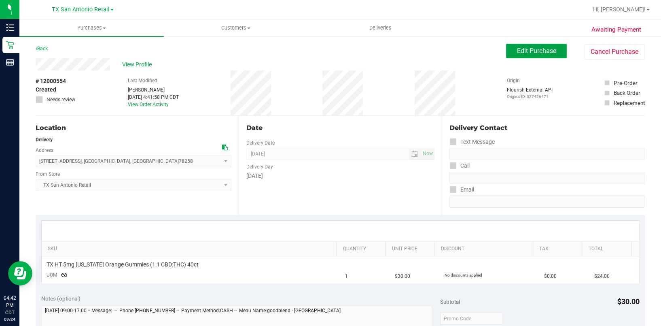
click at [524, 44] on button "Edit Purchase" at bounding box center [536, 51] width 61 height 15
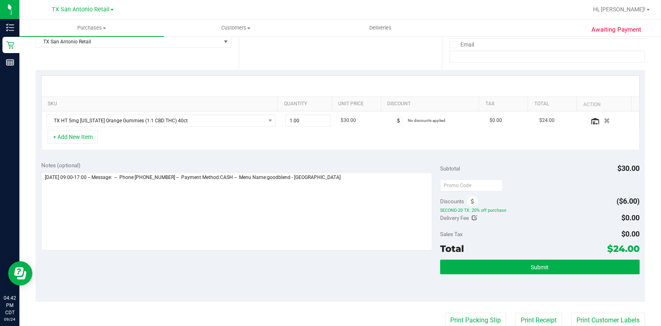
scroll to position [162, 0]
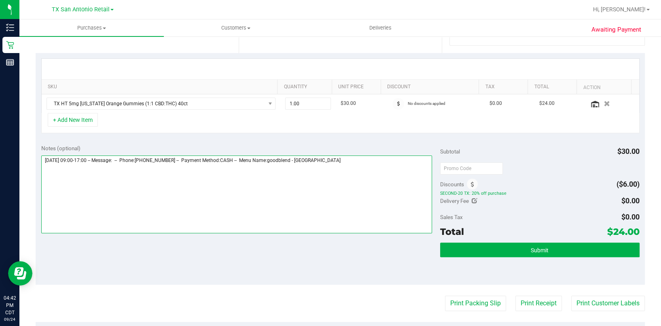
click at [360, 225] on textarea at bounding box center [236, 194] width 391 height 78
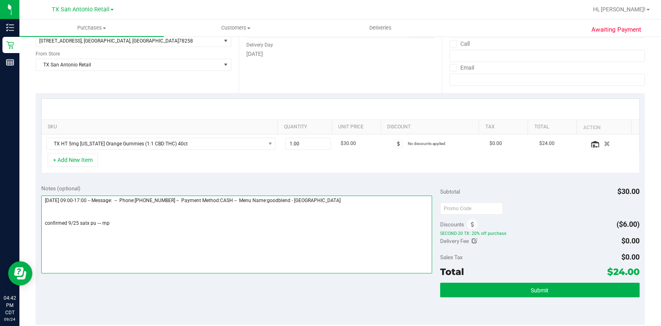
scroll to position [216, 0]
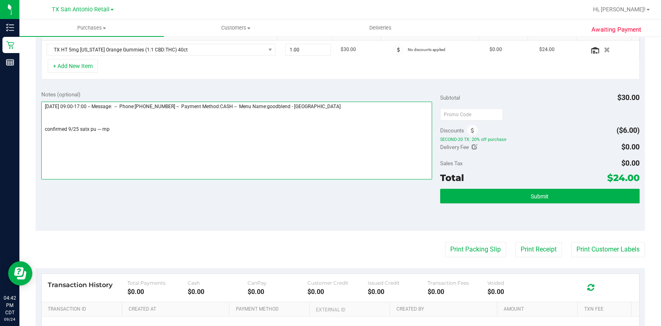
click at [133, 159] on textarea at bounding box center [236, 141] width 391 height 78
click at [133, 158] on textarea at bounding box center [236, 141] width 391 height 78
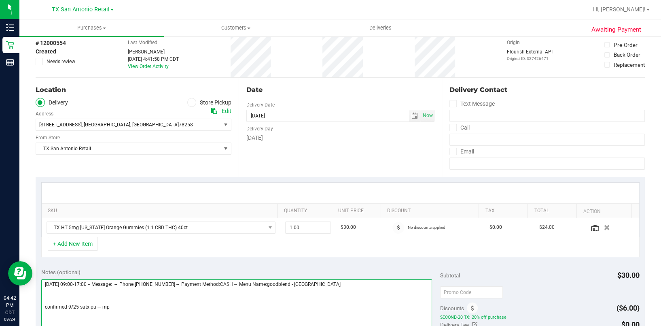
scroll to position [0, 0]
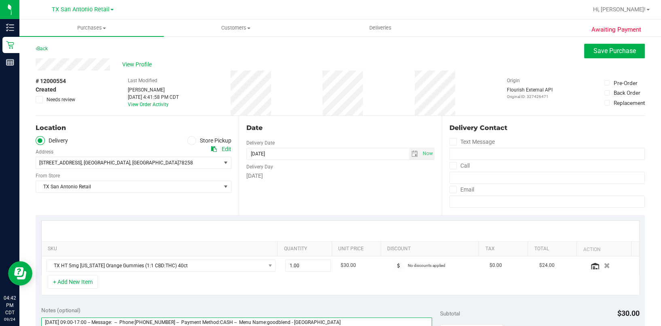
type textarea "[DATE] 09:00-17:00 -- Message: -- Phone:[PHONE_NUMBER] -- Payment Method:CASH -…"
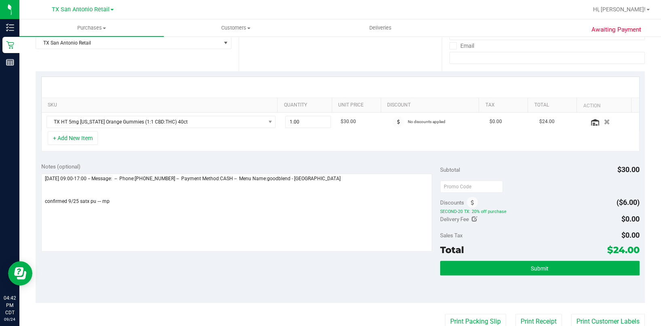
scroll to position [269, 0]
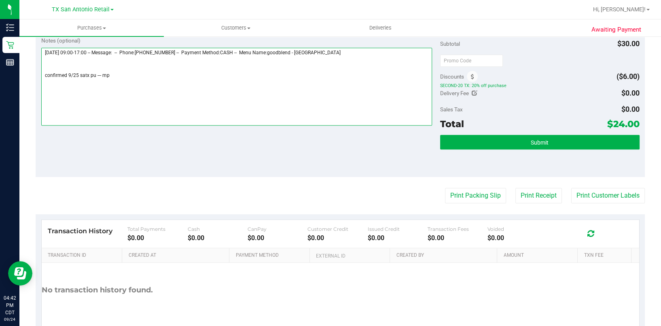
click at [238, 122] on textarea at bounding box center [236, 87] width 391 height 78
click at [239, 122] on textarea at bounding box center [236, 87] width 391 height 78
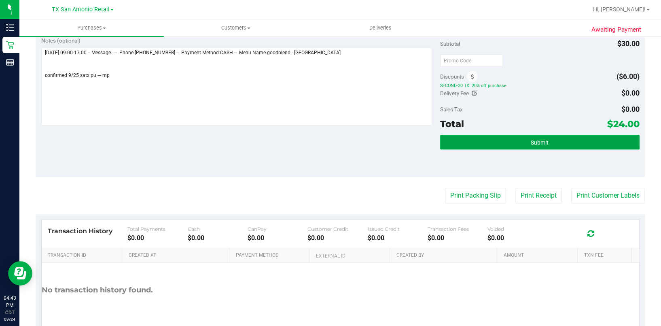
click at [503, 137] on button "Submit" at bounding box center [539, 142] width 199 height 15
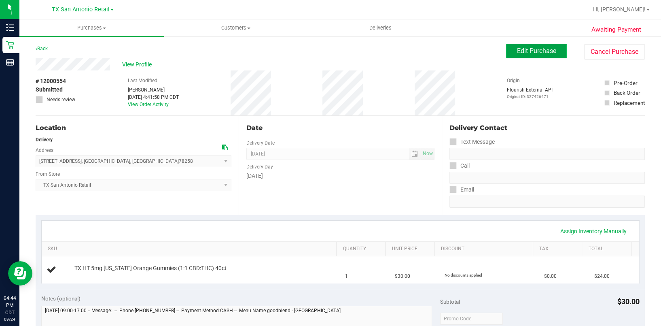
click at [517, 57] on button "Edit Purchase" at bounding box center [536, 51] width 61 height 15
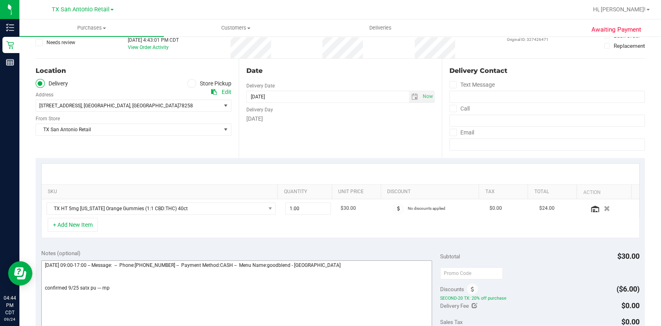
scroll to position [162, 0]
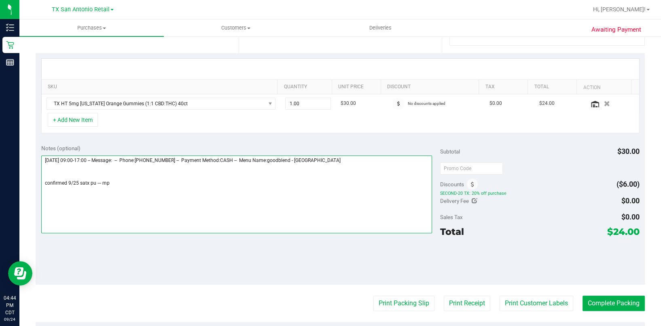
click at [199, 197] on textarea at bounding box center [236, 194] width 391 height 78
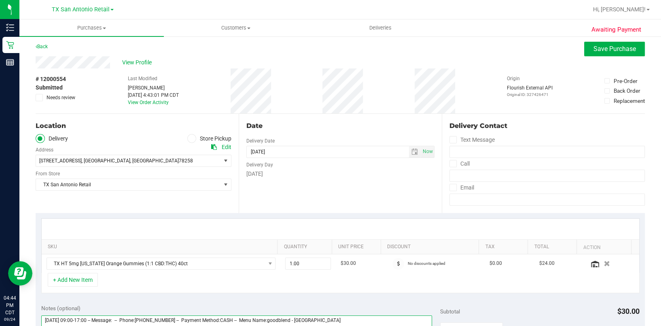
scroll to position [0, 0]
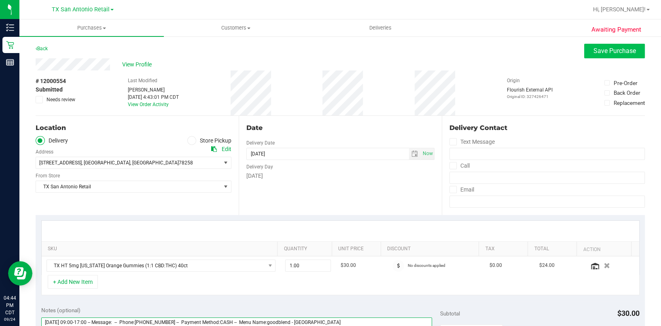
type textarea "[DATE] 09:00-17:00 -- Message: -- Phone:[PHONE_NUMBER] -- Payment Method:CASH -…"
click at [602, 56] on button "Save Purchase" at bounding box center [614, 51] width 61 height 15
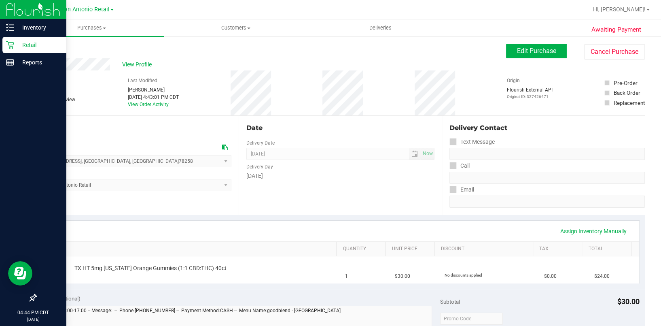
click at [41, 46] on p "Retail" at bounding box center [38, 45] width 49 height 10
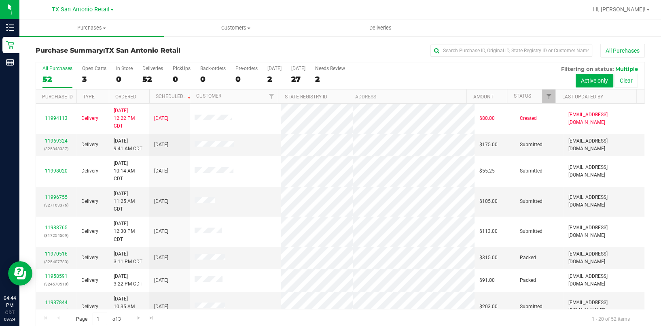
click at [190, 77] on div "All Purchases 52 Open Carts 3 In Store 0 Deliveries 52 PickUps 0 Back-orders 0 …" at bounding box center [340, 75] width 608 height 27
click at [83, 13] on span "TX San Antonio Retail" at bounding box center [81, 9] width 58 height 7
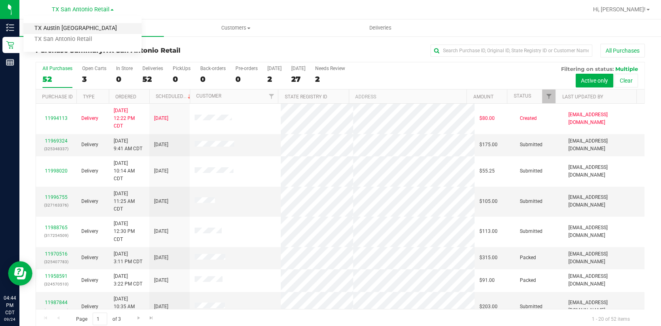
click at [89, 25] on link "TX Austin [GEOGRAPHIC_DATA]" at bounding box center [82, 28] width 118 height 11
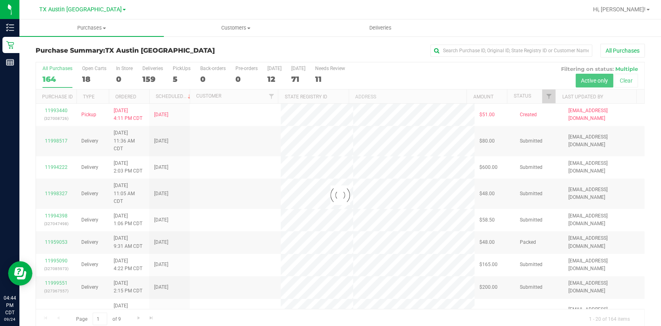
click at [178, 75] on div at bounding box center [340, 195] width 608 height 266
drag, startPoint x: 178, startPoint y: 76, endPoint x: 174, endPoint y: 80, distance: 5.4
click at [175, 78] on div at bounding box center [340, 195] width 608 height 266
click at [174, 80] on div at bounding box center [340, 195] width 608 height 266
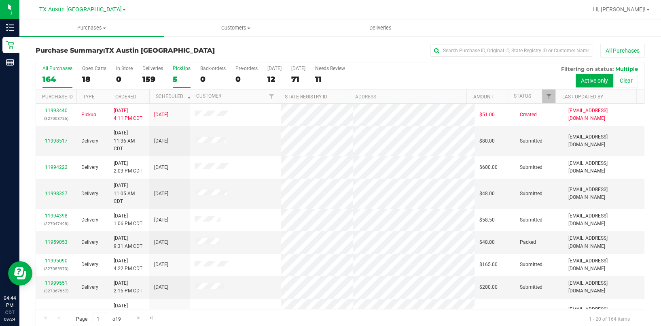
click at [176, 82] on div "5" at bounding box center [182, 78] width 18 height 9
click at [0, 0] on input "PickUps 5" at bounding box center [0, 0] width 0 height 0
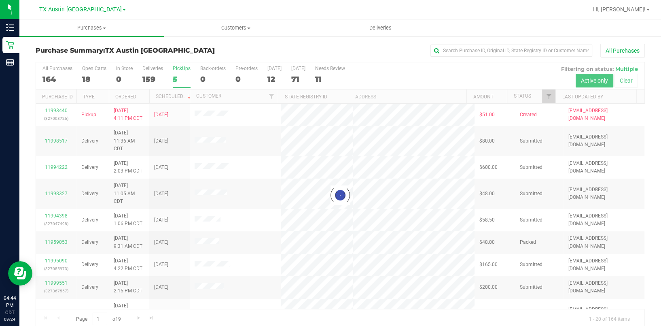
click at [176, 82] on div at bounding box center [340, 195] width 608 height 266
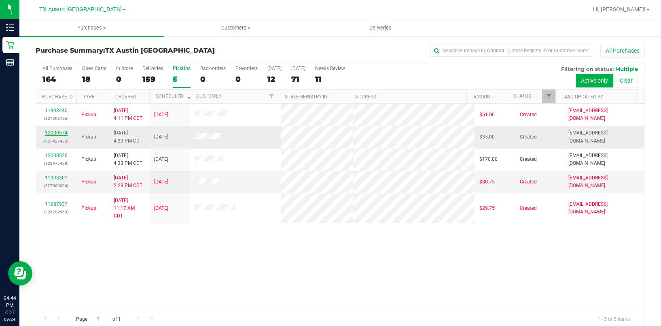
click at [51, 134] on link "12000574" at bounding box center [56, 133] width 23 height 6
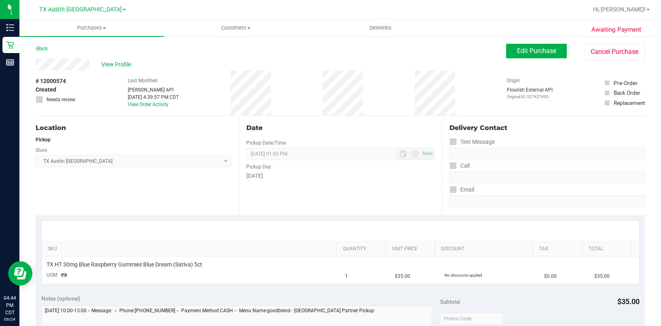
click at [177, 129] on div "Location" at bounding box center [134, 128] width 196 height 10
click at [546, 50] on span "Edit Purchase" at bounding box center [536, 51] width 39 height 8
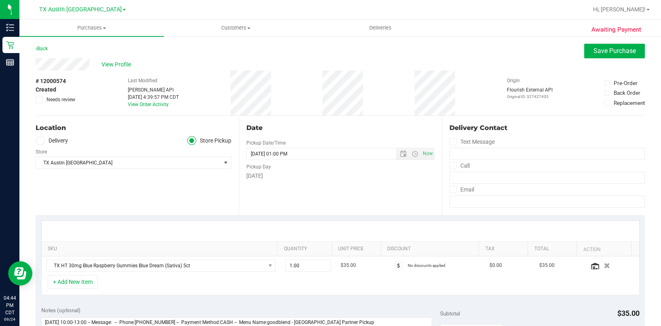
click at [63, 137] on label "Delivery" at bounding box center [52, 140] width 32 height 9
click at [0, 0] on input "Delivery" at bounding box center [0, 0] width 0 height 0
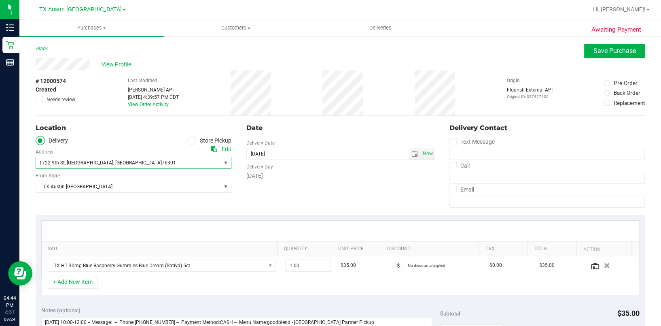
click at [76, 160] on span ", [GEOGRAPHIC_DATA]" at bounding box center [89, 163] width 49 height 6
click at [76, 162] on span ", [GEOGRAPHIC_DATA]" at bounding box center [89, 163] width 49 height 6
click at [115, 61] on span "View Profile" at bounding box center [118, 64] width 32 height 8
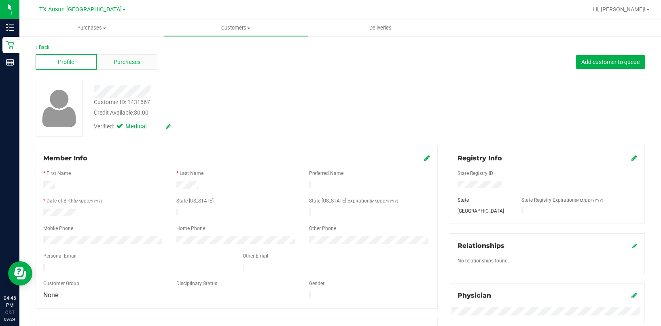
click at [115, 61] on span "Purchases" at bounding box center [127, 62] width 27 height 8
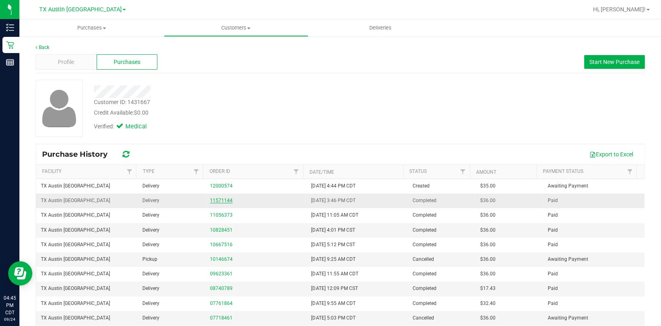
click at [223, 202] on link "11571144" at bounding box center [221, 200] width 23 height 6
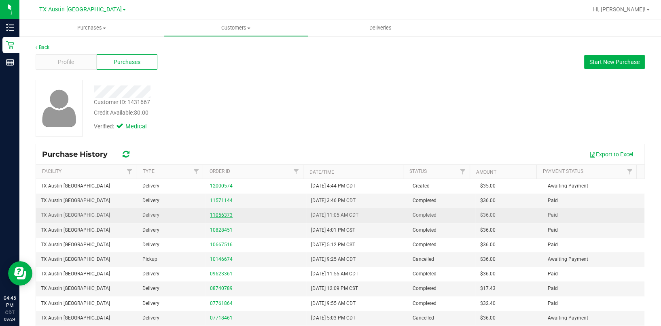
click at [210, 212] on link "11056373" at bounding box center [221, 215] width 23 height 6
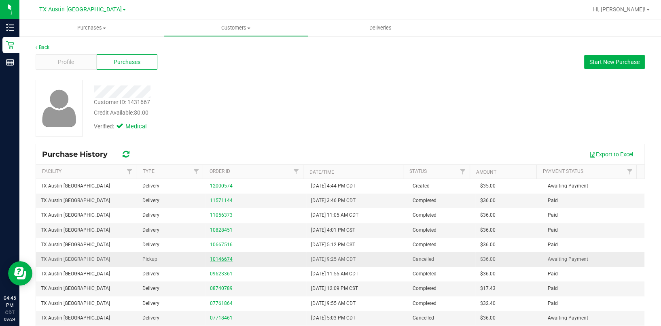
click at [215, 258] on link "10146674" at bounding box center [221, 259] width 23 height 6
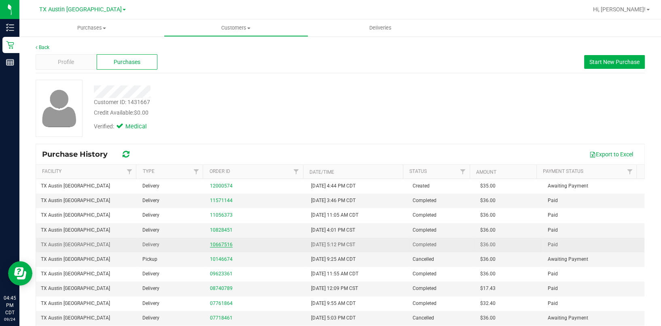
click at [221, 245] on link "10667516" at bounding box center [221, 244] width 23 height 6
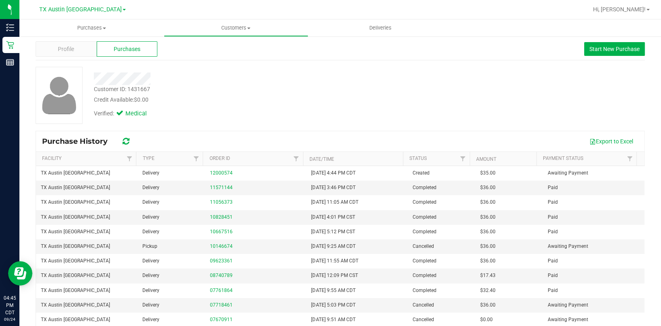
scroll to position [42, 0]
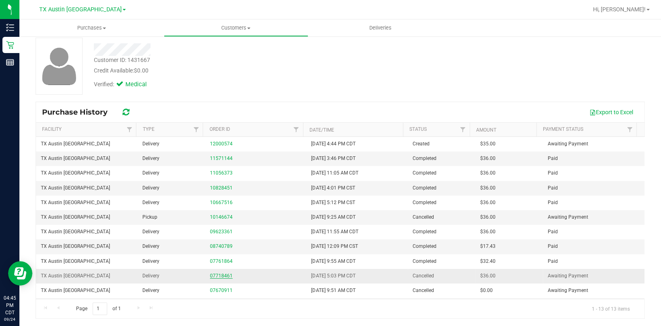
click at [221, 275] on link "07718461" at bounding box center [221, 276] width 23 height 6
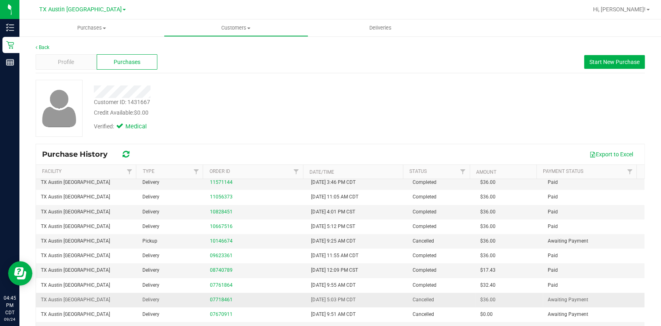
scroll to position [27, 0]
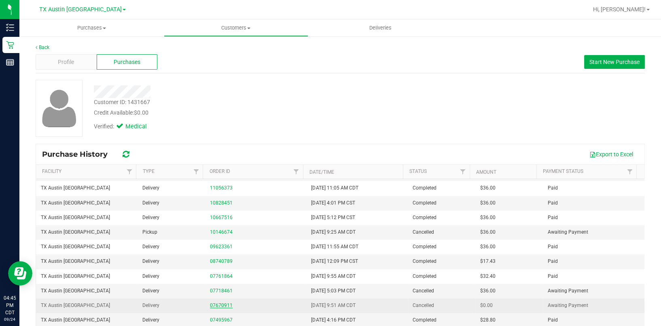
click at [220, 305] on link "07670911" at bounding box center [221, 305] width 23 height 6
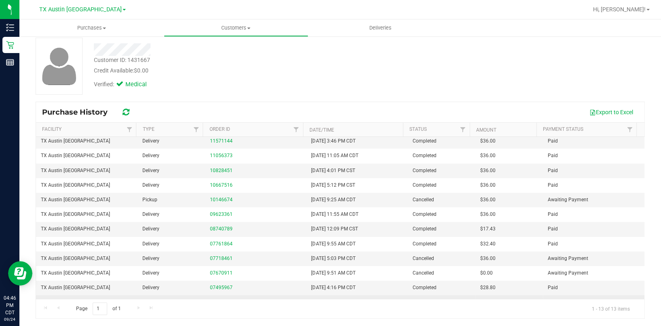
scroll to position [27, 0]
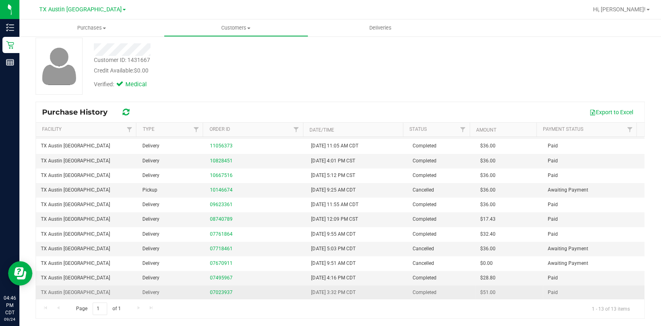
click at [210, 288] on div "07023937" at bounding box center [256, 292] width 92 height 8
click at [213, 289] on link "07023937" at bounding box center [221, 292] width 23 height 6
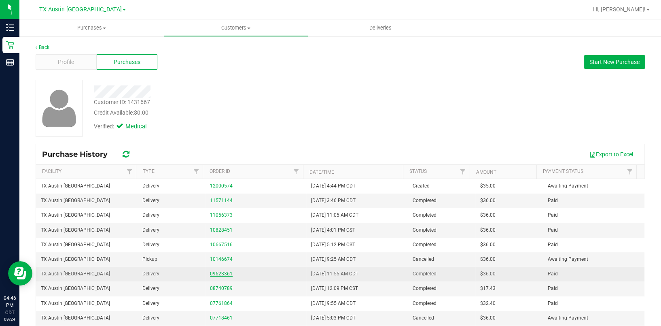
click at [218, 273] on link "09623361" at bounding box center [221, 274] width 23 height 6
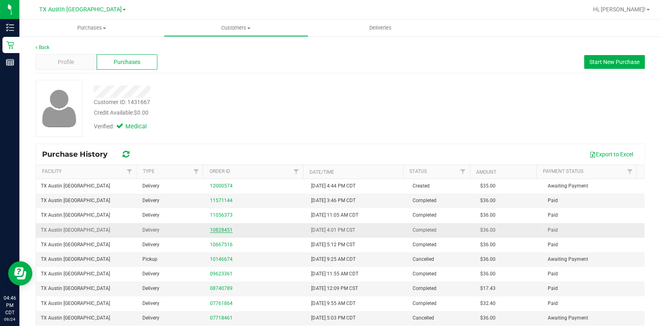
click at [212, 230] on link "10828451" at bounding box center [221, 230] width 23 height 6
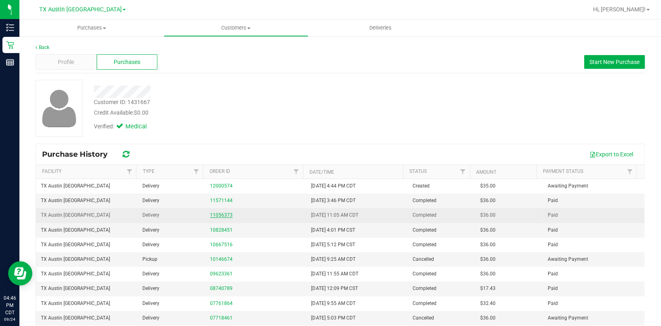
click at [223, 215] on link "11056373" at bounding box center [221, 215] width 23 height 6
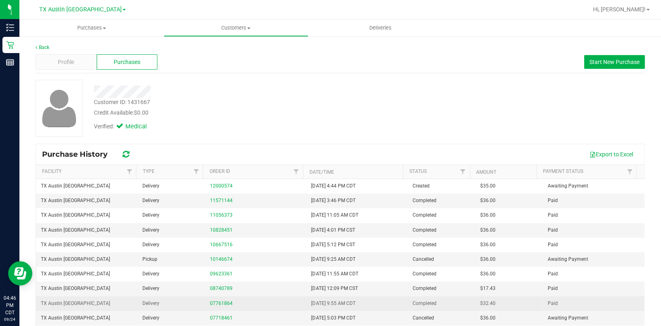
click at [222, 297] on td "07761864" at bounding box center [256, 303] width 102 height 15
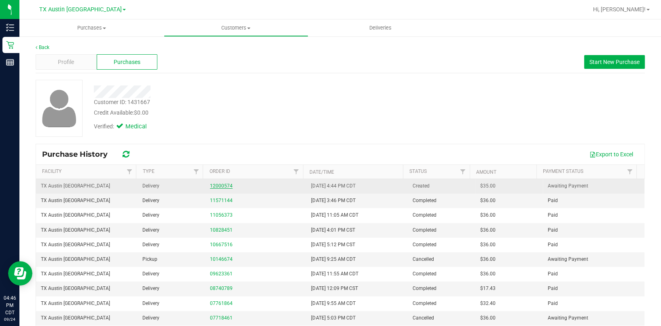
click at [213, 185] on link "12000574" at bounding box center [221, 186] width 23 height 6
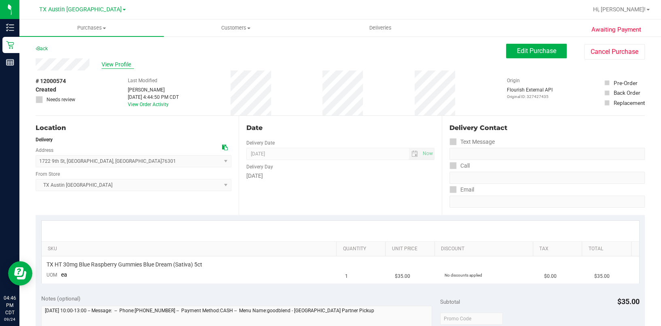
click at [123, 61] on span "View Profile" at bounding box center [118, 64] width 32 height 8
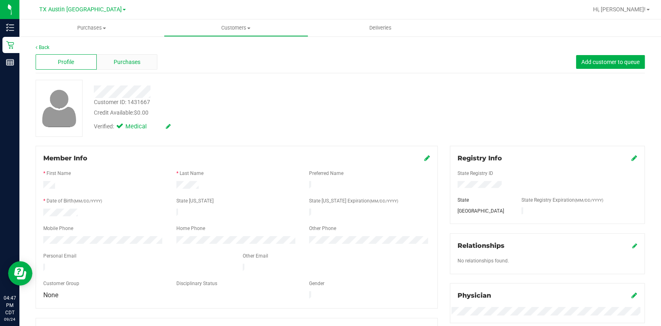
click at [137, 62] on span "Purchases" at bounding box center [127, 62] width 27 height 8
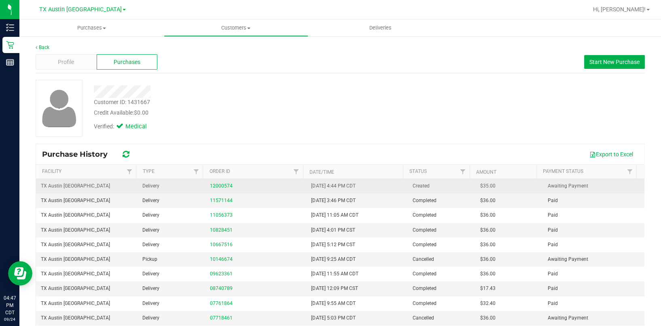
click at [210, 182] on div "12000574" at bounding box center [256, 186] width 92 height 8
click at [210, 188] on div "12000574" at bounding box center [256, 186] width 92 height 8
click at [212, 186] on link "12000574" at bounding box center [221, 186] width 23 height 6
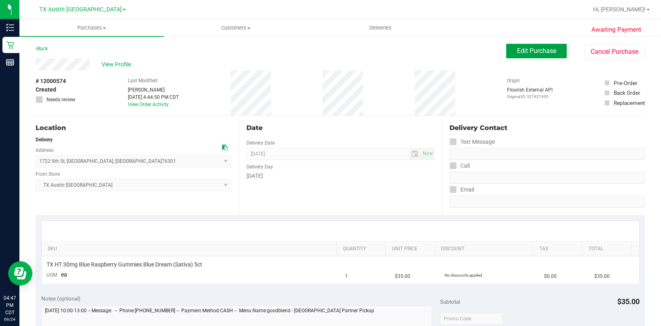
click at [535, 50] on span "Edit Purchase" at bounding box center [536, 51] width 39 height 8
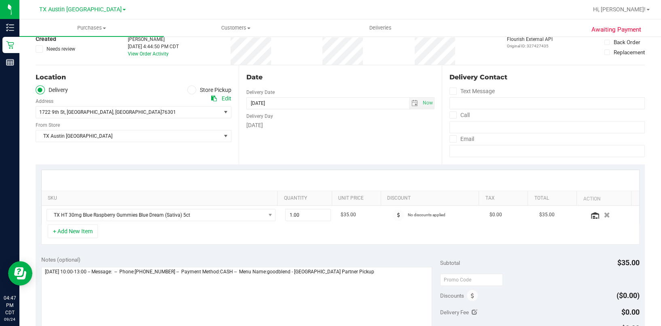
scroll to position [269, 0]
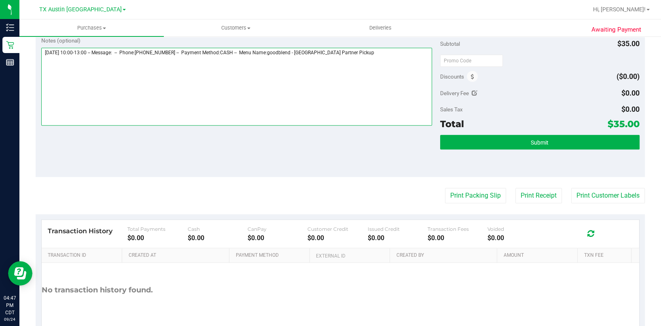
click at [366, 113] on textarea at bounding box center [236, 87] width 391 height 78
click at [292, 98] on textarea at bounding box center [236, 87] width 391 height 78
click at [293, 99] on textarea at bounding box center [236, 87] width 391 height 78
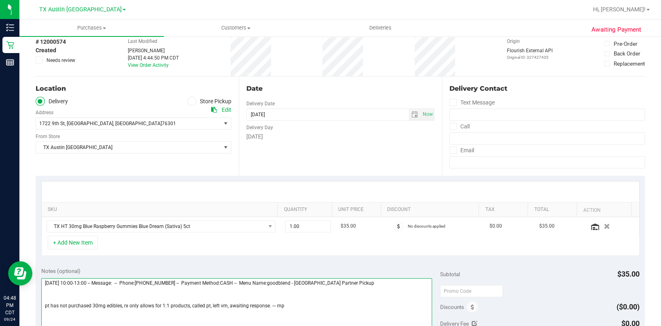
scroll to position [0, 0]
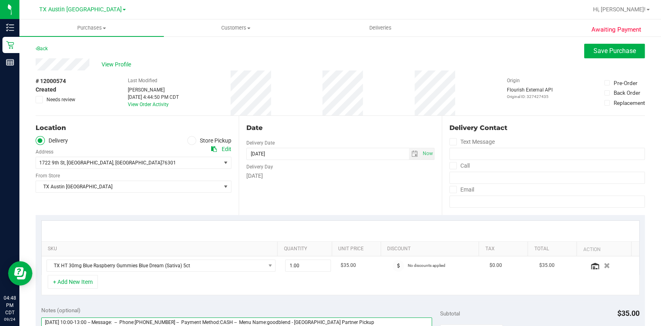
type textarea "[DATE] 10:00-13:00 -- Message: -- Phone:[PHONE_NUMBER] -- Payment Method:CASH -…"
click at [49, 104] on div "# 12000574 Created Needs review" at bounding box center [56, 92] width 40 height 45
click at [51, 98] on span "Needs review" at bounding box center [61, 99] width 29 height 7
click at [0, 0] on input "Needs review" at bounding box center [0, 0] width 0 height 0
click at [620, 52] on span "Save Purchase" at bounding box center [614, 51] width 42 height 8
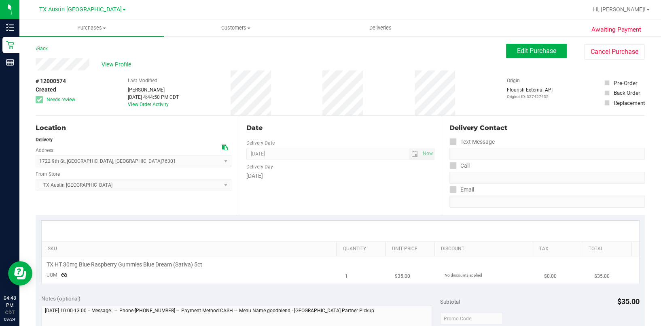
scroll to position [269, 0]
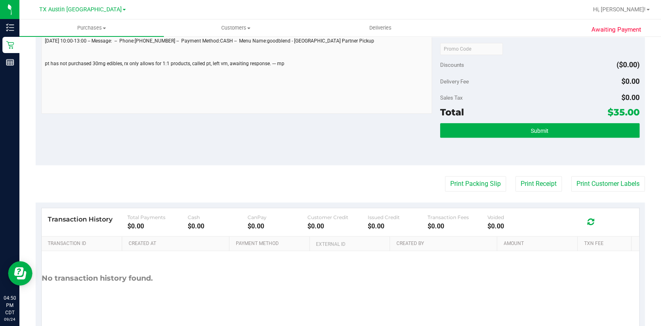
click at [241, 138] on div "Notes (optional) Subtotal $35.00 Discounts ($0.00) Delivery Fee $0.00 Sales Tax…" at bounding box center [340, 92] width 609 height 146
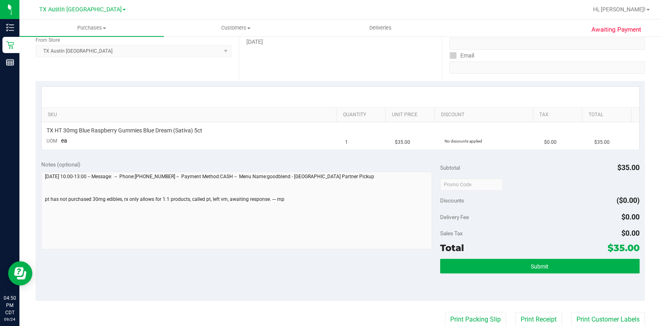
scroll to position [0, 0]
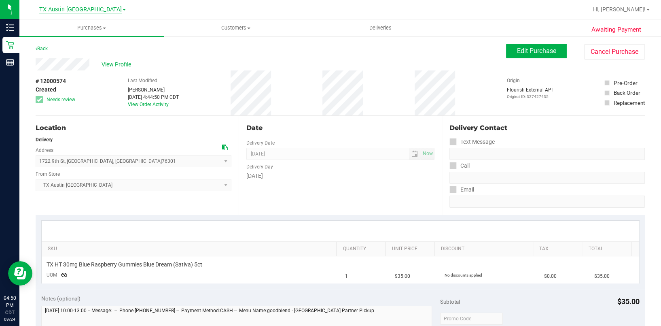
click at [87, 6] on span "TX Austin [GEOGRAPHIC_DATA]" at bounding box center [80, 9] width 83 height 7
click at [90, 36] on link "TX San Antonio Retail" at bounding box center [82, 39] width 118 height 11
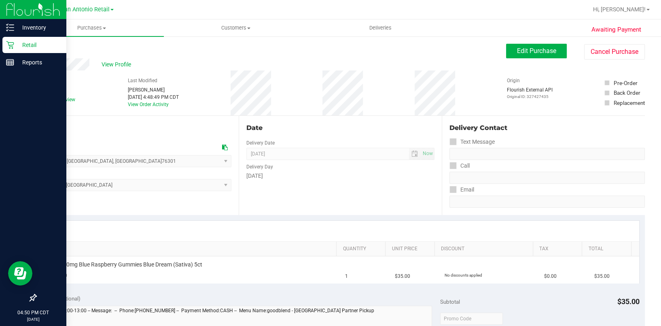
click at [13, 52] on div "Retail" at bounding box center [34, 45] width 64 height 16
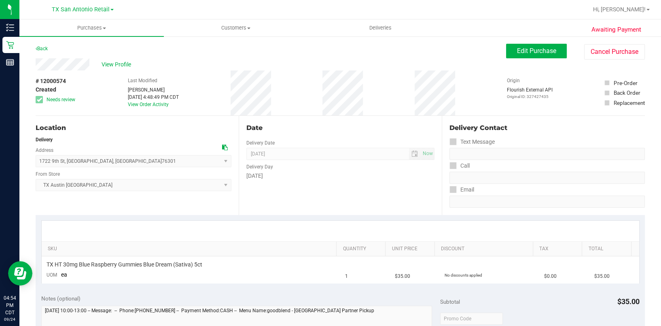
click at [221, 53] on div "Back Edit Purchase Cancel Purchase" at bounding box center [340, 51] width 609 height 15
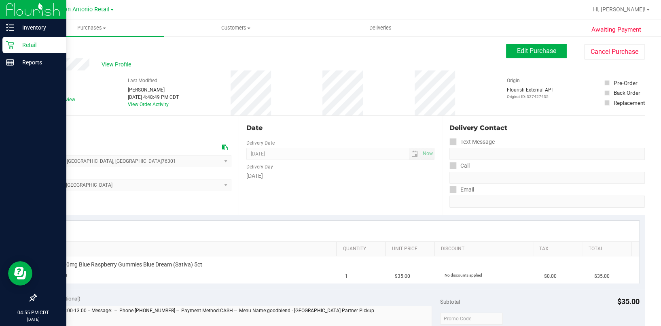
click at [17, 49] on p "Retail" at bounding box center [38, 45] width 49 height 10
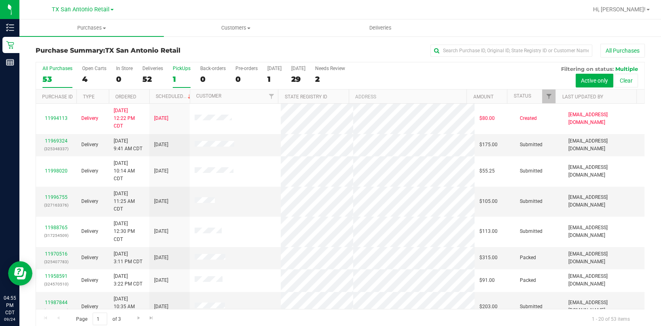
click at [181, 69] on div "PickUps" at bounding box center [182, 69] width 18 height 6
click at [0, 0] on input "PickUps 1" at bounding box center [0, 0] width 0 height 0
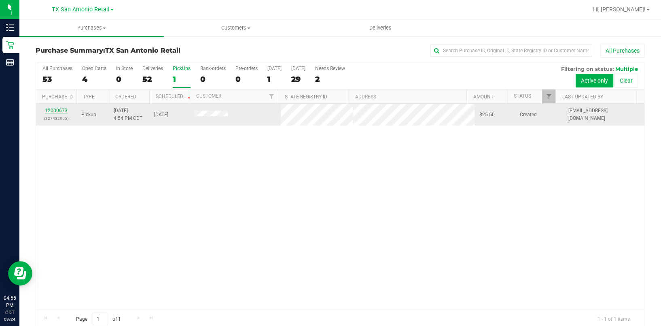
click at [59, 108] on link "12000673" at bounding box center [56, 111] width 23 height 6
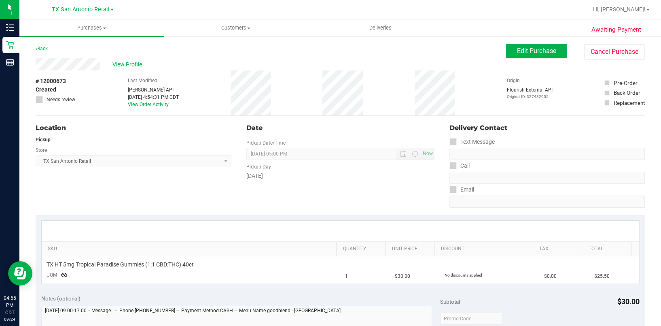
drag, startPoint x: 123, startPoint y: 45, endPoint x: 121, endPoint y: 39, distance: 6.7
click at [122, 42] on div "Awaiting Payment Back Edit Purchase Cancel Purchase View Profile # 12000673 Cre…" at bounding box center [339, 330] width 641 height 588
click at [541, 52] on span "Edit Purchase" at bounding box center [536, 51] width 39 height 8
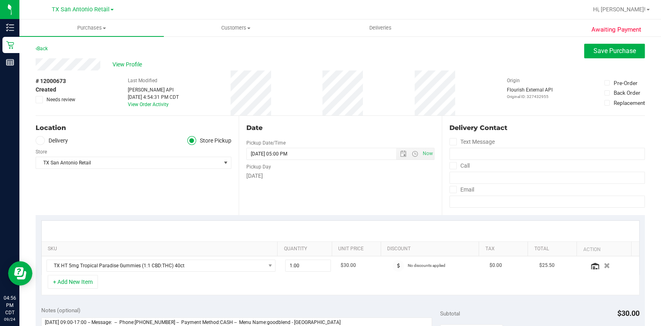
click at [67, 139] on label "Delivery" at bounding box center [52, 140] width 32 height 9
click at [0, 0] on input "Delivery" at bounding box center [0, 0] width 0 height 0
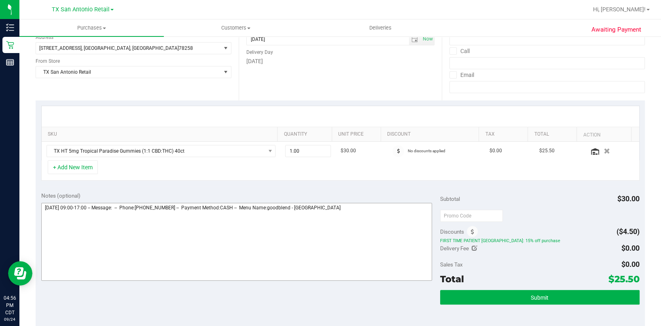
scroll to position [162, 0]
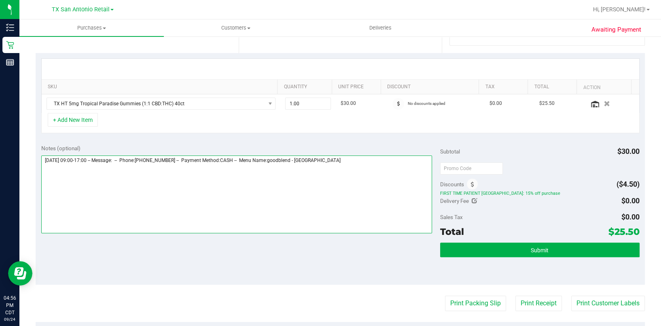
click at [413, 197] on textarea at bounding box center [236, 194] width 391 height 78
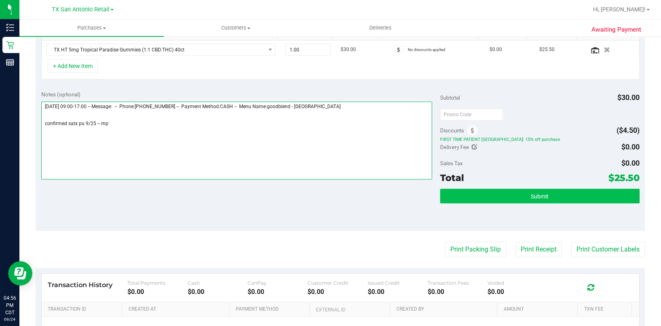
type textarea "[DATE] 09:00-17:00 -- Message: -- Phone:[PHONE_NUMBER] -- Payment Method:CASH -…"
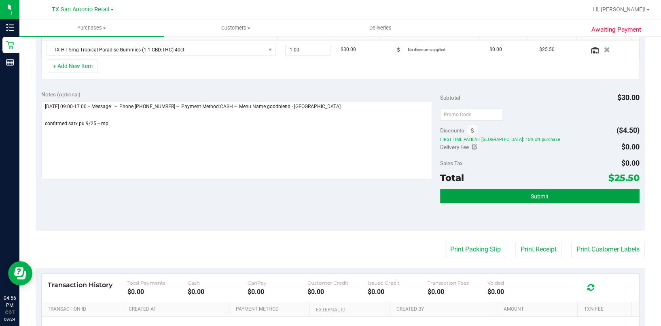
click at [492, 196] on button "Submit" at bounding box center [539, 195] width 199 height 15
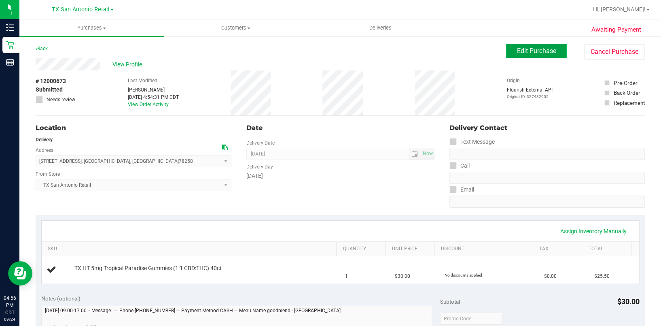
click at [538, 49] on span "Edit Purchase" at bounding box center [536, 51] width 39 height 8
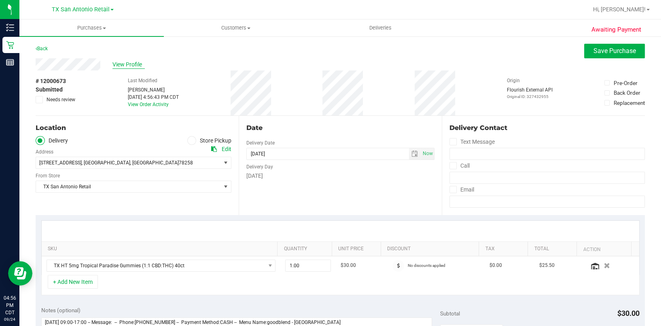
click at [134, 68] on span "View Profile" at bounding box center [128, 64] width 32 height 8
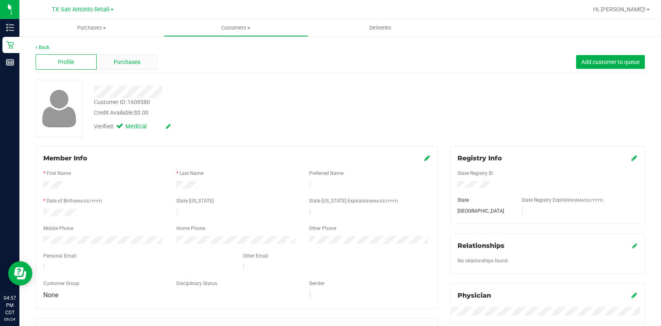
click at [116, 64] on span "Purchases" at bounding box center [127, 62] width 27 height 8
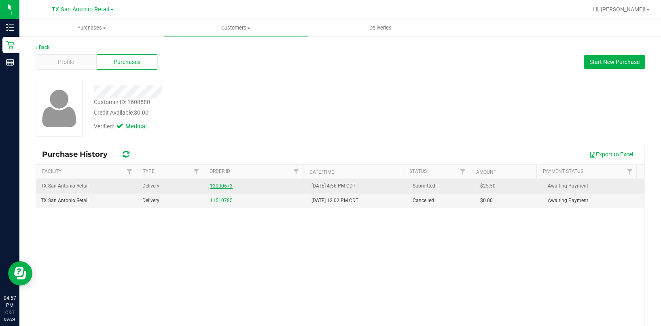
click at [222, 185] on link "12000673" at bounding box center [221, 186] width 23 height 6
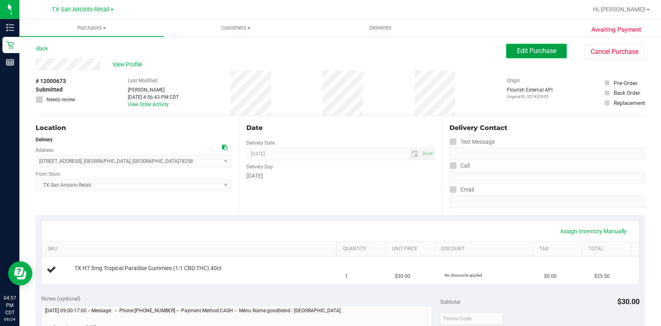
click at [506, 53] on button "Edit Purchase" at bounding box center [536, 51] width 61 height 15
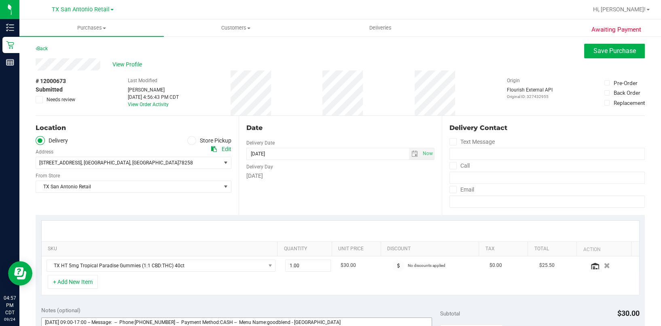
scroll to position [162, 0]
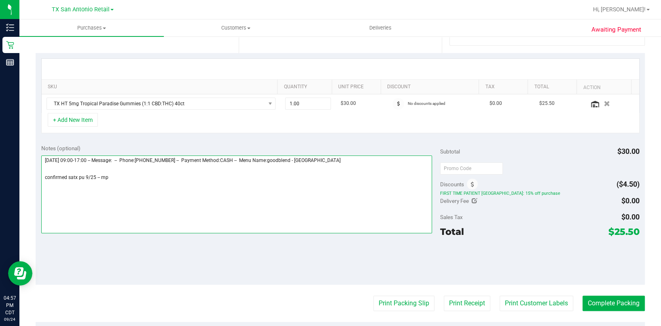
click at [206, 212] on textarea at bounding box center [236, 194] width 391 height 78
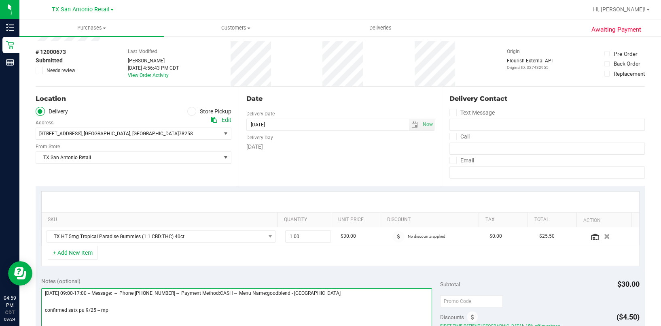
scroll to position [0, 0]
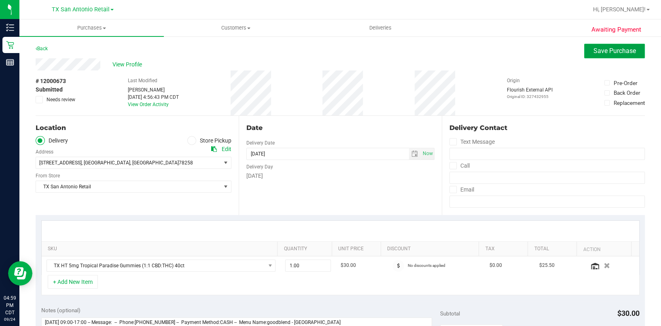
click at [626, 44] on button "Save Purchase" at bounding box center [614, 51] width 61 height 15
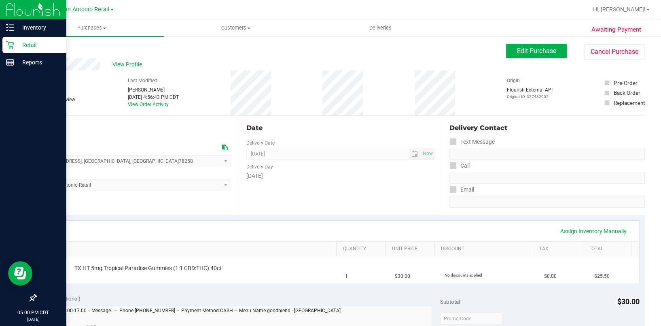
click at [13, 43] on icon at bounding box center [10, 45] width 8 height 8
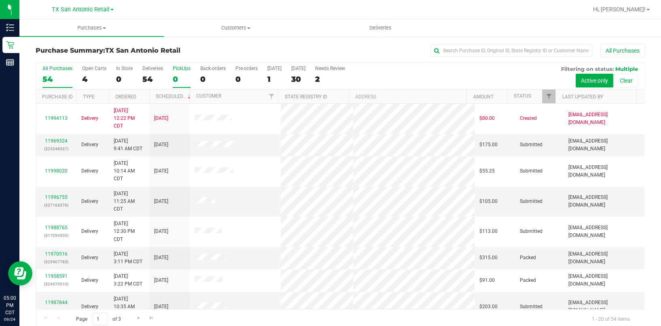
click at [174, 77] on div "0" at bounding box center [182, 78] width 18 height 9
click at [0, 0] on input "PickUps 0" at bounding box center [0, 0] width 0 height 0
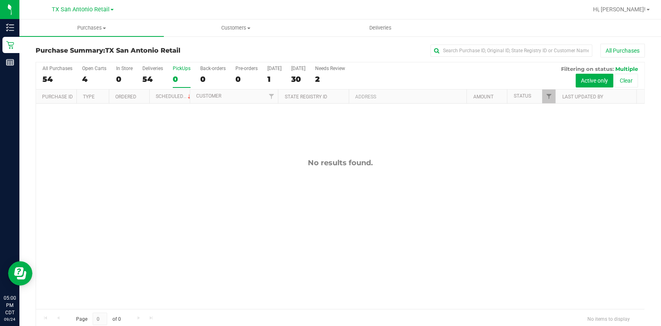
click at [267, 76] on div "All Purchases 54 Open Carts 4 In Store 0 Deliveries 54 PickUps 0 Back-orders 0 …" at bounding box center [340, 75] width 608 height 27
click at [267, 76] on div "1" at bounding box center [274, 78] width 14 height 9
click at [0, 0] on input "[DATE] 1" at bounding box center [0, 0] width 0 height 0
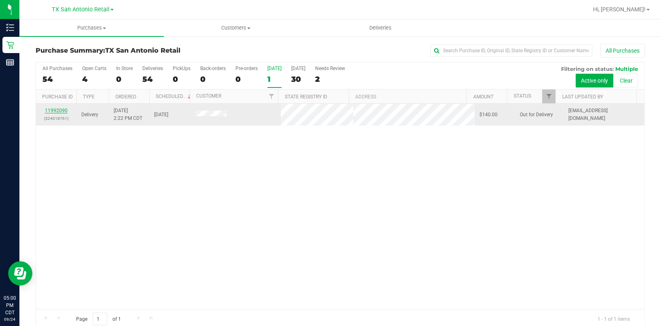
click at [65, 110] on link "11992090" at bounding box center [56, 111] width 23 height 6
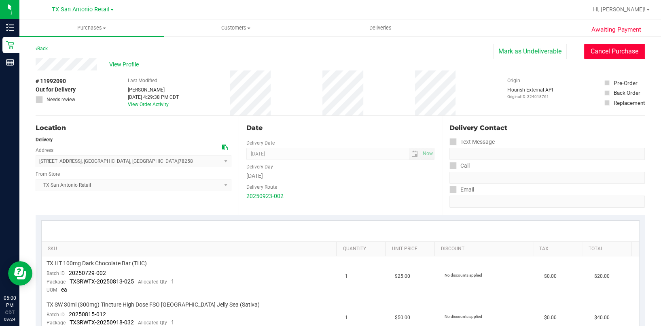
click at [585, 51] on button "Cancel Purchase" at bounding box center [614, 51] width 61 height 15
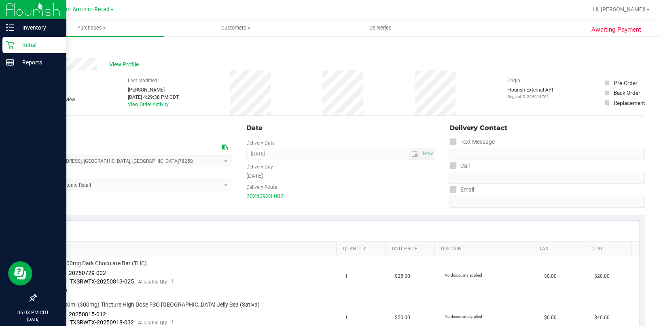
click at [17, 44] on p "Retail" at bounding box center [38, 45] width 49 height 10
